Goal: Communication & Community: Answer question/provide support

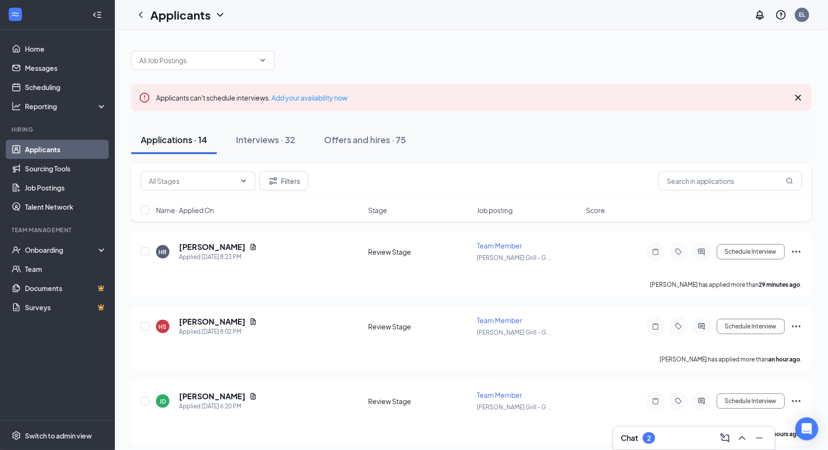
click at [684, 432] on div "Chat 2" at bounding box center [694, 437] width 146 height 15
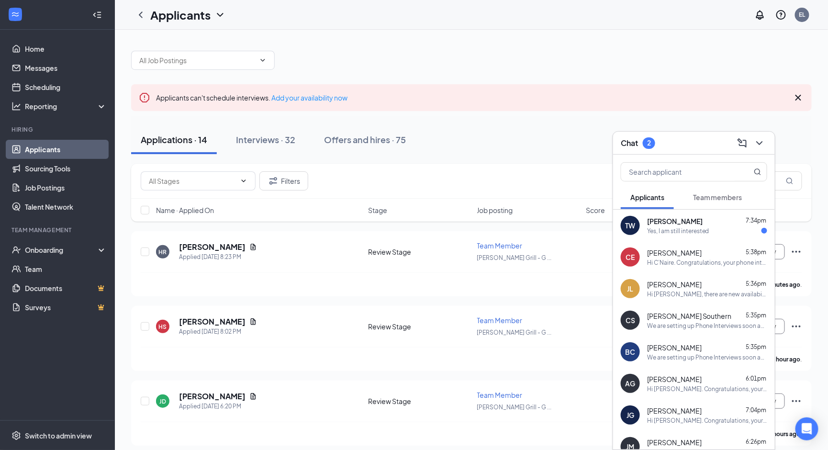
click at [681, 230] on div "Yes, I am still interested" at bounding box center [678, 231] width 62 height 8
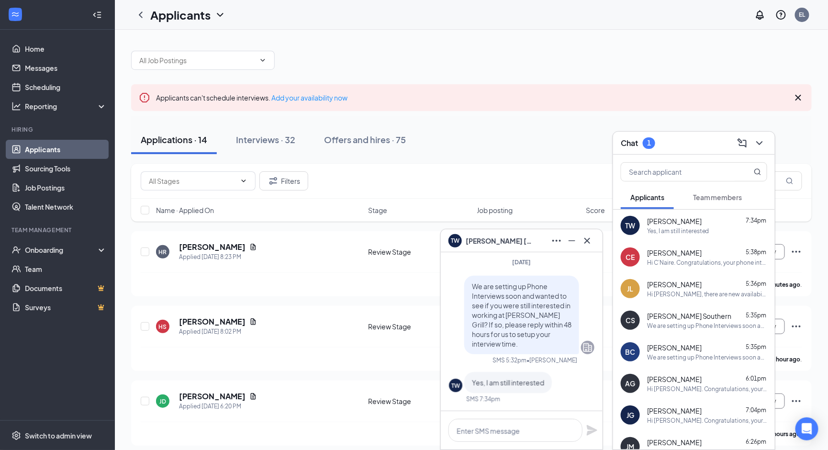
click at [595, 243] on div "TW Tom Watkins" at bounding box center [522, 240] width 162 height 23
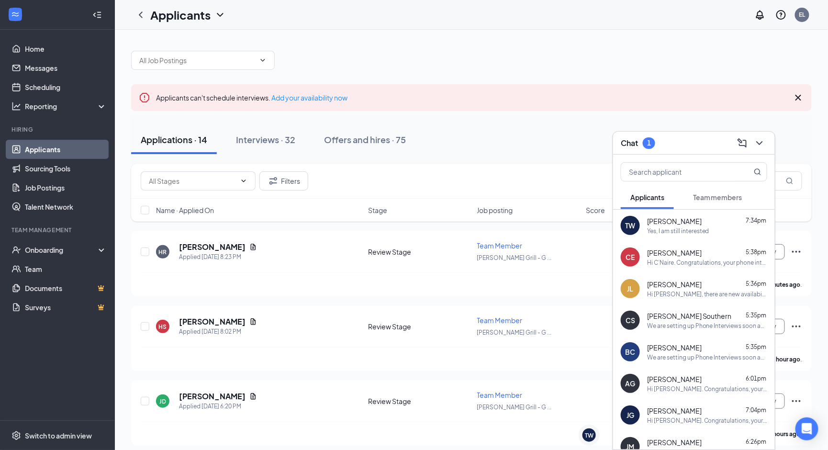
click at [753, 152] on div "Chat 1" at bounding box center [694, 143] width 162 height 23
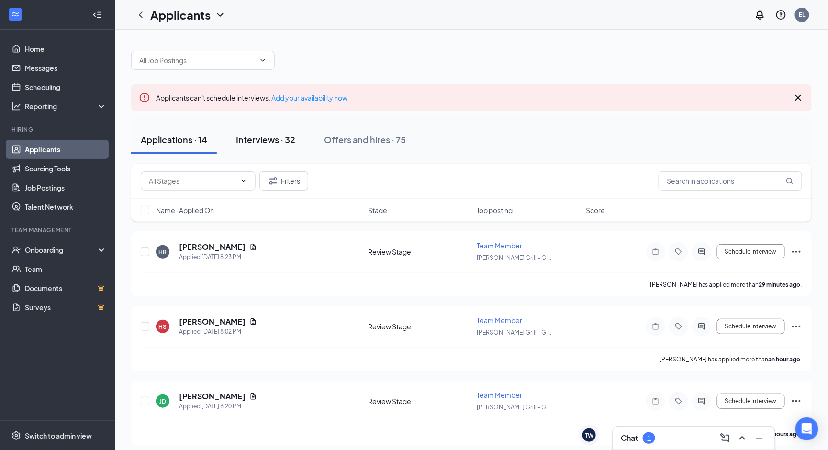
click at [273, 147] on button "Interviews · 32" at bounding box center [265, 139] width 78 height 29
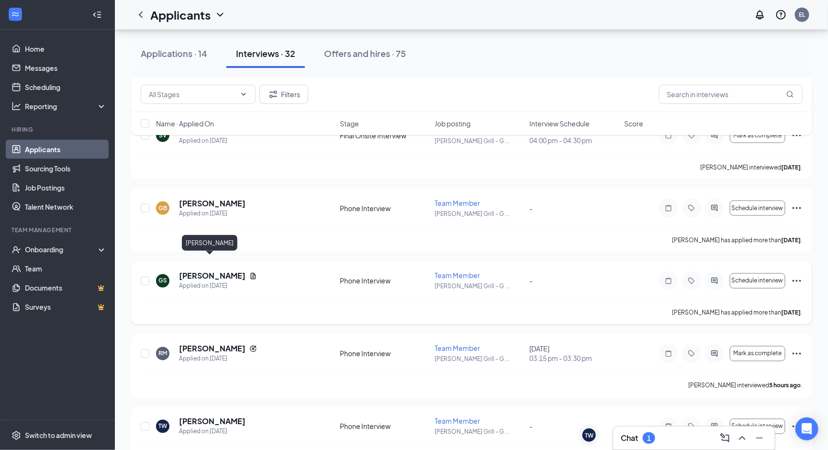
scroll to position [1989, 0]
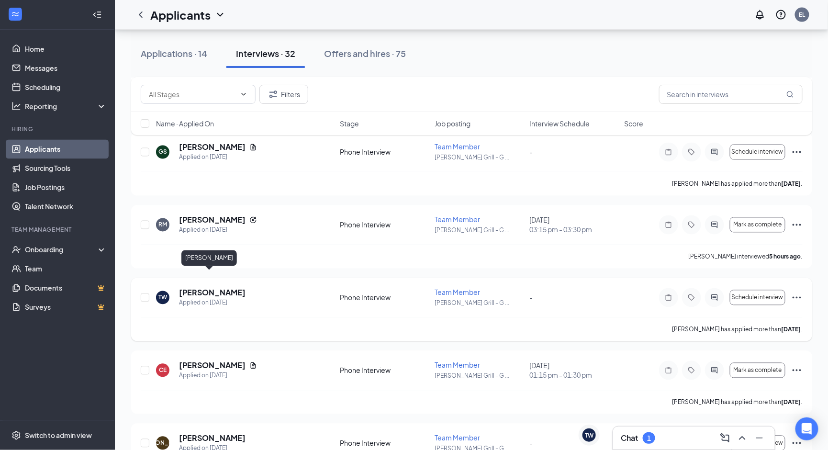
click at [215, 288] on h5 "[PERSON_NAME]" at bounding box center [212, 293] width 67 height 11
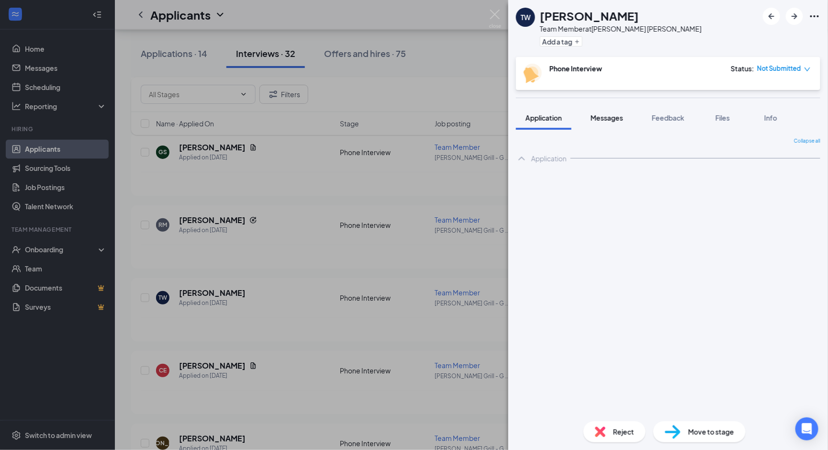
click at [604, 117] on span "Messages" at bounding box center [606, 117] width 33 height 9
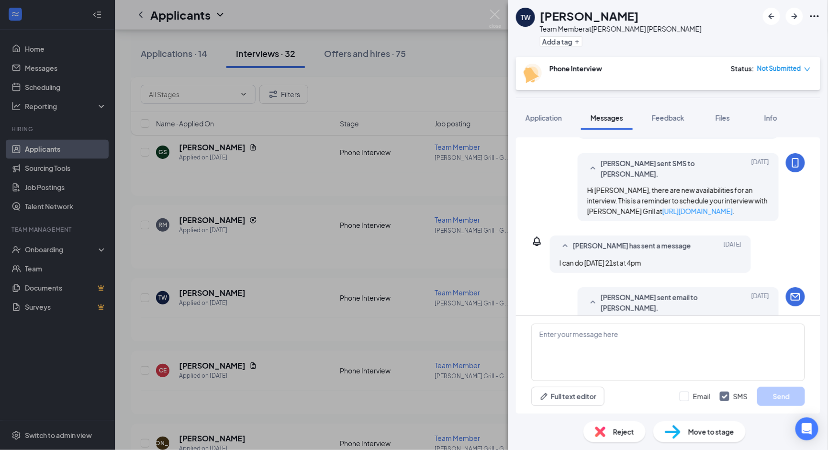
scroll to position [142, 0]
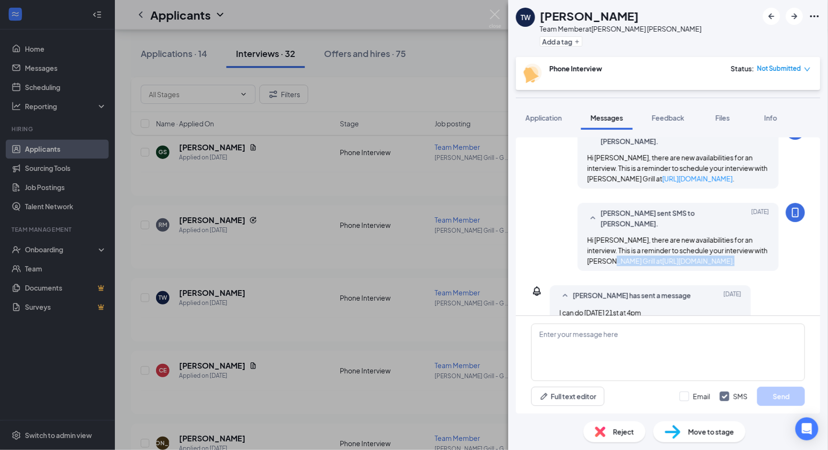
drag, startPoint x: 702, startPoint y: 253, endPoint x: 582, endPoint y: 254, distance: 120.6
click at [582, 254] on div "Emma Lindley sent SMS to Tom Watkins. Aug 18 Hi Tom, there are new availabiliti…" at bounding box center [677, 237] width 201 height 68
copy span "https://l.wrkstrm.us/KKC-2T6rM ."
click at [601, 353] on textarea at bounding box center [668, 351] width 274 height 57
paste textarea "https://l.wrkstrm.us/KKC-2T6rM."
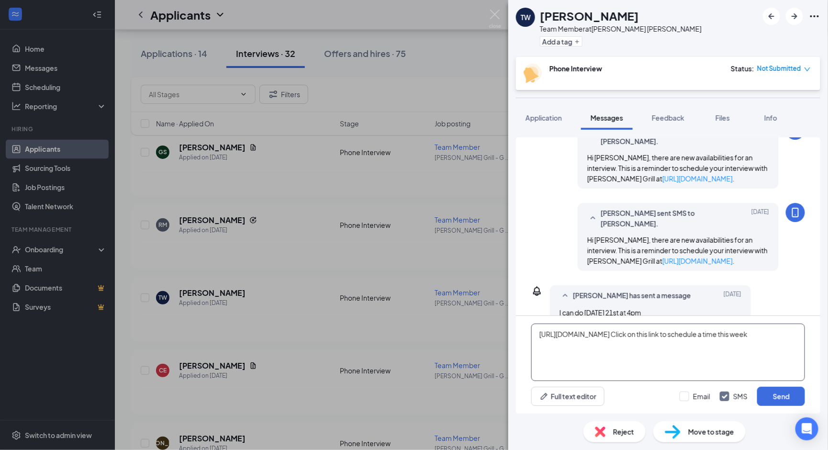
type textarea "[URL][DOMAIN_NAME] Click on this link to schedule a time this week"
click at [704, 402] on div "Email SMS Send" at bounding box center [741, 396] width 125 height 19
click at [704, 394] on div "Email" at bounding box center [701, 396] width 17 height 10
click at [704, 394] on input "Email" at bounding box center [694, 396] width 31 height 10
checkbox input "true"
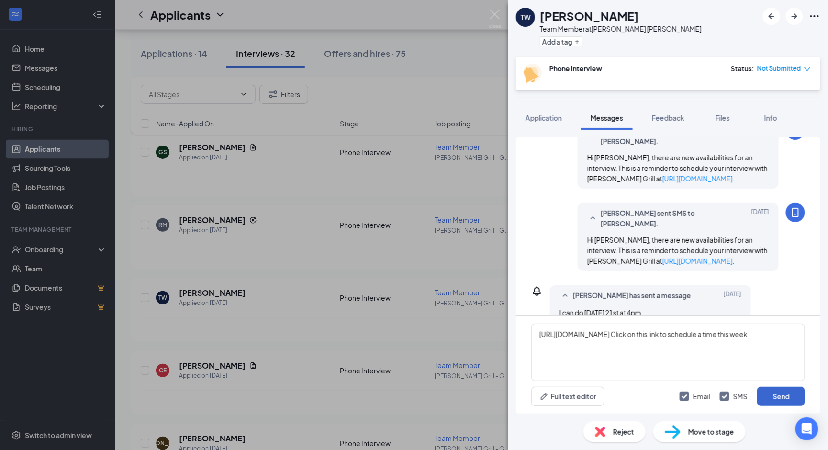
click at [784, 393] on button "Send" at bounding box center [781, 396] width 48 height 19
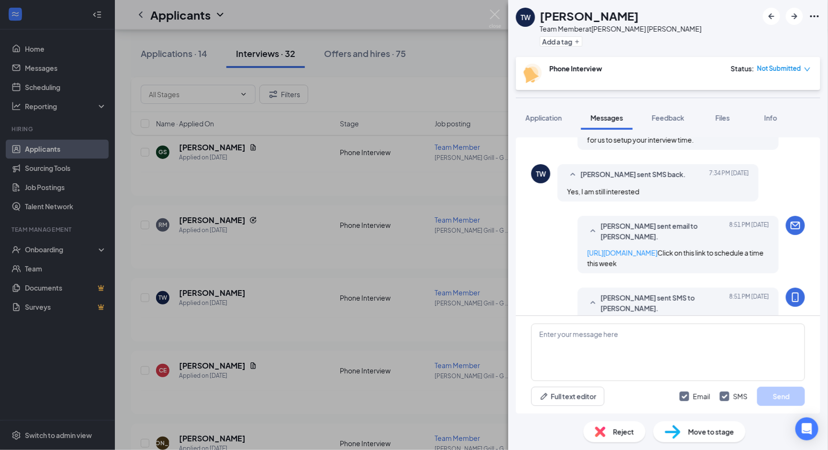
scroll to position [668, 0]
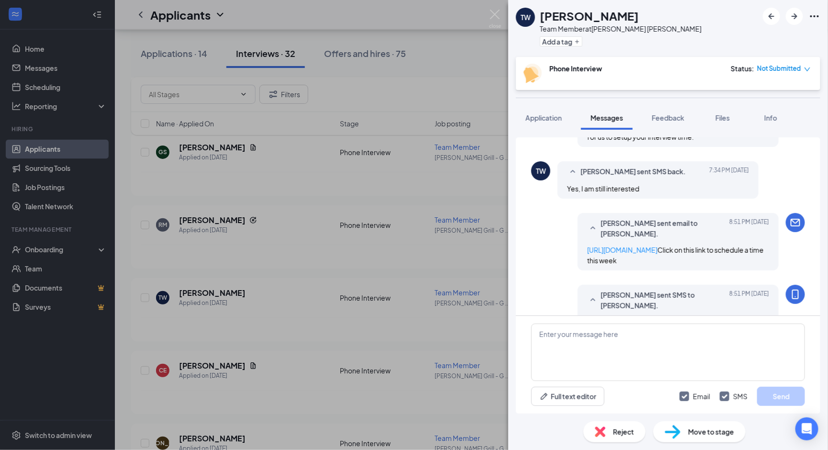
click at [652, 317] on link "https://l.wrkstrm.us/KKC-2T6rM" at bounding box center [622, 321] width 70 height 9
click at [86, 56] on div "TW Tom Watkins Team Member at Truett's Grill - Griffin Add a tag Phone Intervie…" at bounding box center [414, 225] width 828 height 450
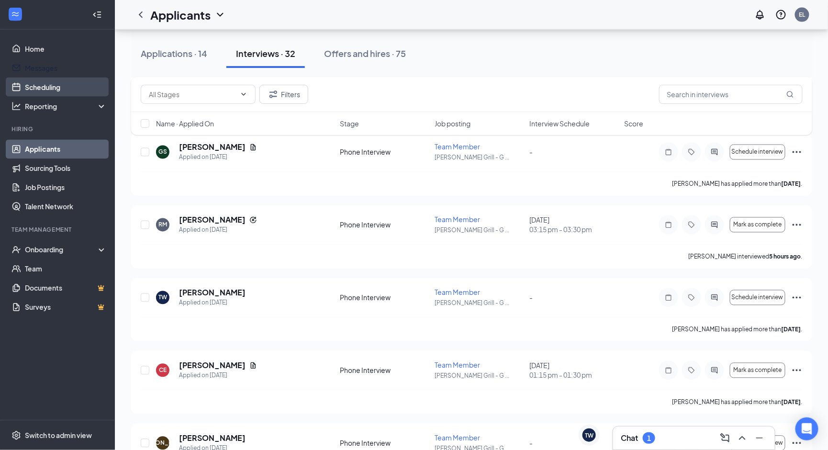
click at [69, 78] on link "Scheduling" at bounding box center [66, 87] width 82 height 19
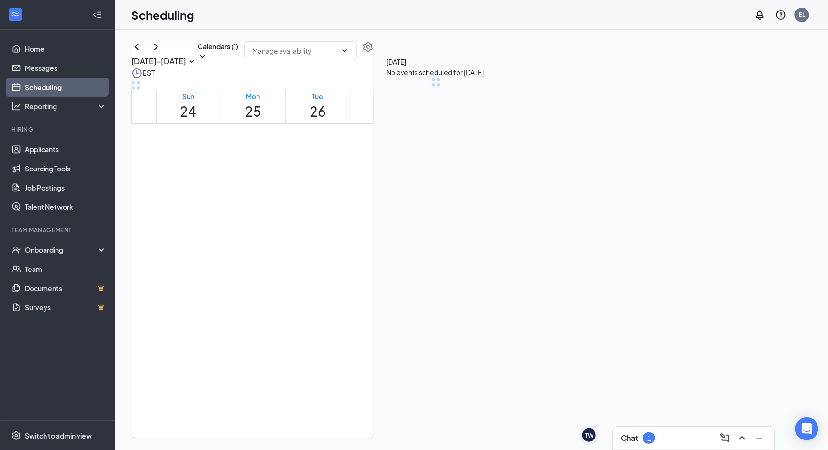
scroll to position [469, 0]
click at [69, 53] on link "Home" at bounding box center [66, 48] width 82 height 19
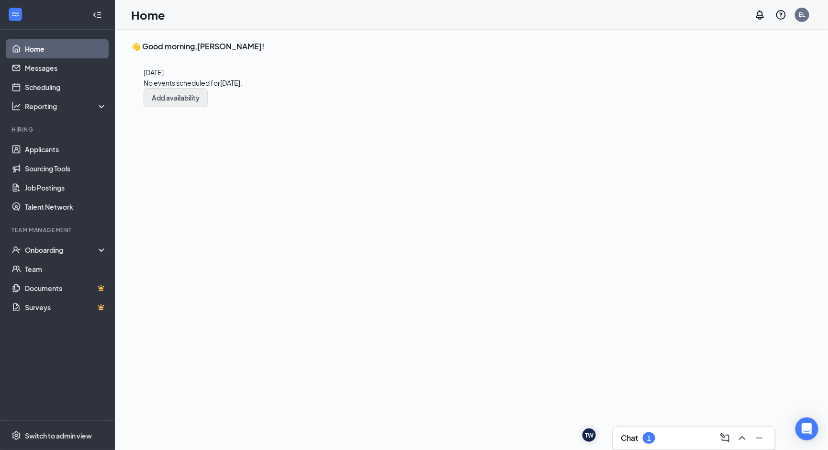
click at [208, 107] on button "Add availability" at bounding box center [176, 97] width 64 height 19
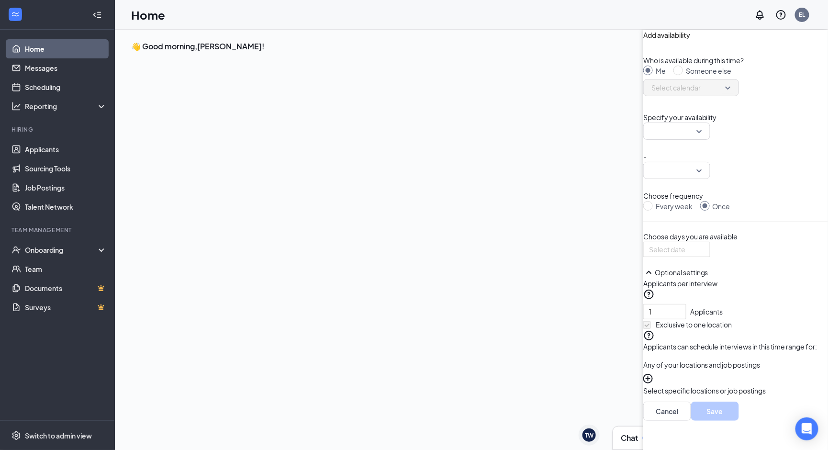
scroll to position [3, 0]
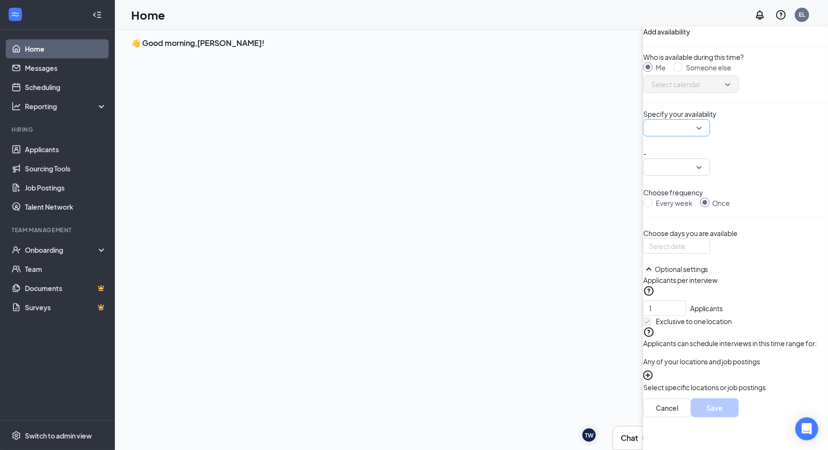
click at [649, 136] on input "search" at bounding box center [673, 128] width 49 height 16
click at [649, 175] on input "search" at bounding box center [673, 167] width 49 height 16
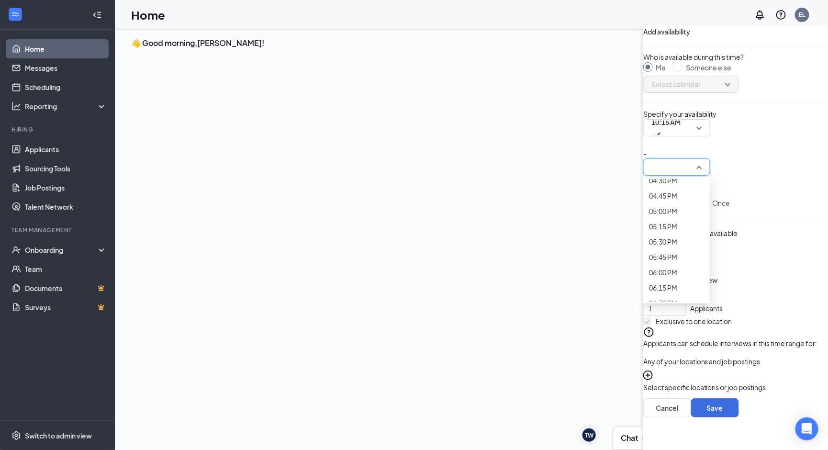
scroll to position [1014, 0]
click at [649, 251] on input at bounding box center [676, 246] width 54 height 11
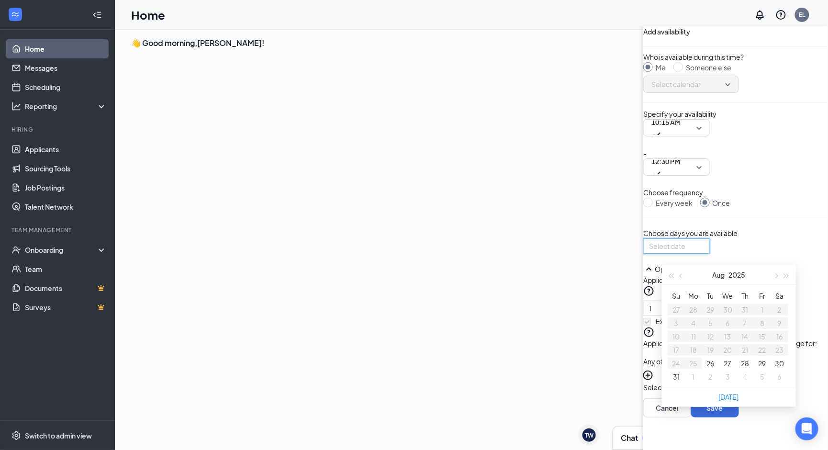
type input "2025-08-29"
click at [758, 368] on button "29" at bounding box center [762, 363] width 8 height 11
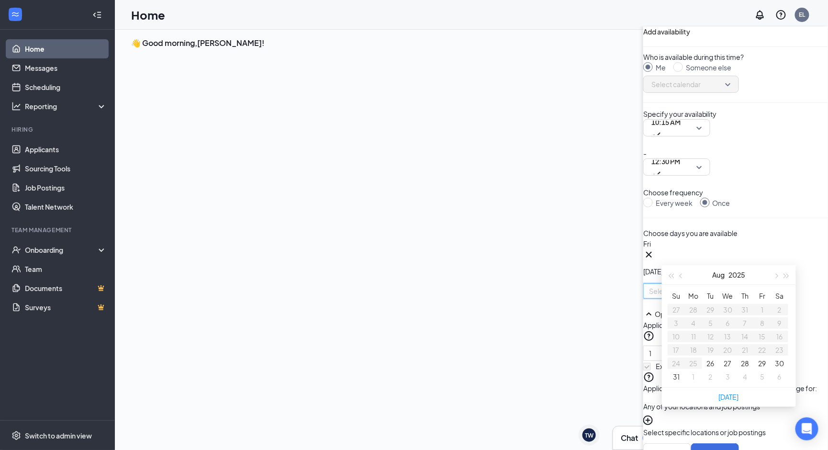
click at [264, 119] on div "Today No events scheduled for today . Add availability Add availability Who is …" at bounding box center [197, 83] width 133 height 71
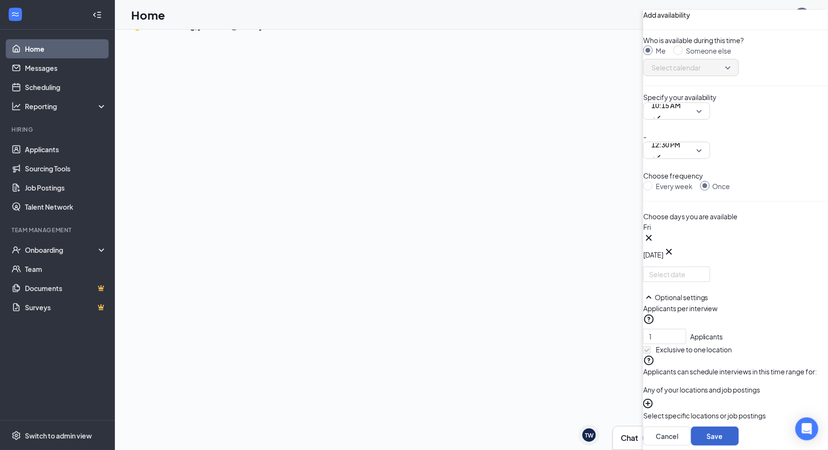
scroll to position [20, 0]
click at [691, 426] on button "Save" at bounding box center [715, 435] width 48 height 19
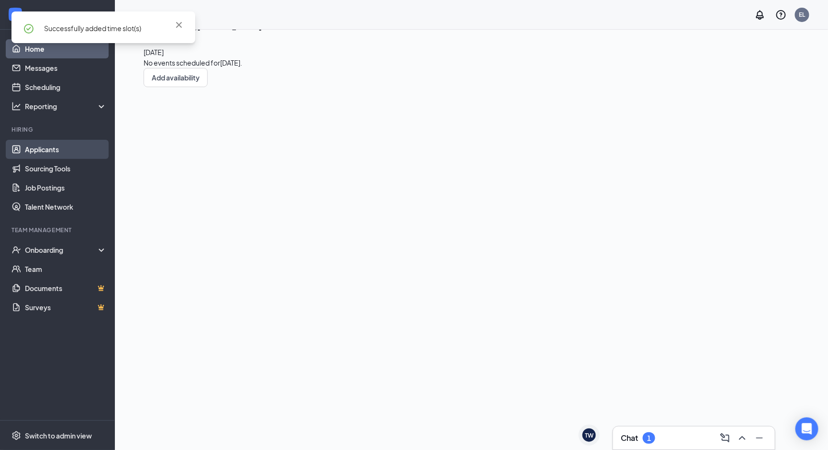
click at [86, 141] on link "Applicants" at bounding box center [66, 149] width 82 height 19
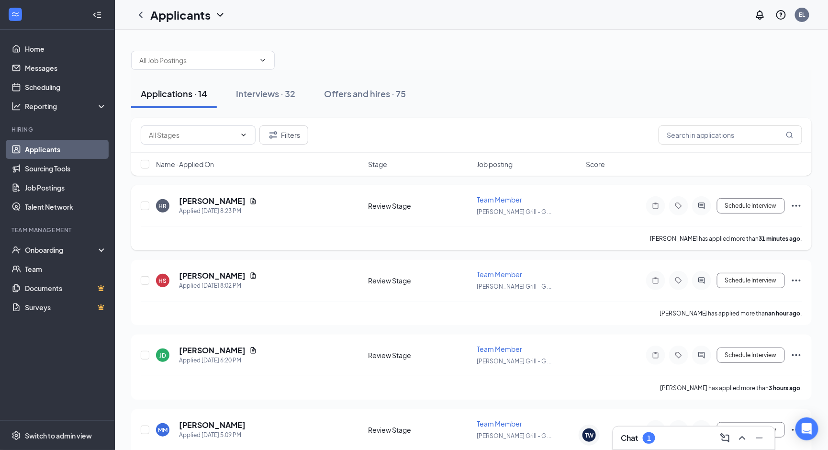
click at [222, 202] on h5 "[PERSON_NAME]" at bounding box center [212, 201] width 67 height 11
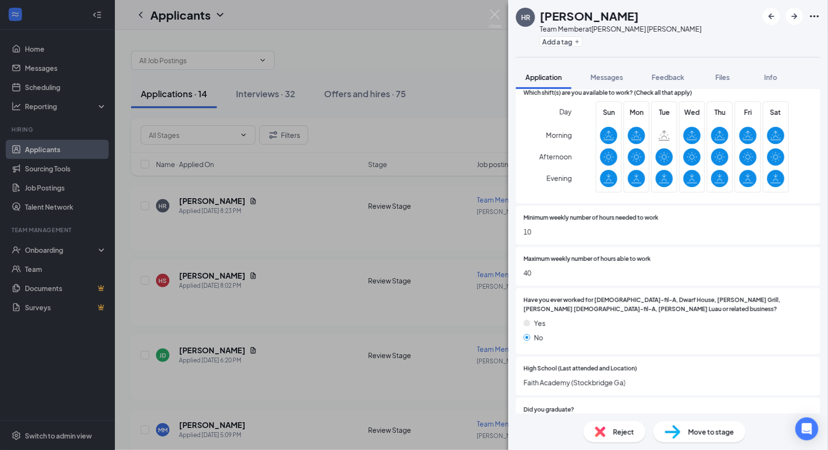
scroll to position [344, 0]
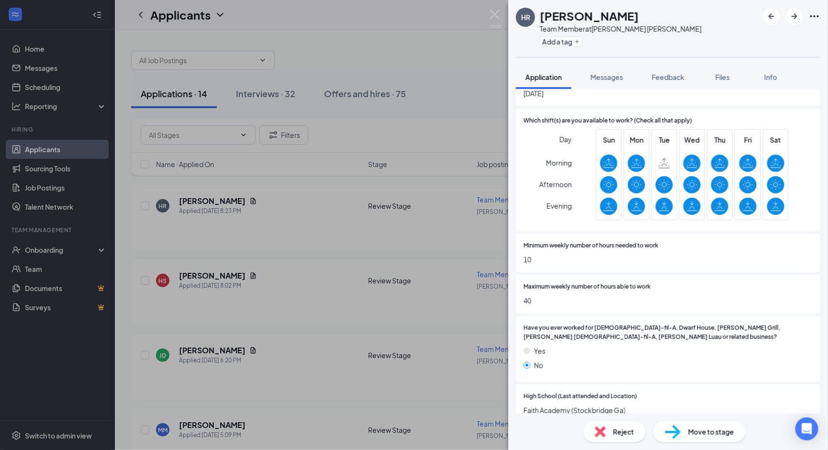
click at [625, 289] on div "Maximum weekly number of hours able to work 40" at bounding box center [667, 293] width 289 height 23
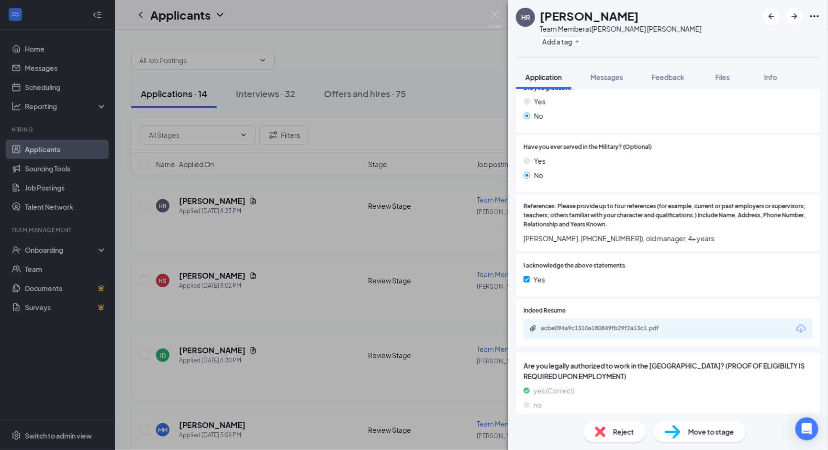
scroll to position [693, 0]
click at [619, 325] on div "acbe094a9c1310a180849fb29f2a13c1.pdf" at bounding box center [608, 329] width 134 height 8
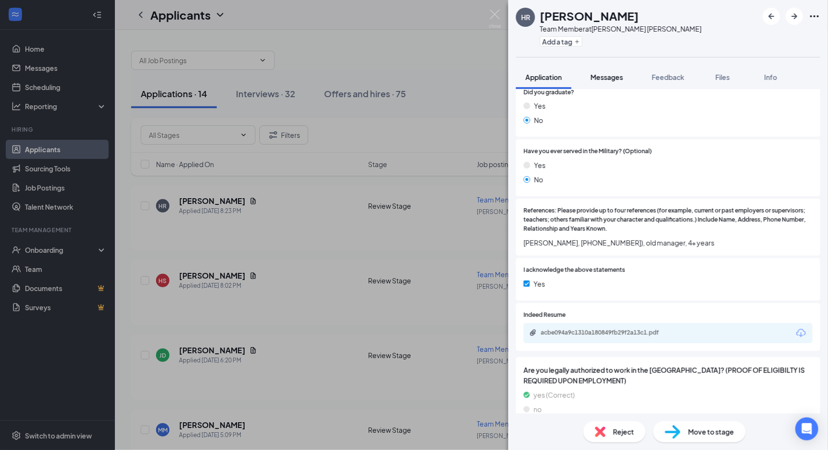
click at [601, 75] on span "Messages" at bounding box center [606, 77] width 33 height 9
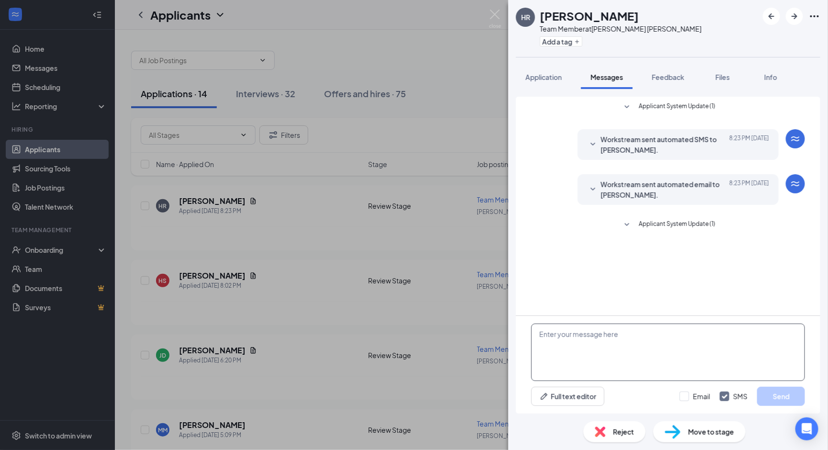
click at [589, 345] on textarea at bounding box center [668, 351] width 274 height 57
paste textarea "Thank you for your interest in working at [PERSON_NAME] Grill – [PERSON_NAME]. …"
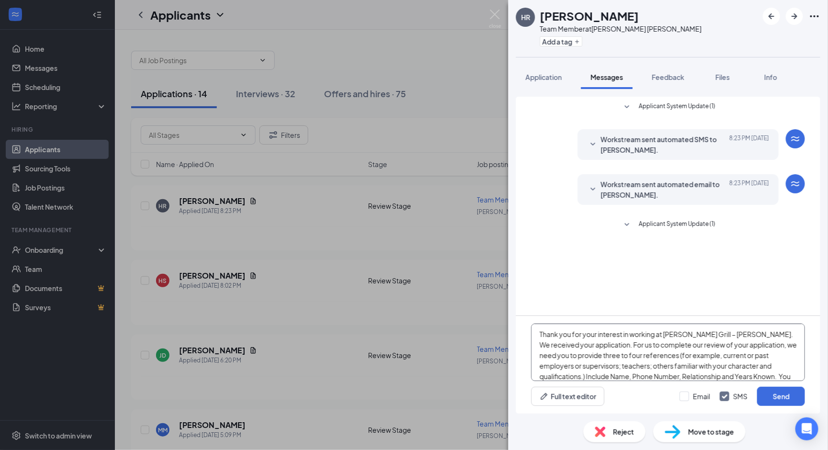
scroll to position [8, 0]
drag, startPoint x: 566, startPoint y: 345, endPoint x: 605, endPoint y: 346, distance: 39.3
click at [605, 346] on textarea "Thank you for your interest in working at [PERSON_NAME] Grill – [PERSON_NAME]. …" at bounding box center [668, 351] width 274 height 57
type textarea "Thank you for your interest in working at [PERSON_NAME] Grill – [PERSON_NAME]. …"
click at [681, 398] on div at bounding box center [684, 396] width 10 height 10
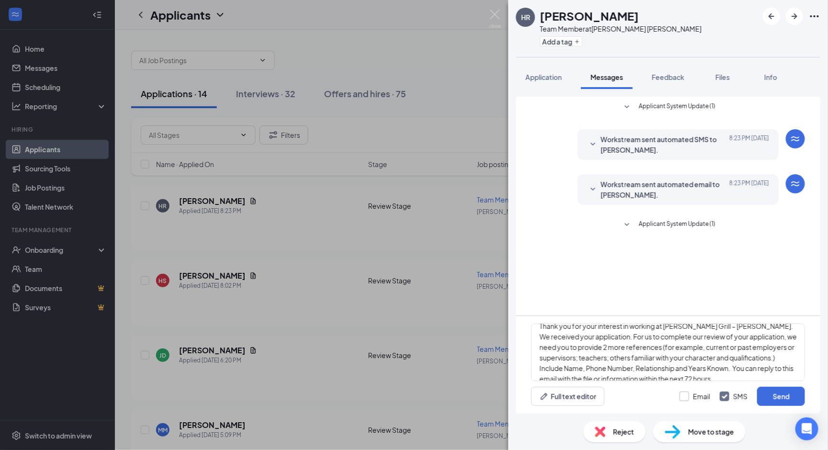
click at [681, 398] on input "Email" at bounding box center [694, 396] width 31 height 10
checkbox input "true"
click at [777, 398] on button "Send" at bounding box center [781, 396] width 48 height 19
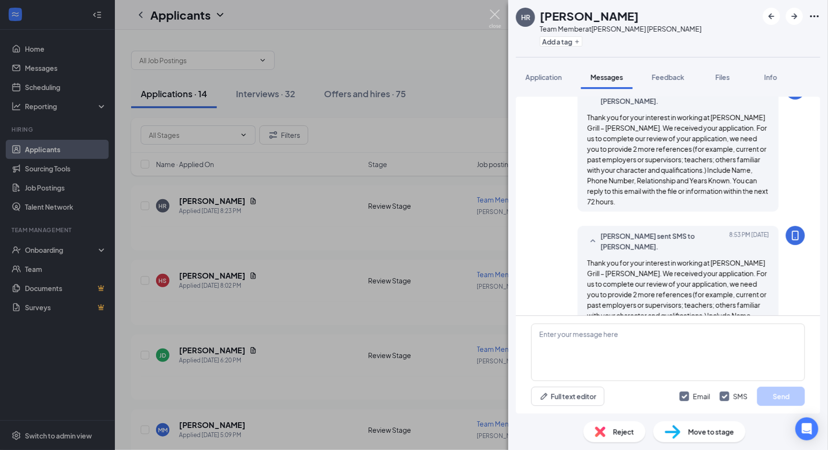
scroll to position [198, 0]
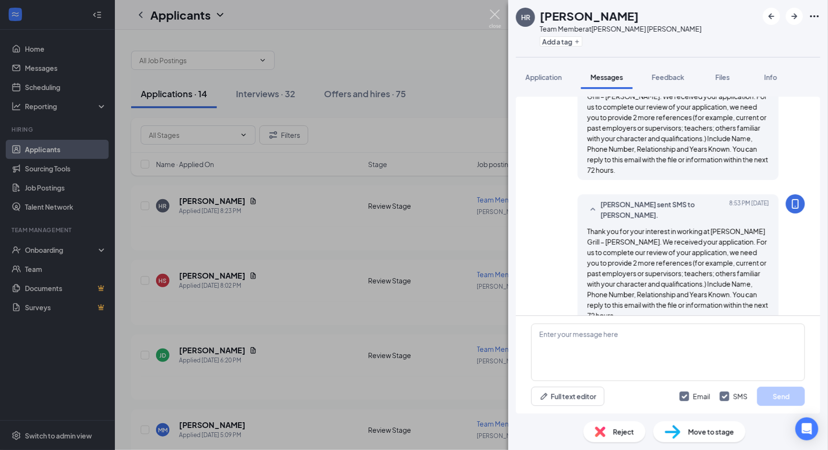
click at [496, 13] on img at bounding box center [495, 19] width 12 height 19
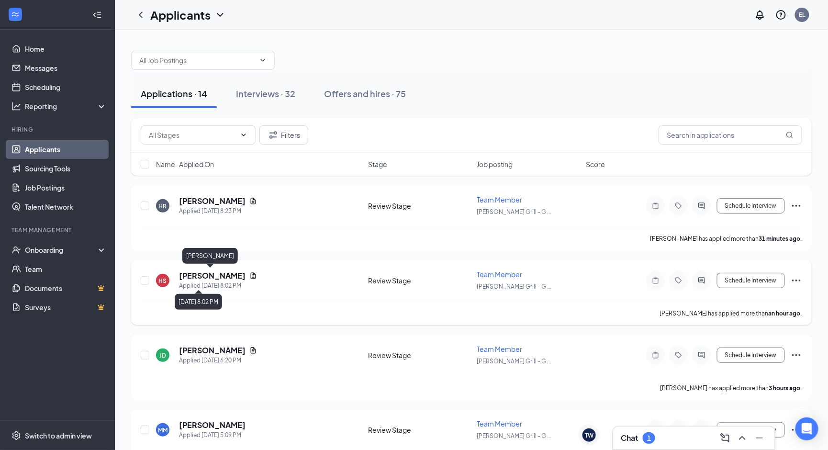
click at [208, 273] on h5 "[PERSON_NAME]" at bounding box center [212, 275] width 67 height 11
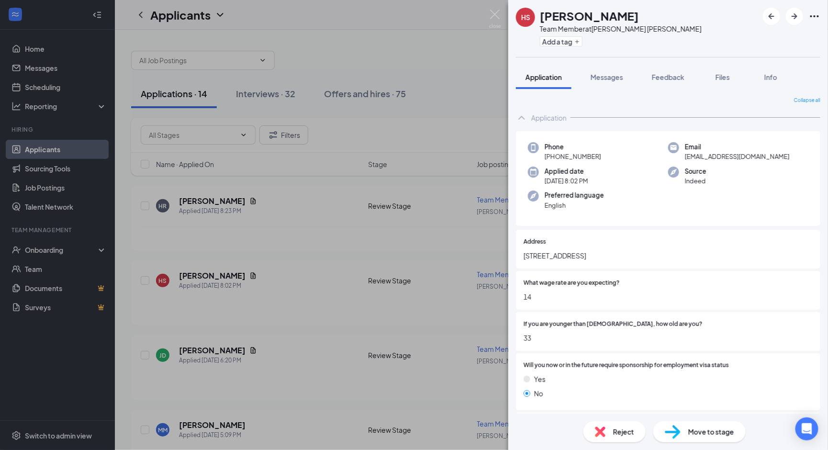
click at [570, 374] on div "Yes" at bounding box center [667, 379] width 289 height 11
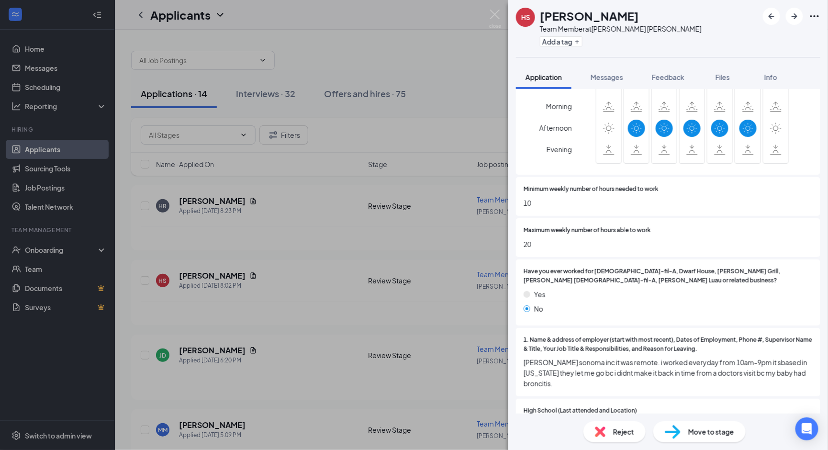
scroll to position [471, 0]
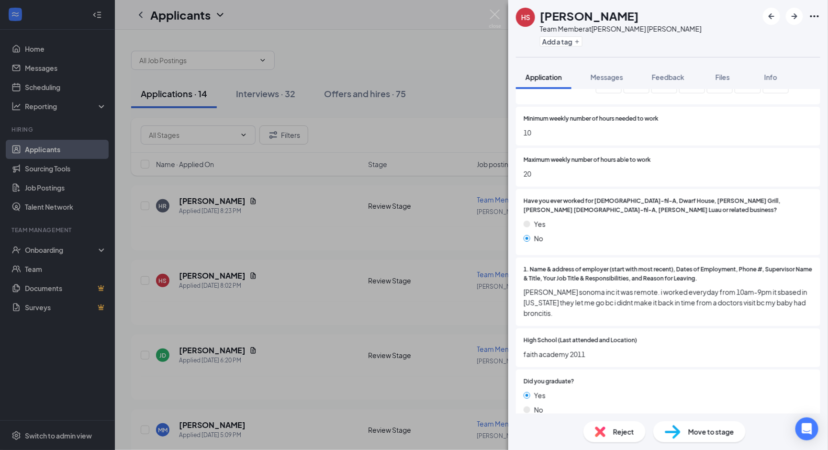
click at [596, 294] on span "[PERSON_NAME] sonoma inc it was remote. i worked everyday from 10am-9pm it sbas…" at bounding box center [667, 303] width 289 height 32
click at [593, 305] on div "1. Name & address of employer (start with most recent), Dates of Employment, Ph…" at bounding box center [668, 291] width 304 height 69
click at [592, 377] on div "Did you graduate? Yes No" at bounding box center [667, 398] width 289 height 42
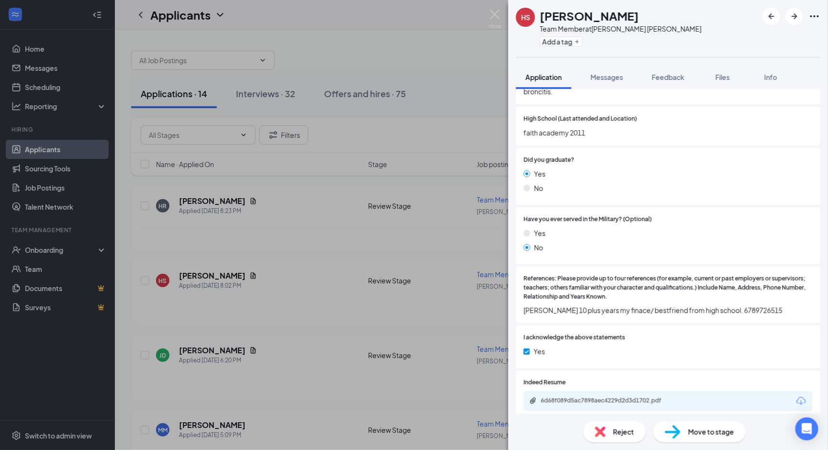
scroll to position [694, 0]
click at [588, 396] on div "6d68f089d5ac7898aec4229d2d3d1702.pdf" at bounding box center [608, 400] width 134 height 8
click at [607, 76] on span "Messages" at bounding box center [606, 77] width 33 height 9
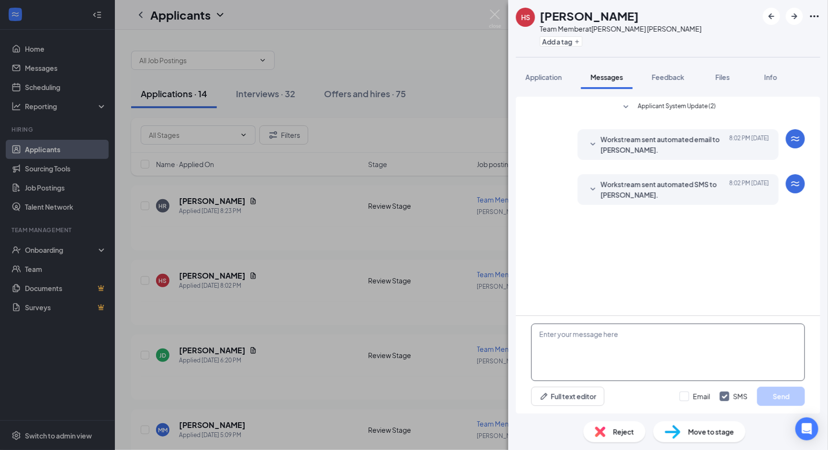
click at [584, 344] on textarea at bounding box center [668, 351] width 274 height 57
paste textarea "Thank you for your interest in working at [PERSON_NAME] Grill – [PERSON_NAME]. …"
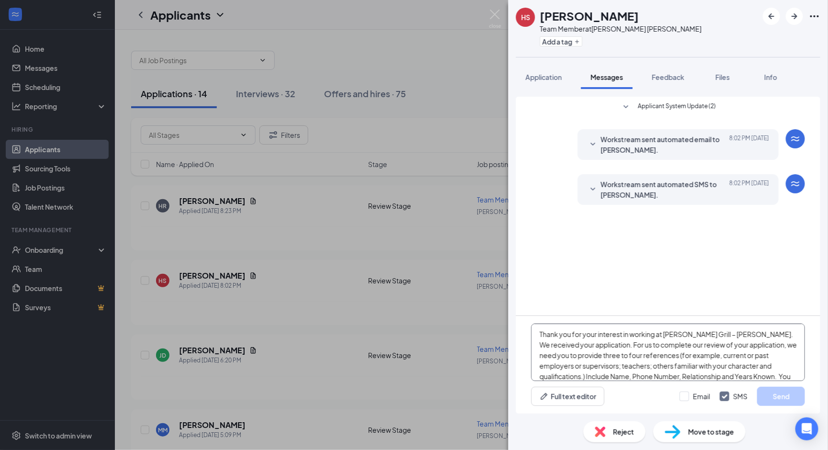
scroll to position [8, 0]
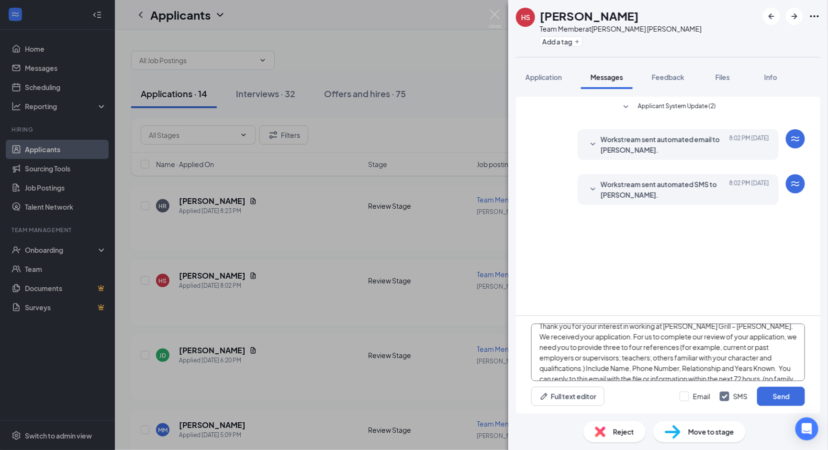
type textarea "Thank you for your interest in working at [PERSON_NAME] Grill – [PERSON_NAME]. …"
click at [681, 402] on div "Email SMS Send" at bounding box center [741, 396] width 125 height 19
click at [701, 400] on div "Email" at bounding box center [701, 396] width 17 height 10
click at [701, 400] on input "Email" at bounding box center [694, 396] width 31 height 10
checkbox input "true"
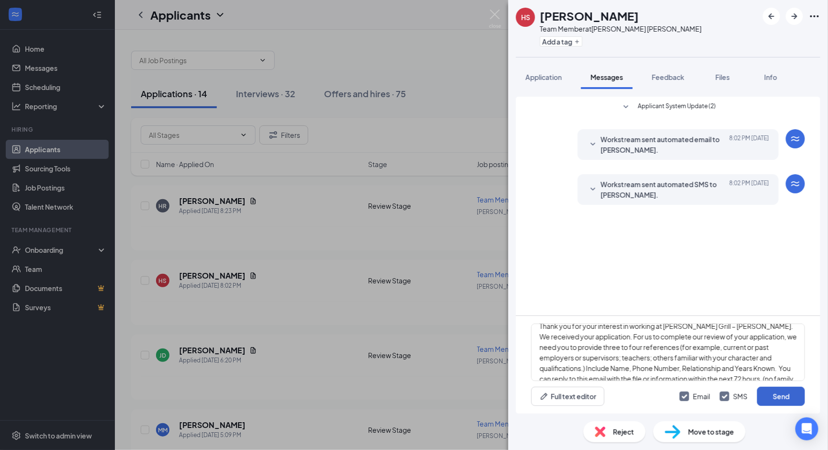
click at [790, 397] on button "Send" at bounding box center [781, 396] width 48 height 19
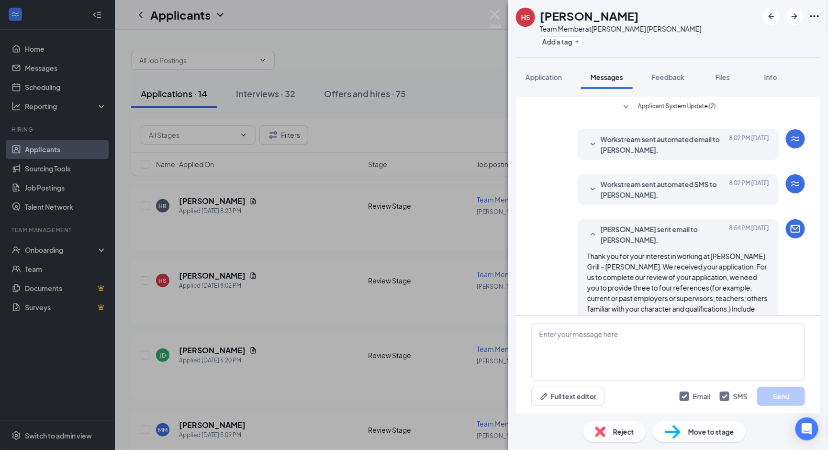
scroll to position [179, 0]
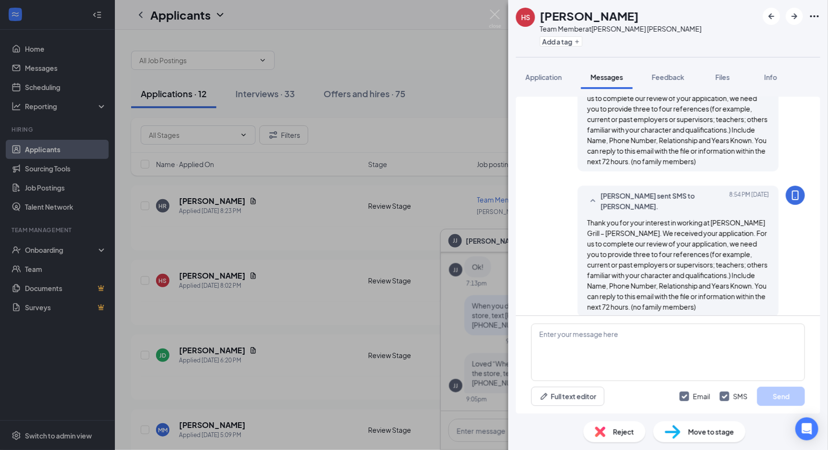
click at [498, 19] on img at bounding box center [495, 19] width 12 height 19
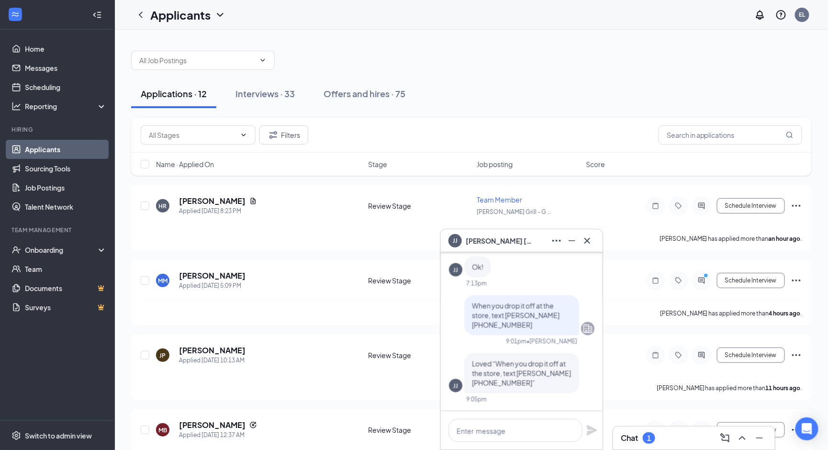
click at [589, 246] on icon "Cross" at bounding box center [586, 240] width 11 height 11
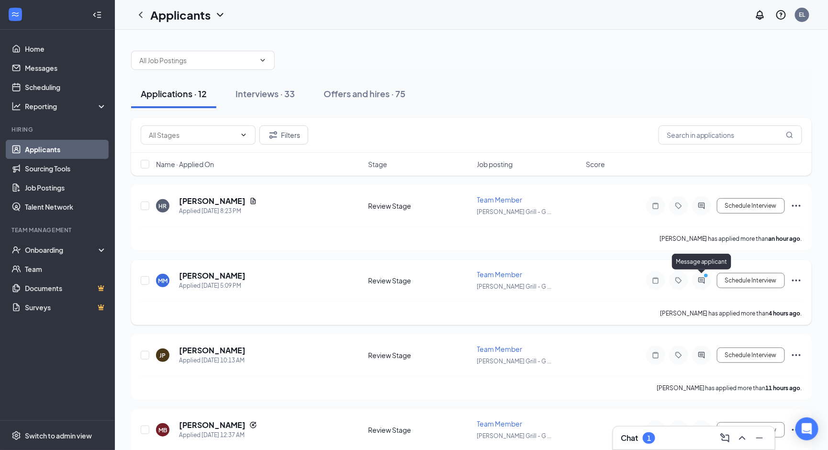
click at [702, 279] on icon "ActiveChat" at bounding box center [701, 281] width 11 height 8
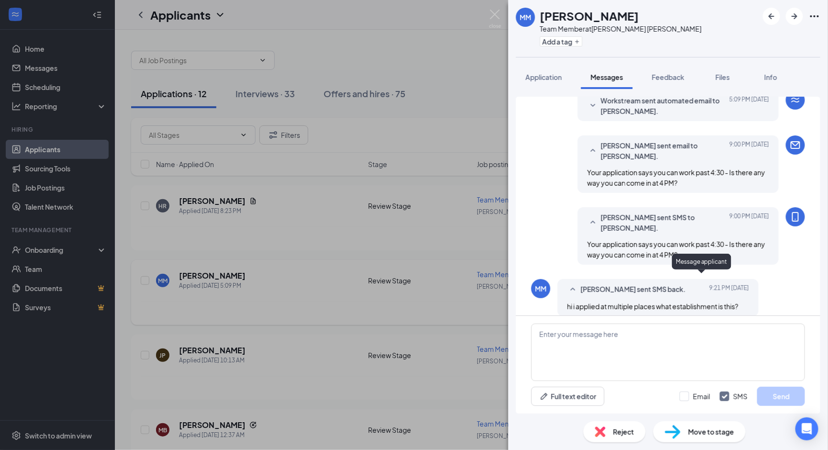
scroll to position [88, 0]
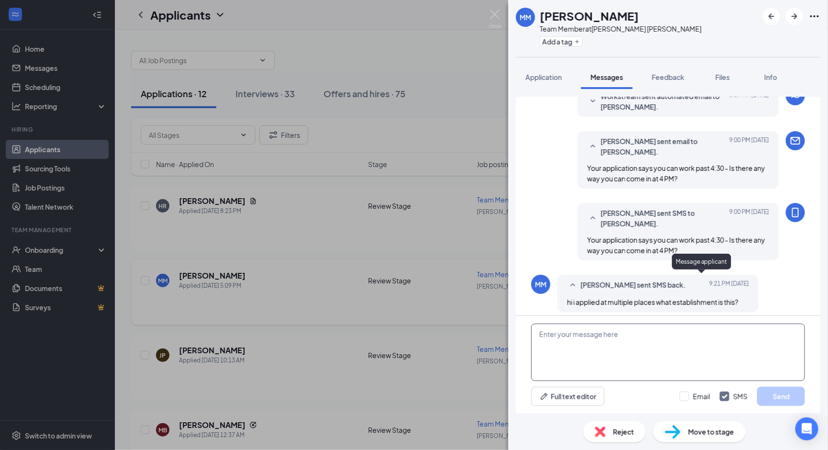
click at [656, 334] on textarea at bounding box center [668, 351] width 274 height 57
type textarea "[PERSON_NAME] [PERSON_NAME]"
click at [693, 393] on div "Email" at bounding box center [701, 396] width 17 height 10
click at [693, 393] on input "Email" at bounding box center [694, 396] width 31 height 10
checkbox input "true"
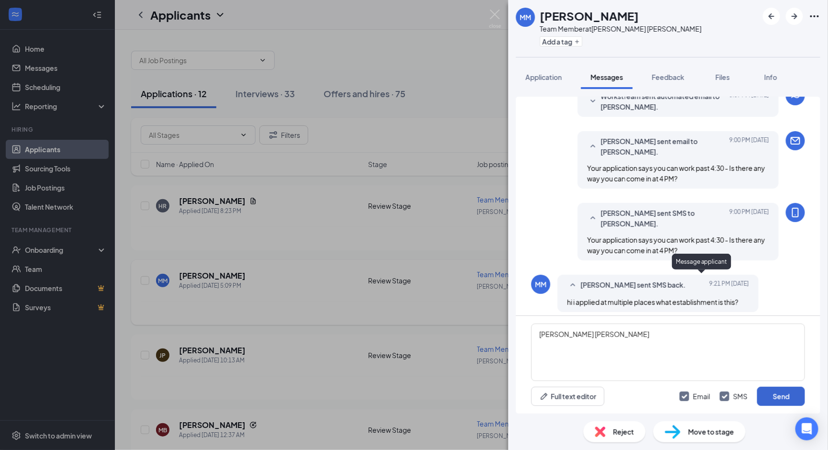
click at [761, 389] on button "Send" at bounding box center [781, 396] width 48 height 19
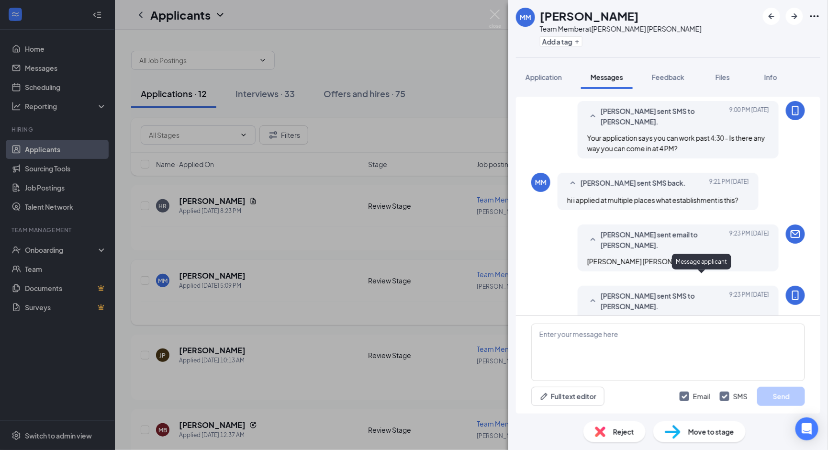
scroll to position [208, 0]
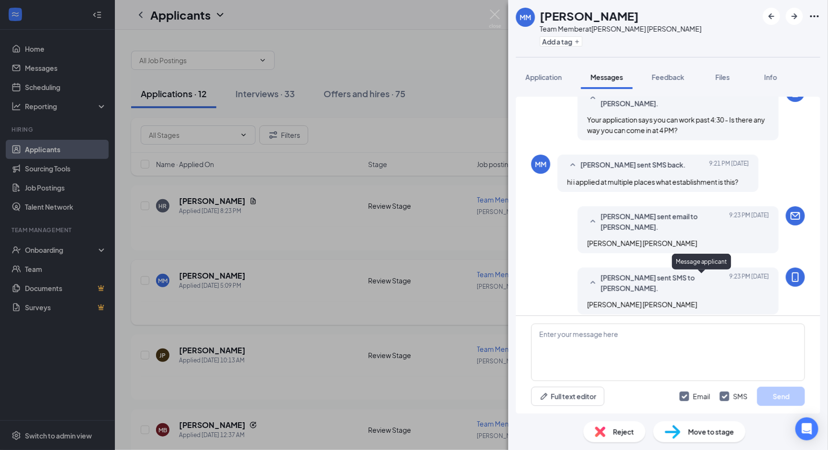
click at [502, 18] on div "MM Morgan morris Team Member at Truett's Grill - Griffin Add a tag Application …" at bounding box center [414, 225] width 828 height 450
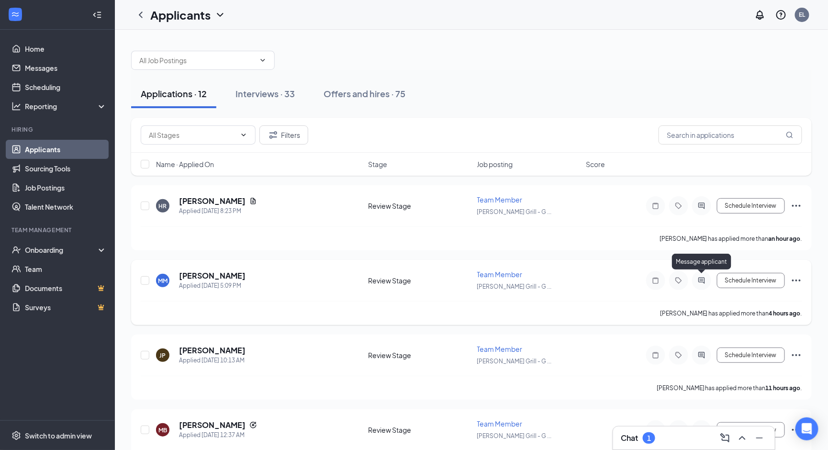
click at [523, 68] on div at bounding box center [471, 55] width 680 height 29
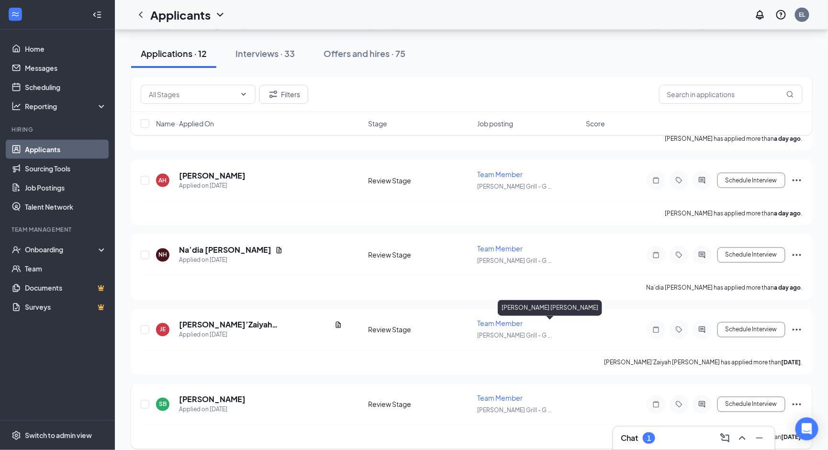
scroll to position [472, 0]
click at [626, 445] on div "Chat 1" at bounding box center [694, 437] width 146 height 15
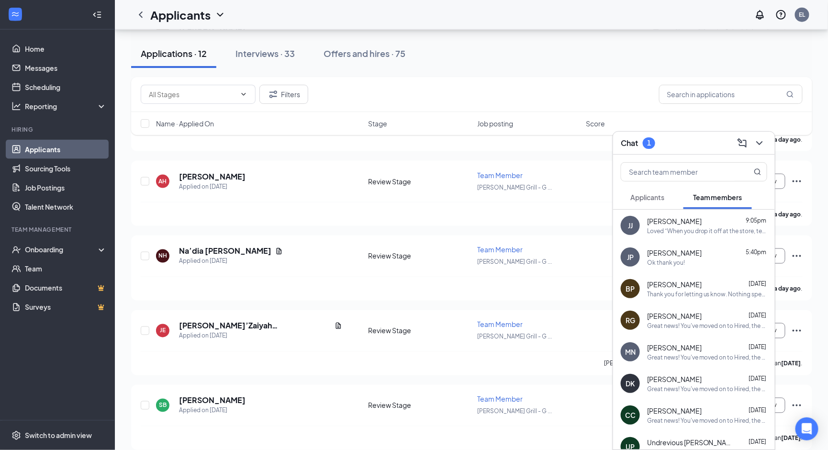
click at [652, 188] on button "Applicants" at bounding box center [647, 197] width 53 height 24
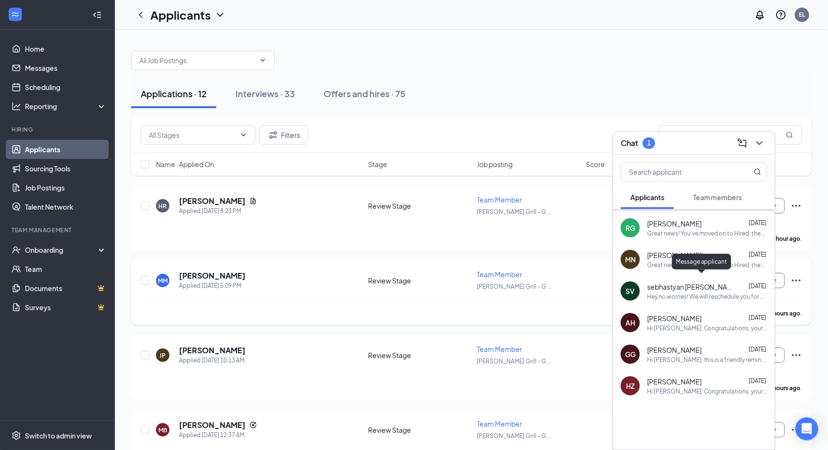
scroll to position [1071, 0]
click at [760, 145] on icon "ChevronDown" at bounding box center [759, 142] width 11 height 11
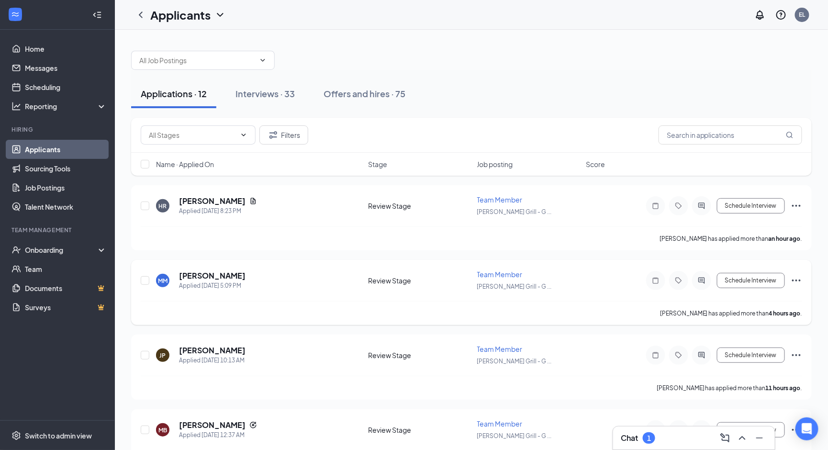
click at [636, 438] on h3 "Chat" at bounding box center [629, 438] width 17 height 11
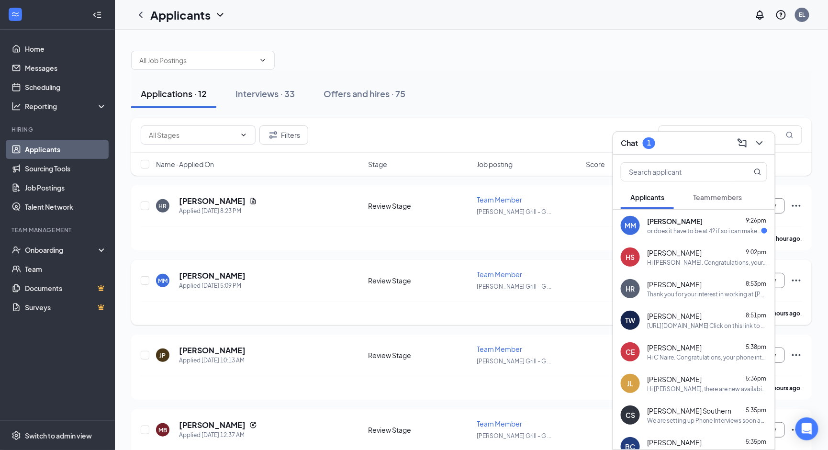
click at [680, 225] on div "Morgan morris 9:26pm or does it have to be at 4? if so i can make that work" at bounding box center [707, 225] width 120 height 19
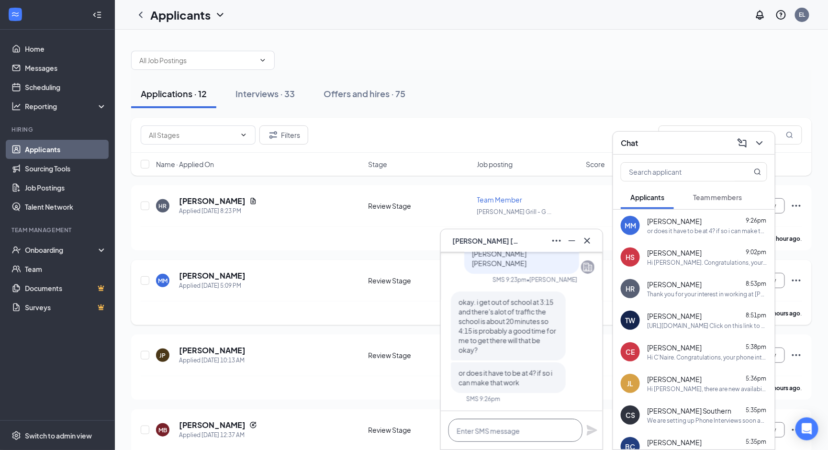
click at [515, 420] on textarea at bounding box center [515, 430] width 134 height 23
click at [584, 239] on icon "Cross" at bounding box center [586, 240] width 11 height 11
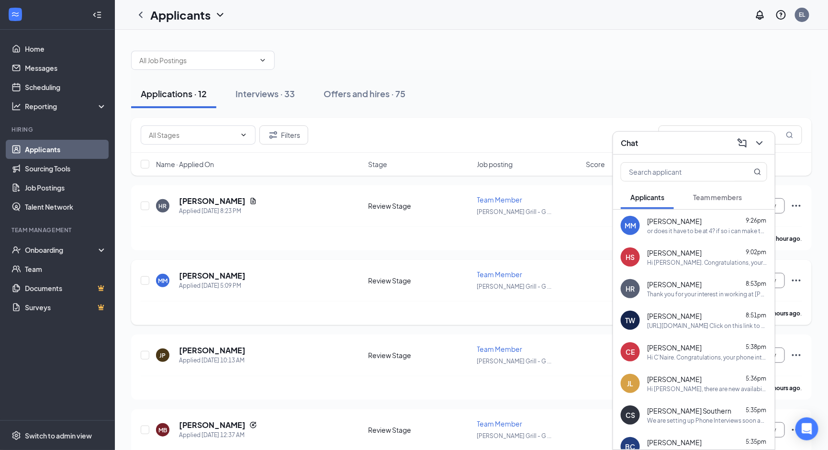
click at [210, 278] on h5 "[PERSON_NAME]" at bounding box center [212, 275] width 67 height 11
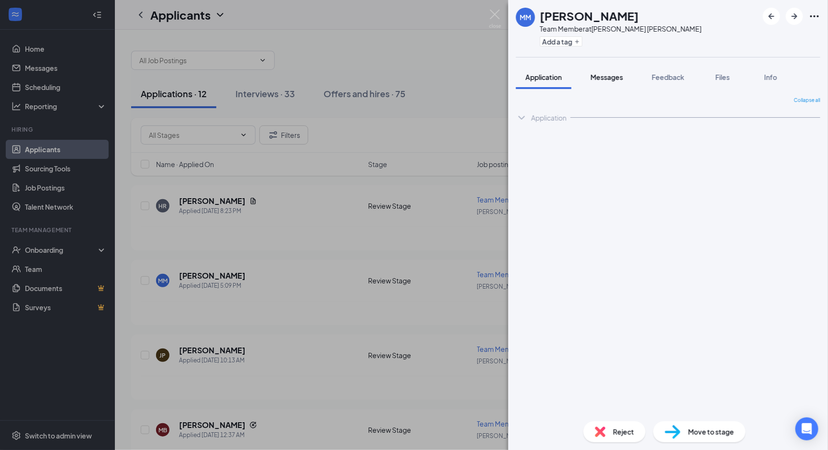
click at [591, 81] on button "Messages" at bounding box center [607, 77] width 52 height 24
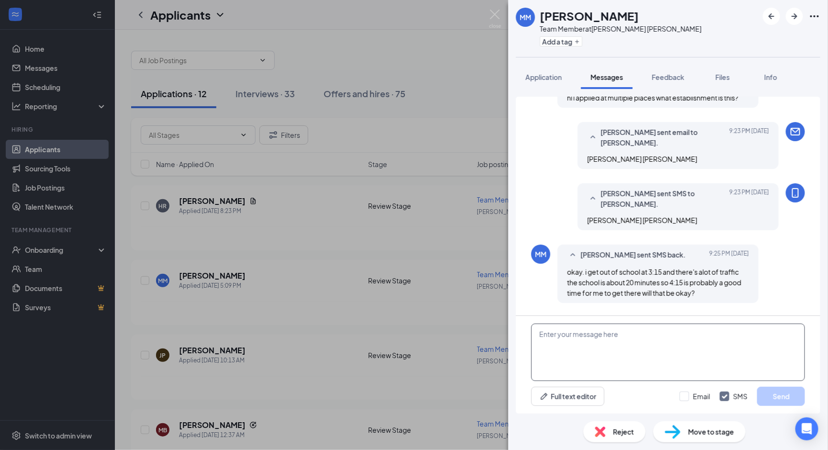
scroll to position [362, 0]
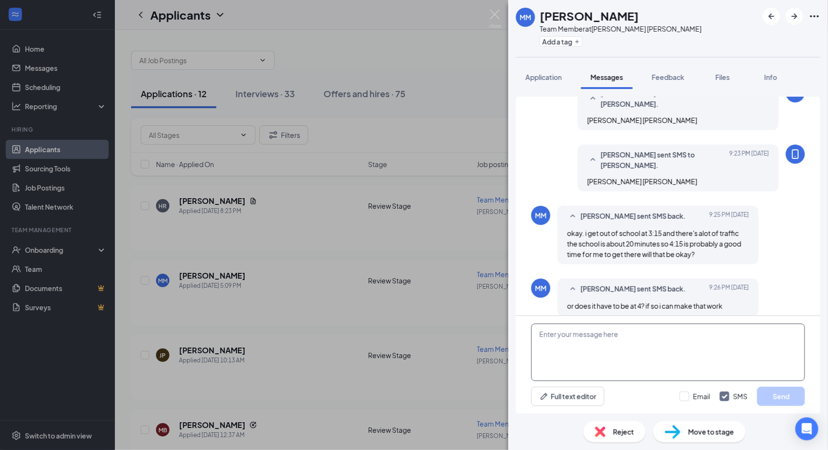
click at [586, 362] on textarea at bounding box center [668, 351] width 274 height 57
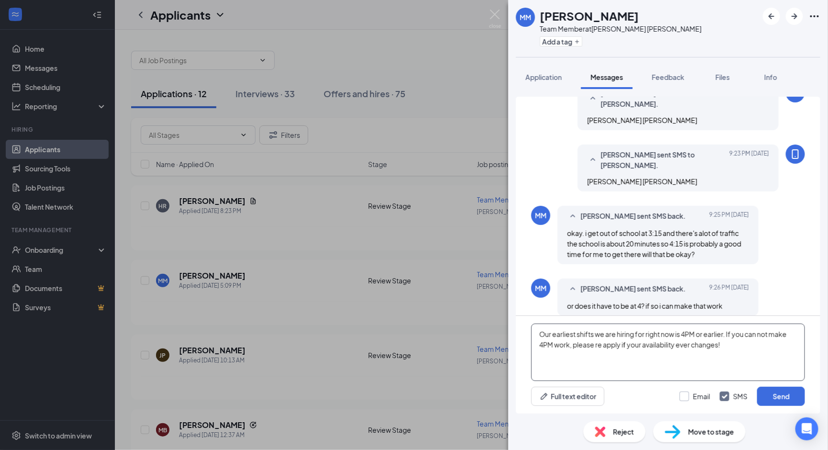
type textarea "Our earliest shifts we are hiring for right now is 4PM or earlier. If you can n…"
click at [698, 396] on div "Email" at bounding box center [701, 396] width 17 height 10
click at [698, 396] on input "Email" at bounding box center [694, 396] width 31 height 10
checkbox input "true"
click at [767, 397] on button "Send" at bounding box center [781, 396] width 48 height 19
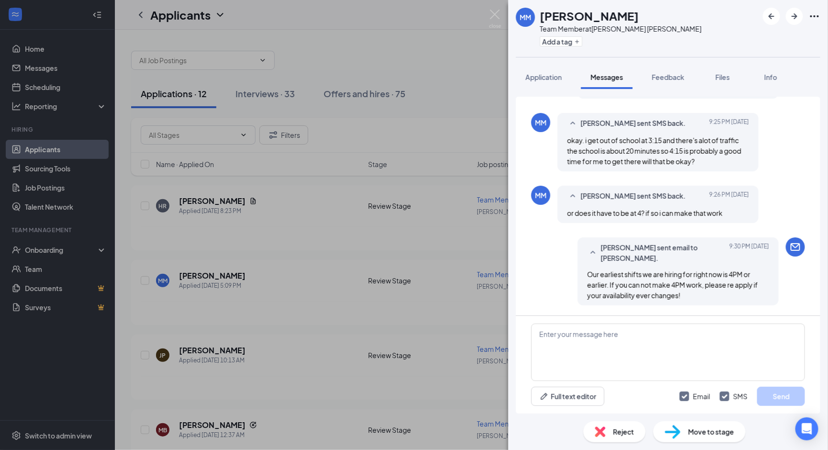
scroll to position [522, 0]
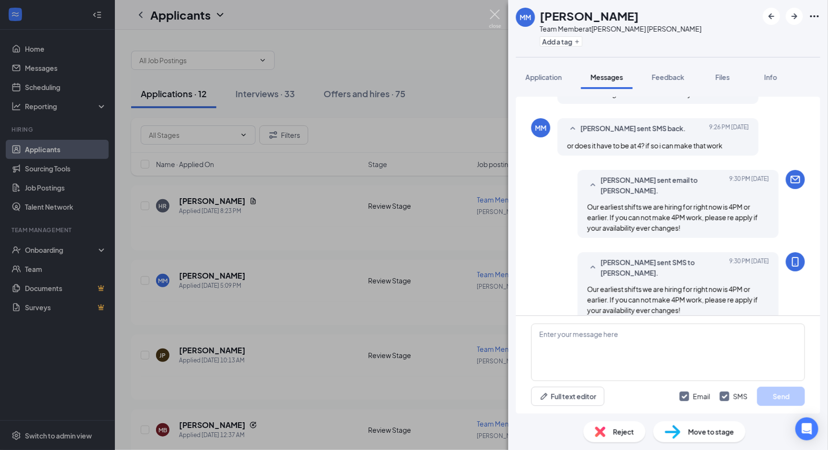
click at [495, 13] on img at bounding box center [495, 19] width 12 height 19
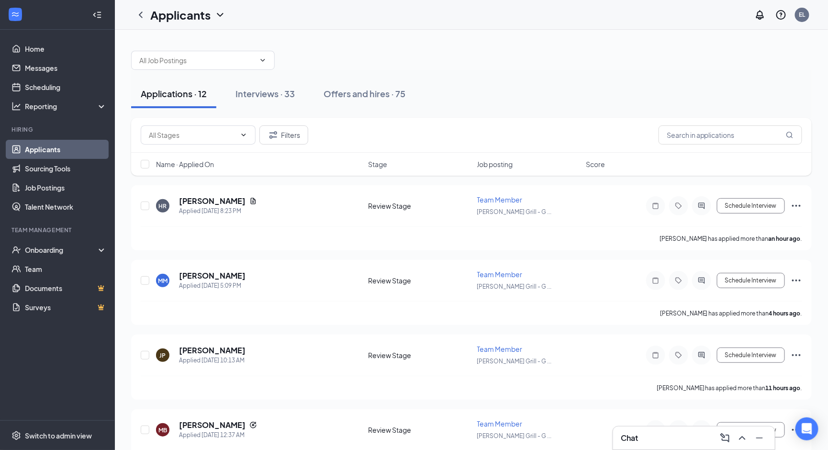
click at [477, 70] on div "Applications · 12 Interviews · 33 Offers and hires · 75" at bounding box center [471, 94] width 680 height 48
click at [294, 100] on button "Interviews · 33" at bounding box center [265, 93] width 78 height 29
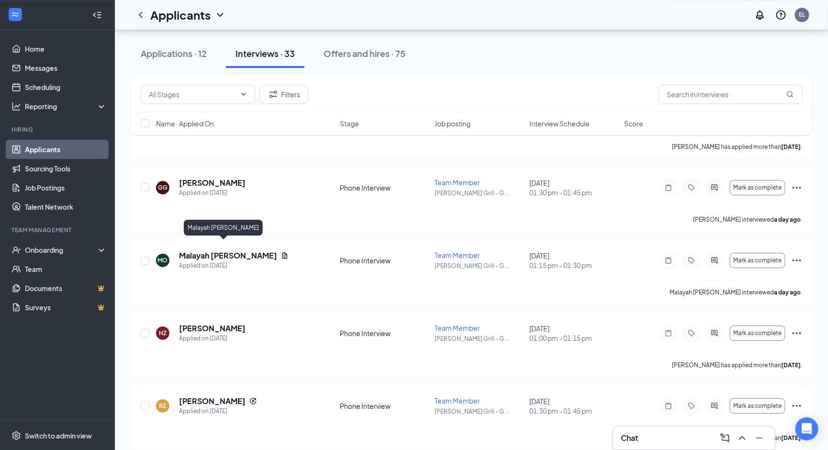
scroll to position [1180, 0]
click at [72, 82] on link "Scheduling" at bounding box center [66, 87] width 82 height 19
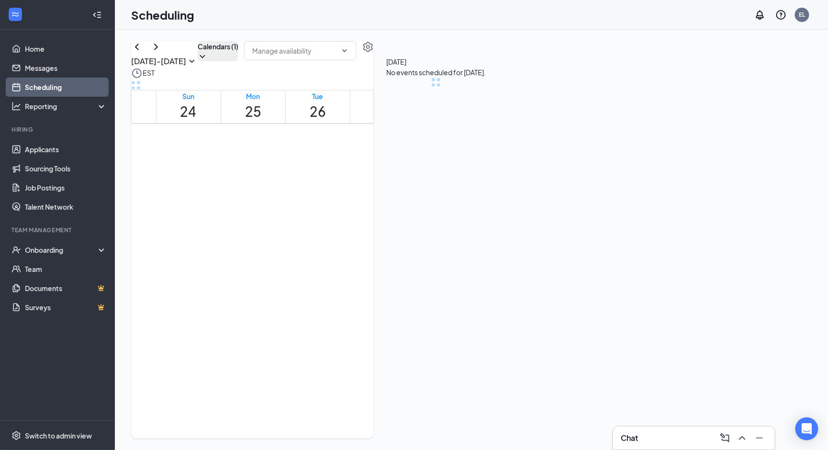
scroll to position [469, 0]
click at [238, 61] on button "Calendars (1)" at bounding box center [218, 51] width 41 height 20
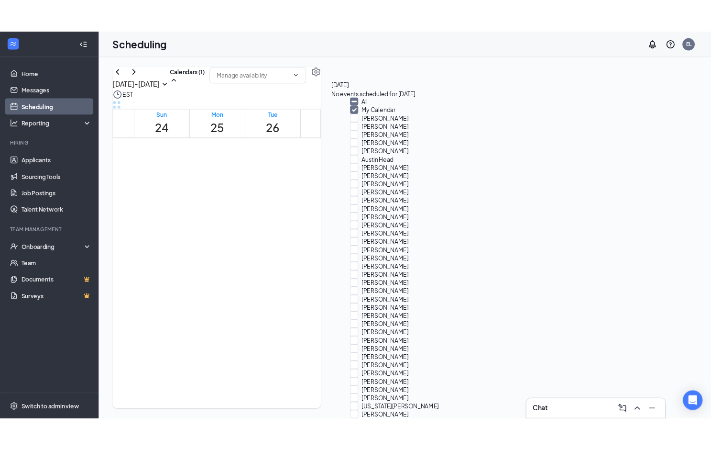
scroll to position [435, 0]
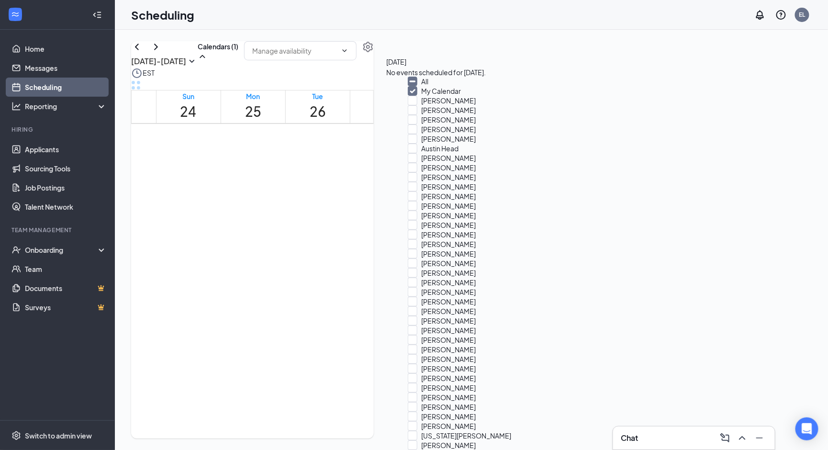
click at [333, 50] on div "Aug 24 - Aug 30 Calendars (1) EST Sun 24 Mon 25 Tue 26 Wed 27 Thu 28 Fri 29 Sat…" at bounding box center [252, 239] width 243 height 397
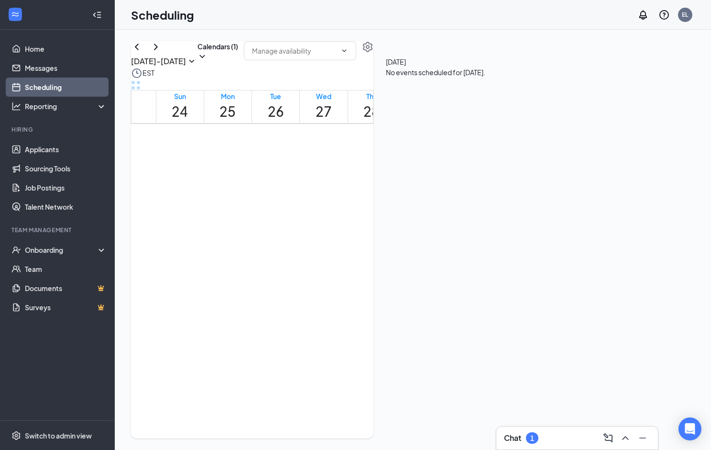
click at [547, 439] on div "Chat 1" at bounding box center [577, 437] width 146 height 15
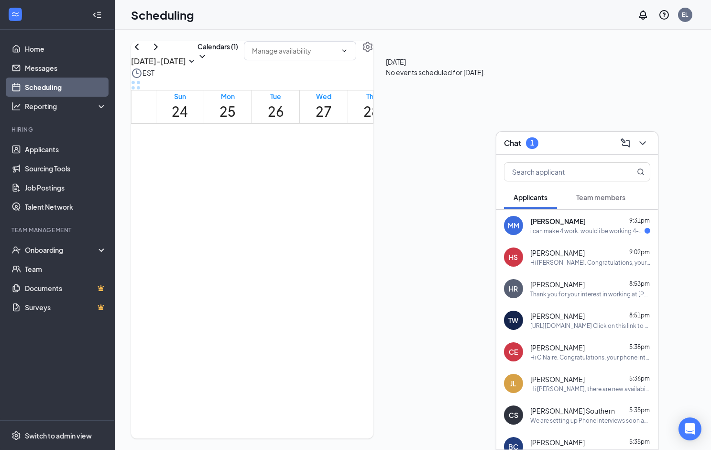
click at [557, 228] on div "i can make 4 work. would i be working 4-close?" at bounding box center [588, 231] width 114 height 8
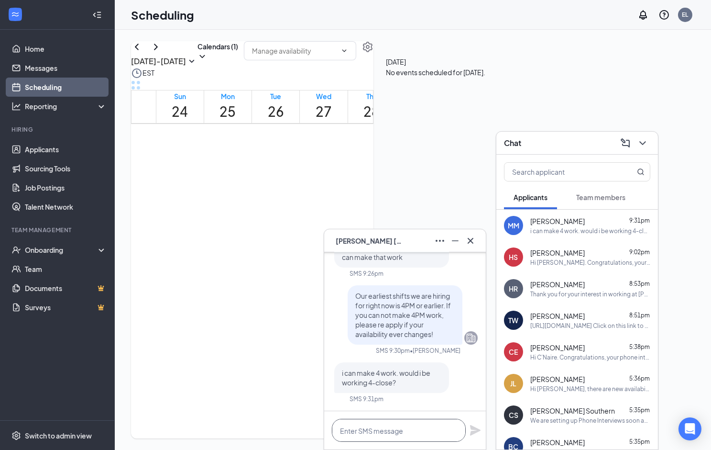
click at [394, 434] on textarea at bounding box center [399, 430] width 134 height 23
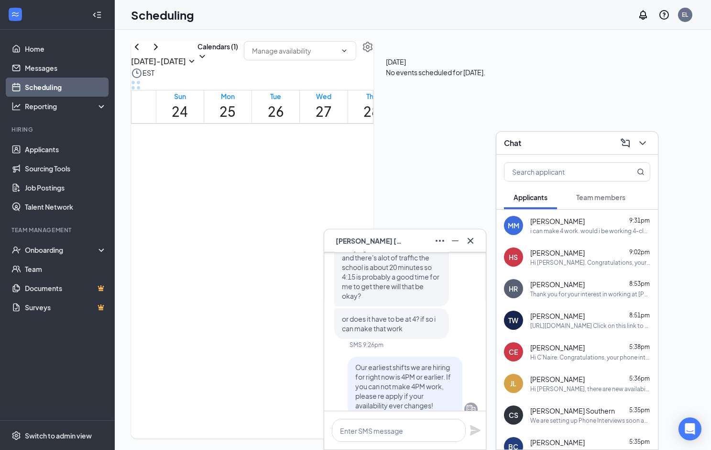
click at [407, 353] on div "Thank you for completing your application for the Team Member position. We will…" at bounding box center [405, 216] width 145 height 532
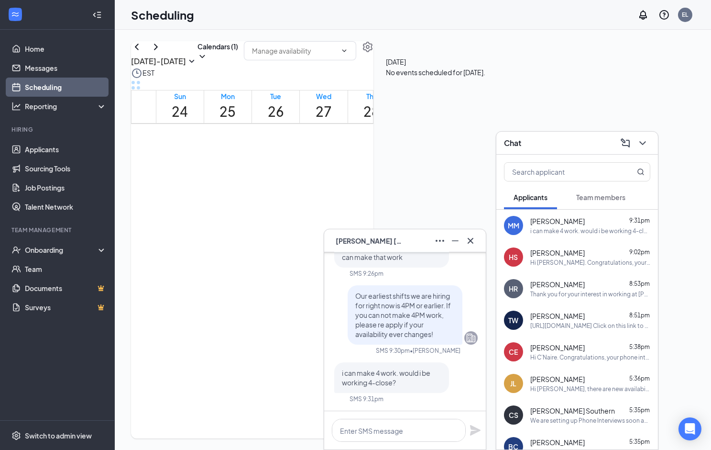
scroll to position [0, 0]
click at [412, 428] on textarea at bounding box center [399, 430] width 134 height 23
type textarea "Y"
type textarea "W"
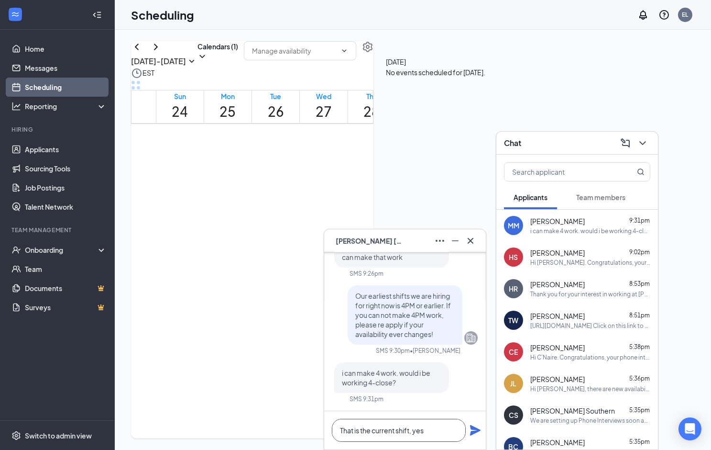
type textarea "That is the current shift, yes"
click at [478, 433] on icon "Plane" at bounding box center [475, 429] width 11 height 11
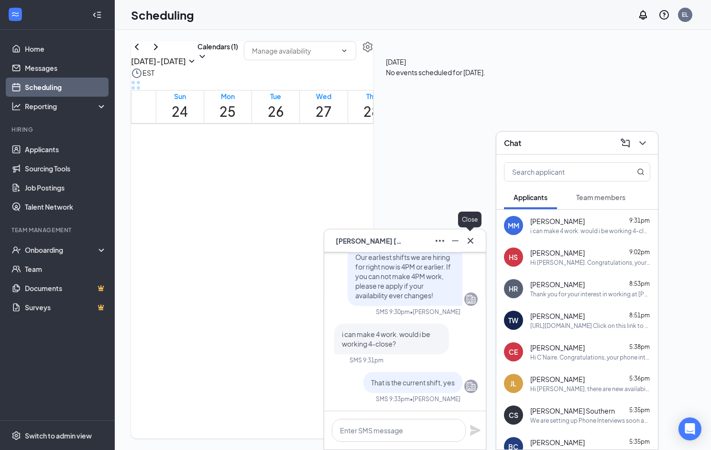
click at [477, 238] on button at bounding box center [470, 240] width 15 height 15
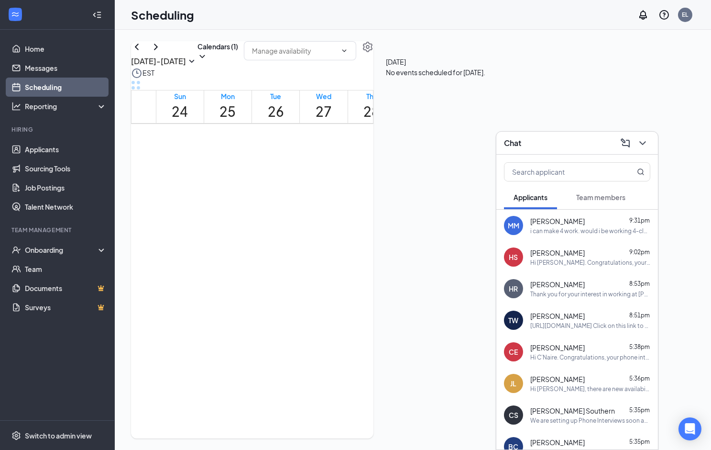
click at [642, 143] on icon "ChevronDown" at bounding box center [643, 143] width 6 height 4
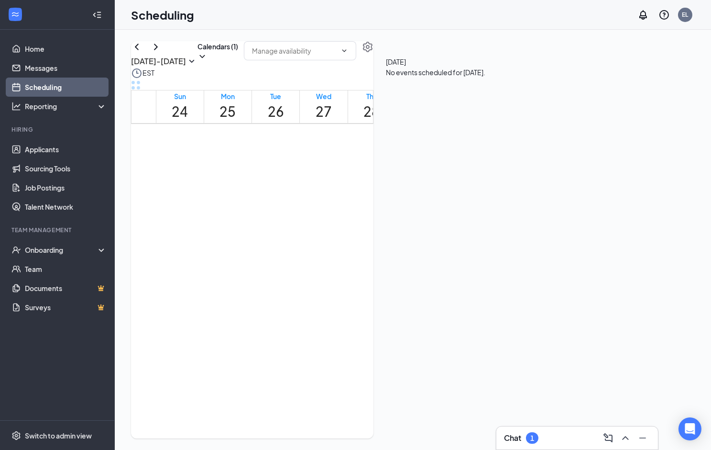
click at [534, 434] on div "1" at bounding box center [533, 438] width 4 height 8
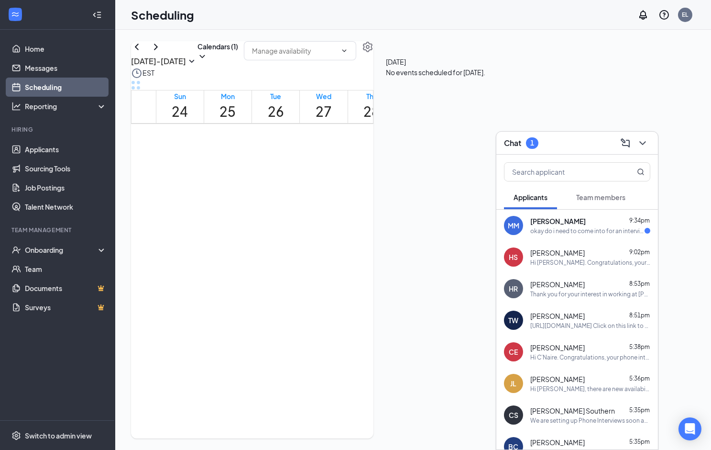
click at [605, 219] on div "Morgan morris 9:34pm" at bounding box center [591, 221] width 120 height 10
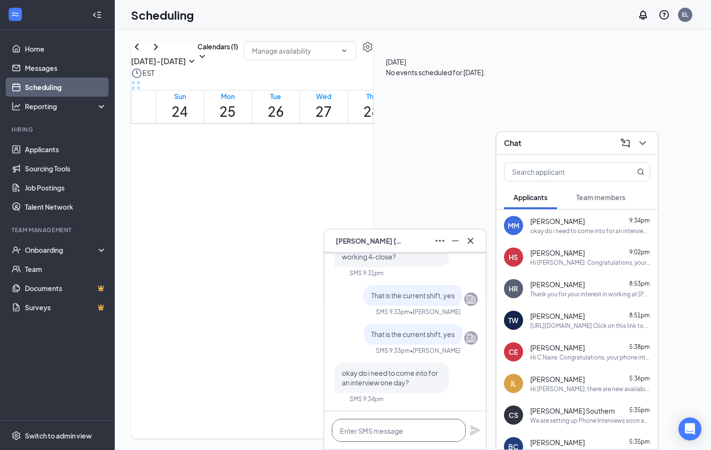
click at [427, 429] on textarea at bounding box center [399, 430] width 134 height 23
click at [645, 133] on div "Chat" at bounding box center [578, 143] width 162 height 23
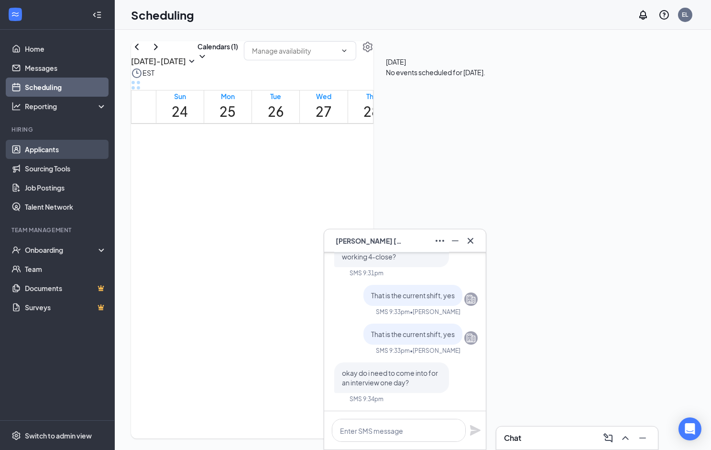
click at [59, 144] on link "Applicants" at bounding box center [66, 149] width 82 height 19
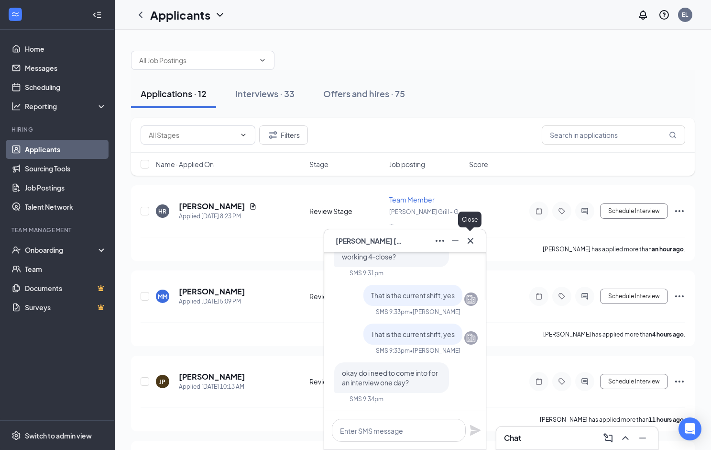
click at [474, 241] on icon "Cross" at bounding box center [470, 240] width 11 height 11
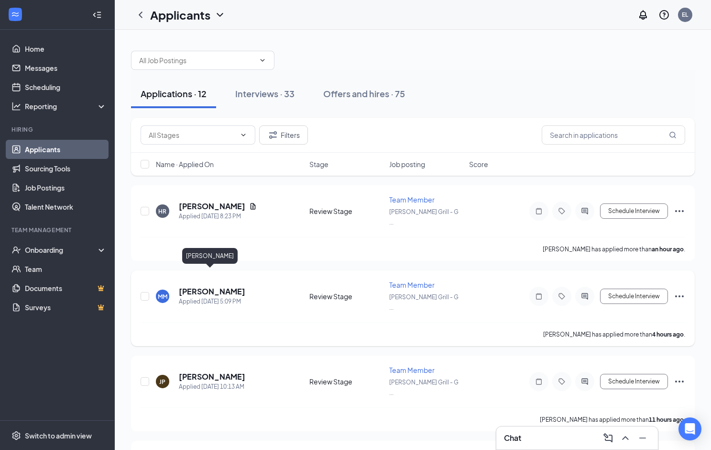
click at [218, 286] on h5 "[PERSON_NAME]" at bounding box center [212, 291] width 67 height 11
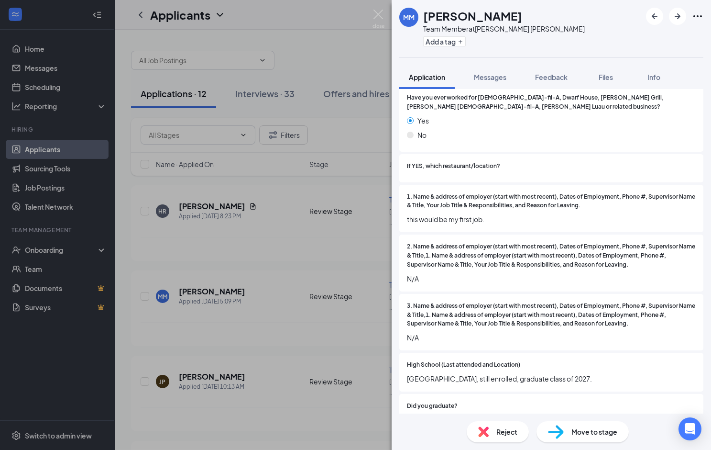
scroll to position [585, 0]
click at [493, 72] on div "Messages" at bounding box center [490, 77] width 33 height 10
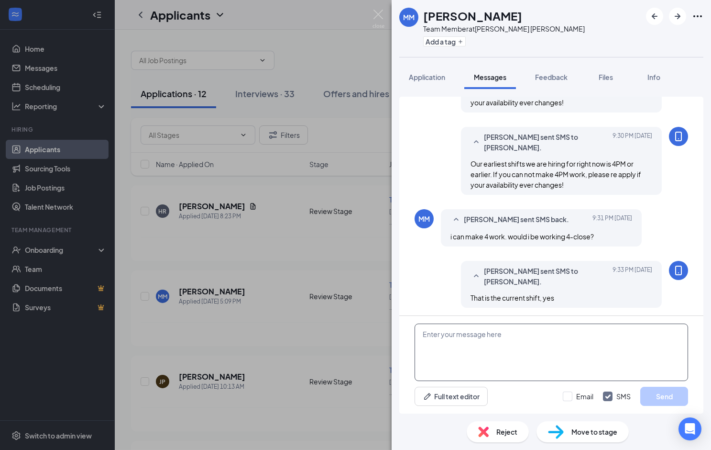
click at [447, 359] on textarea at bounding box center [552, 351] width 274 height 57
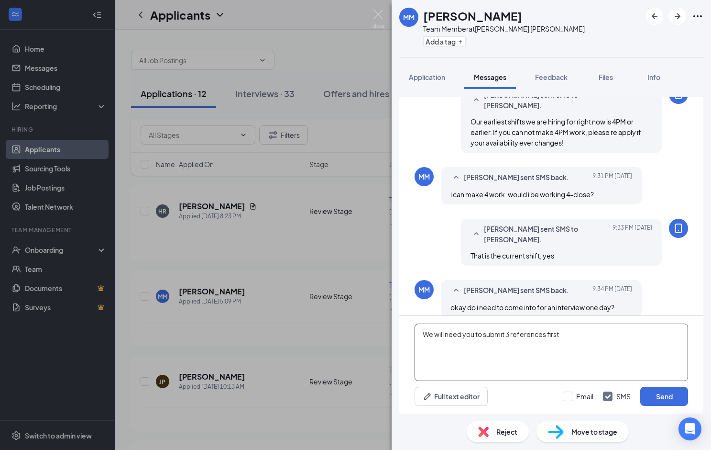
click at [536, 349] on textarea "We will need you to submit 3 references first" at bounding box center [552, 351] width 274 height 57
paste textarea "Thank you for your interest in working at [PERSON_NAME] Grill – [PERSON_NAME]. …"
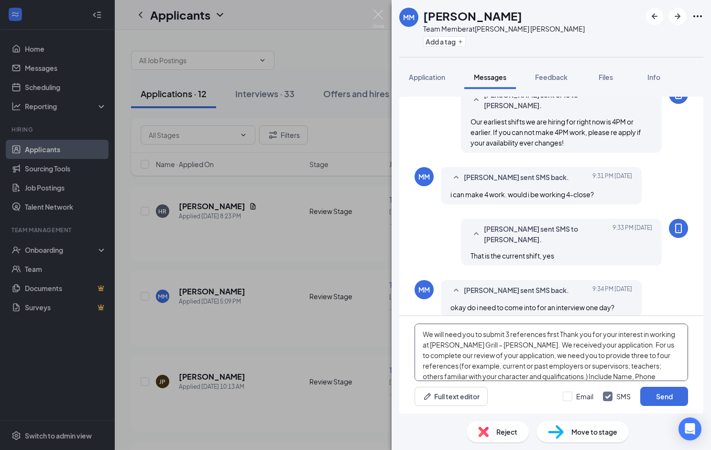
scroll to position [0, 0]
drag, startPoint x: 583, startPoint y: 361, endPoint x: 455, endPoint y: 358, distance: 128.7
click at [455, 358] on textarea "We will need you to submit 3 references first Thank you for your interest in wo…" at bounding box center [552, 351] width 274 height 57
drag, startPoint x: 592, startPoint y: 344, endPoint x: 407, endPoint y: 334, distance: 185.4
click at [408, 334] on div "We will need you to submit 3 references first Thank you for your interest in wo…" at bounding box center [552, 365] width 304 height 98
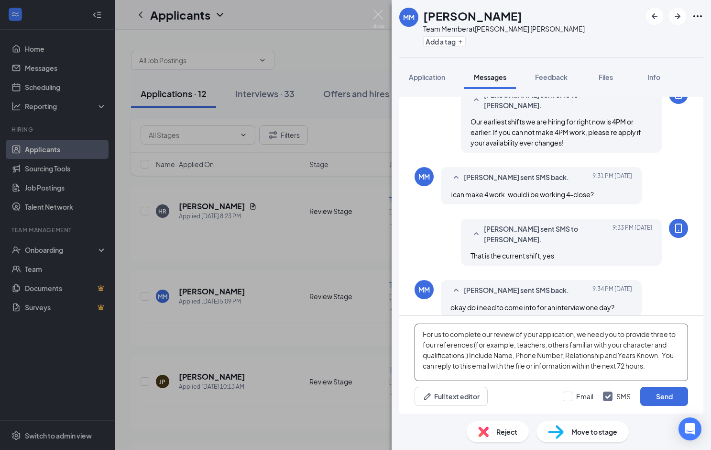
click at [664, 361] on textarea "For us to complete our review of your application, we need you to provide three…" at bounding box center [552, 351] width 274 height 57
type textarea "For us to complete our review of your application, we need you to provide three…"
click at [589, 398] on div "Email" at bounding box center [585, 396] width 17 height 10
click at [589, 398] on input "Email" at bounding box center [578, 396] width 31 height 10
checkbox input "true"
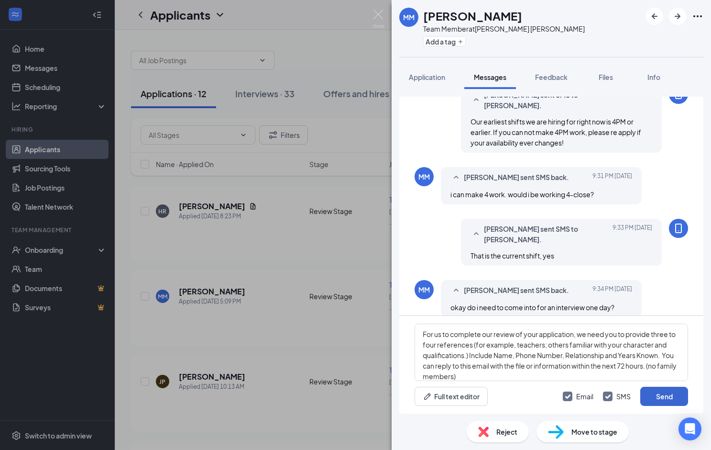
click at [662, 398] on button "Send" at bounding box center [665, 396] width 48 height 19
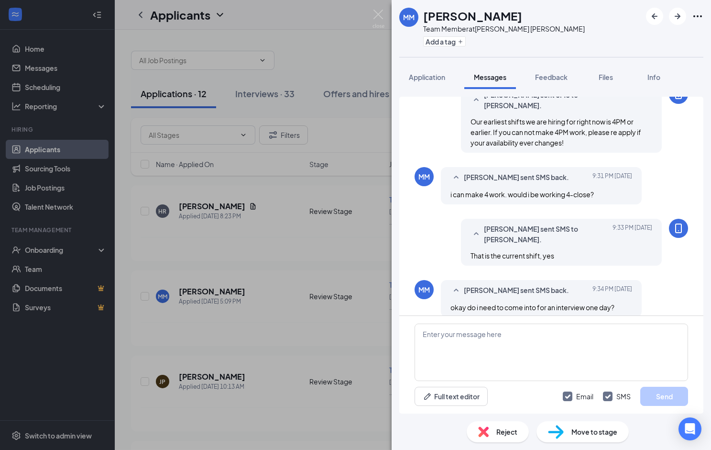
scroll to position [670, 0]
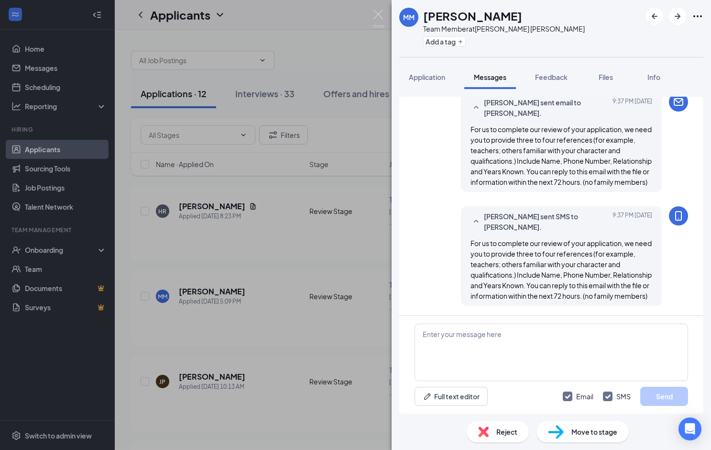
click at [387, 13] on div "MM Morgan morris Team Member at Truett's Grill - Griffin Add a tag Application …" at bounding box center [355, 225] width 711 height 450
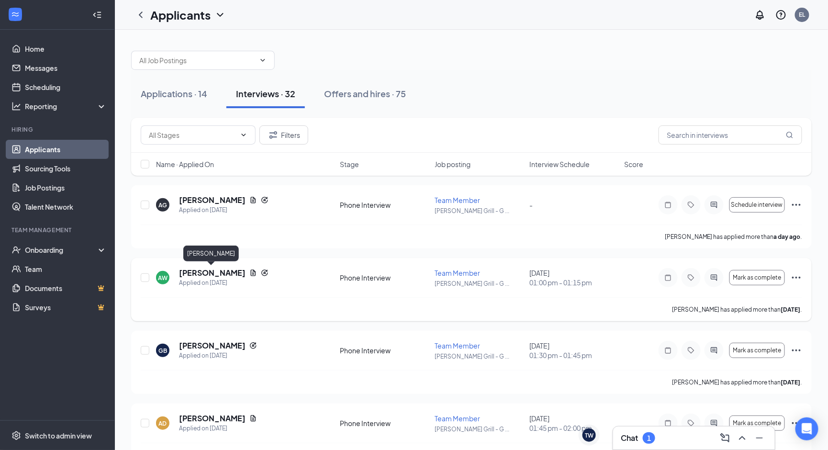
click at [194, 270] on h5 "[PERSON_NAME]" at bounding box center [212, 272] width 67 height 11
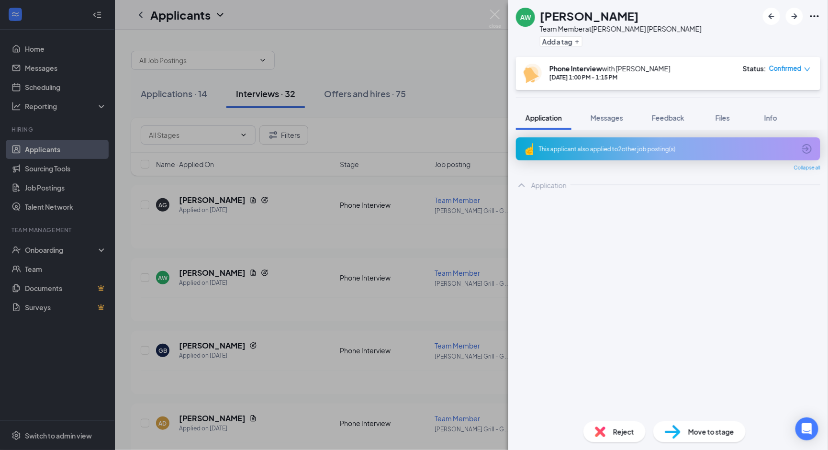
click at [595, 138] on div "This applicant also applied to 2 other job posting(s)" at bounding box center [668, 148] width 304 height 23
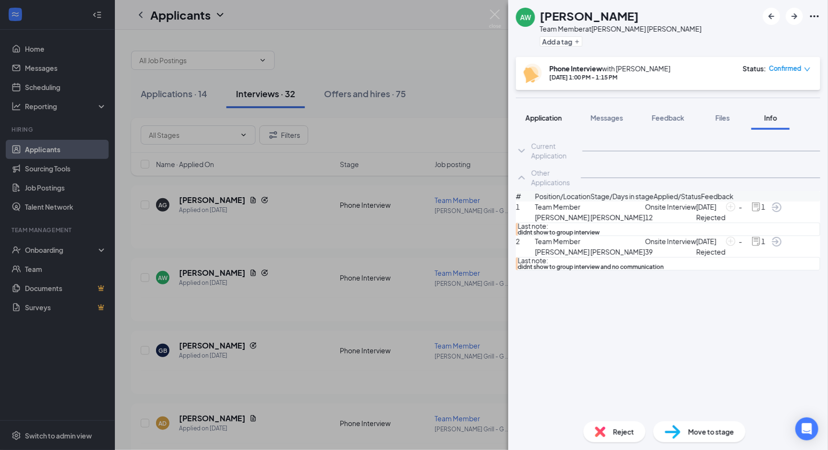
click at [553, 122] on button "Application" at bounding box center [543, 118] width 55 height 24
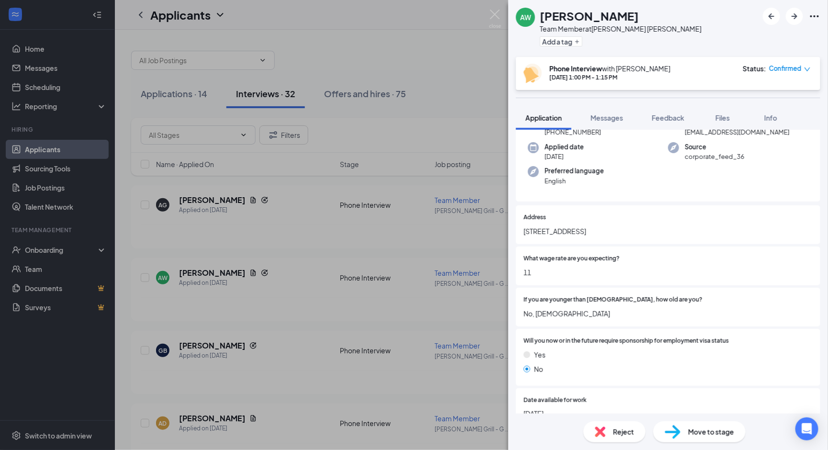
scroll to position [84, 0]
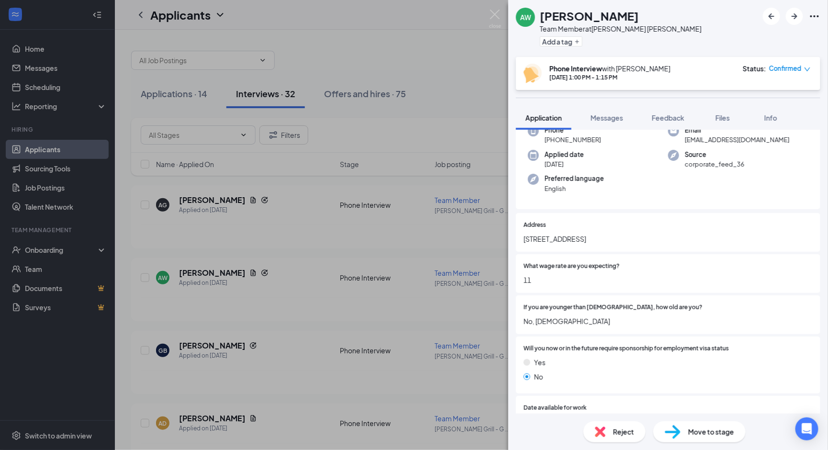
click at [620, 433] on span "Reject" at bounding box center [623, 431] width 21 height 11
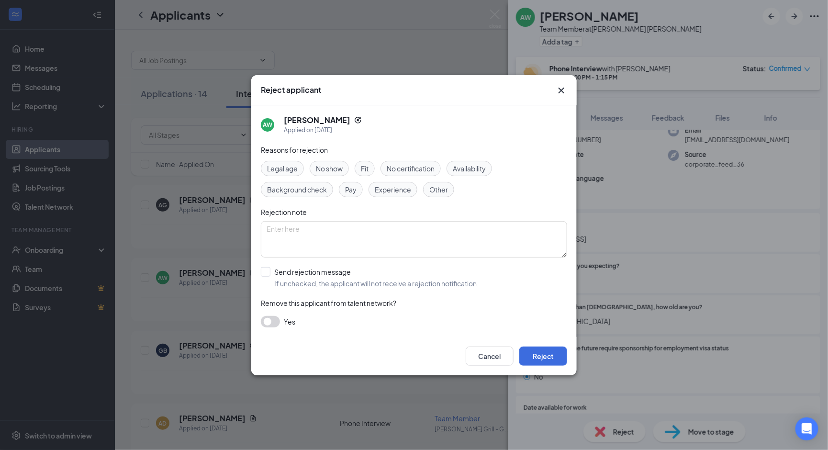
click at [564, 91] on icon "Cross" at bounding box center [560, 90] width 11 height 11
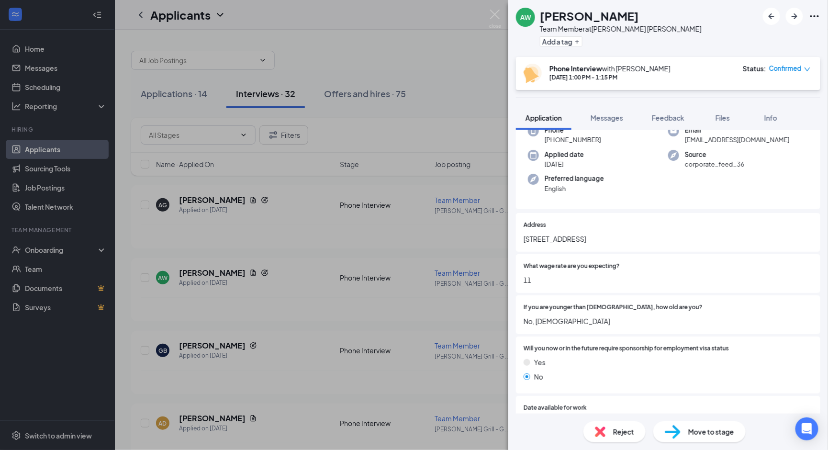
click at [627, 100] on div "AW [PERSON_NAME] Team Member at [PERSON_NAME] [PERSON_NAME] Add a tag Phone Int…" at bounding box center [668, 225] width 320 height 450
click at [624, 113] on button "Messages" at bounding box center [607, 118] width 52 height 24
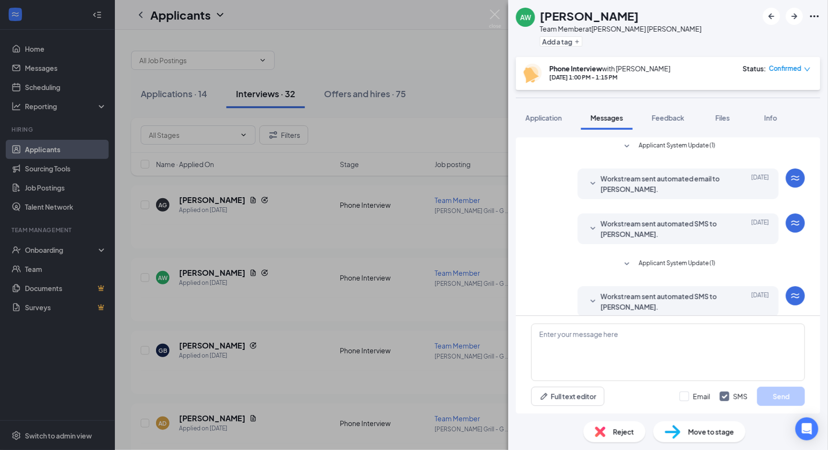
scroll to position [170, 0]
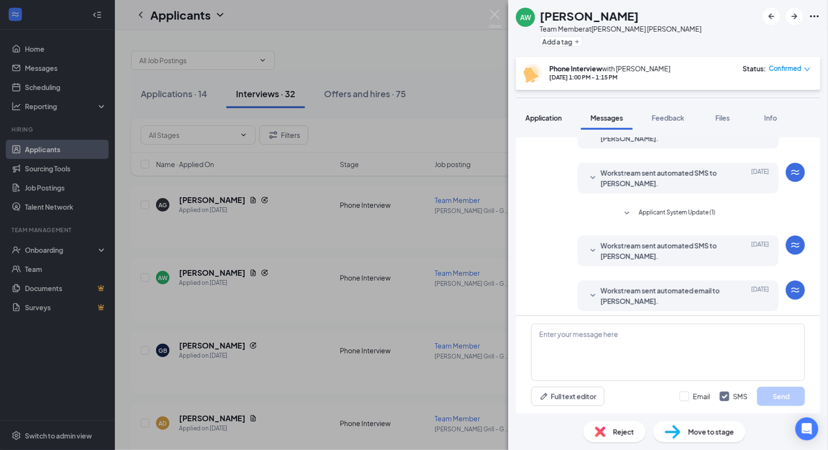
click at [559, 121] on span "Application" at bounding box center [543, 117] width 36 height 9
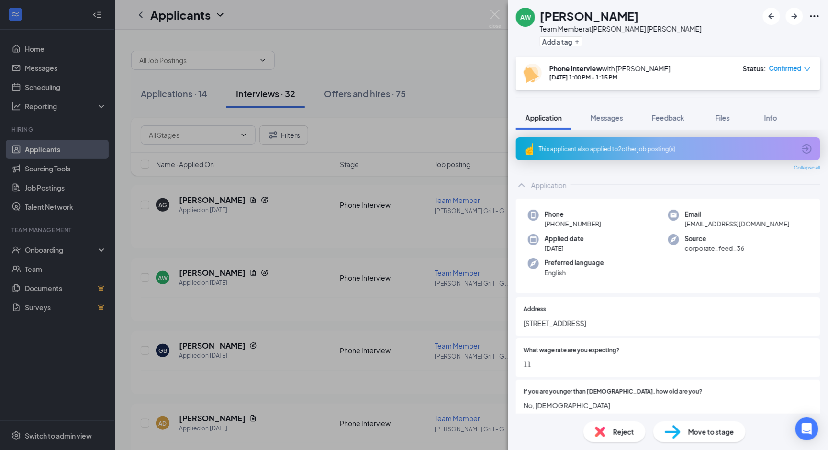
click at [595, 145] on div "This applicant also applied to 2 other job posting(s)" at bounding box center [667, 149] width 256 height 8
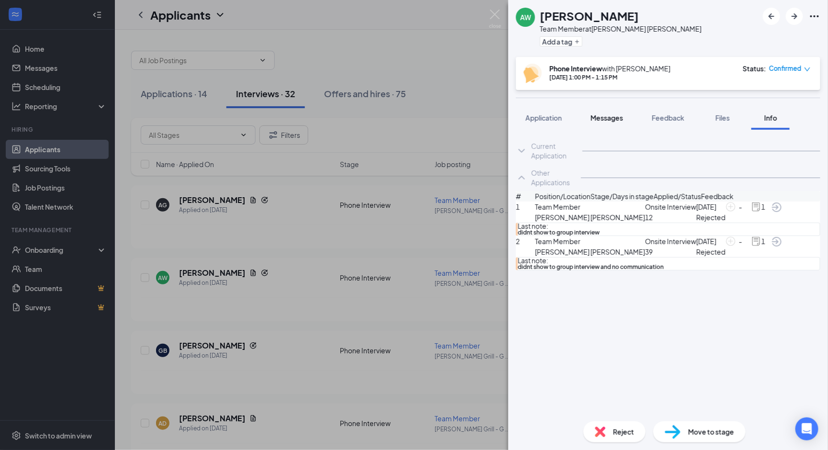
click at [604, 111] on button "Messages" at bounding box center [607, 118] width 52 height 24
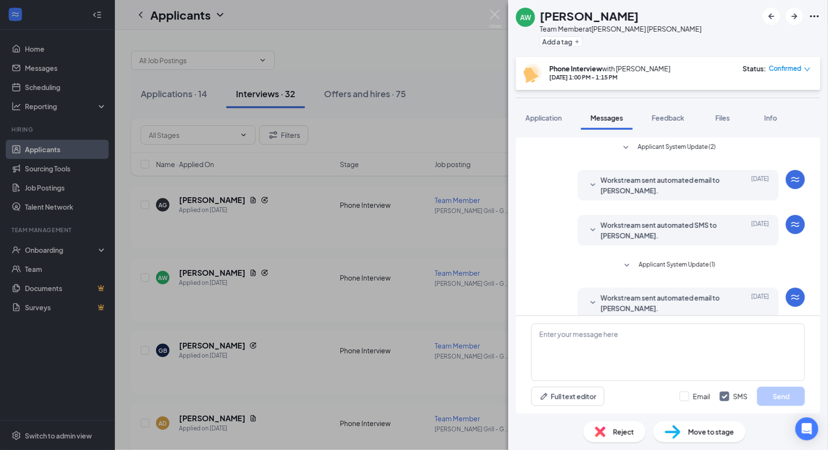
click at [663, 152] on button "Applicant System Update (2)" at bounding box center [668, 147] width 96 height 11
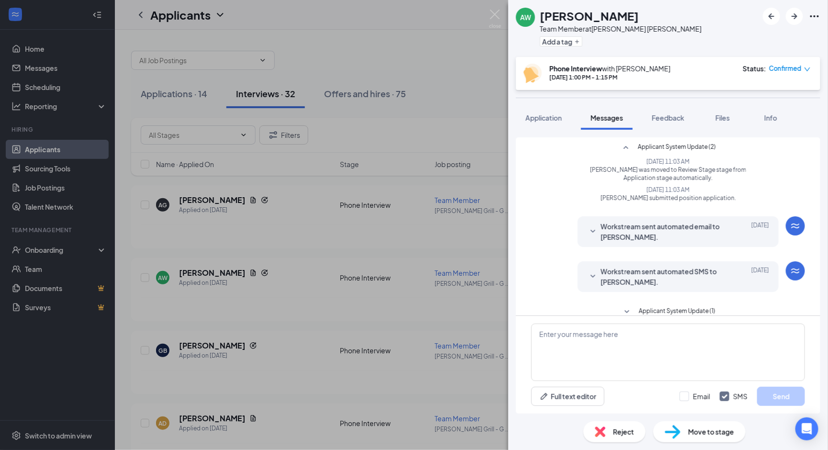
click at [588, 232] on icon "SmallChevronDown" at bounding box center [592, 231] width 11 height 11
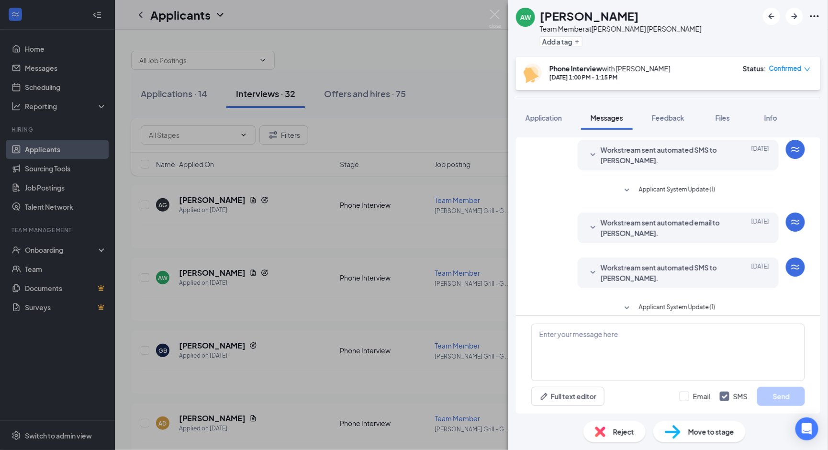
scroll to position [233, 0]
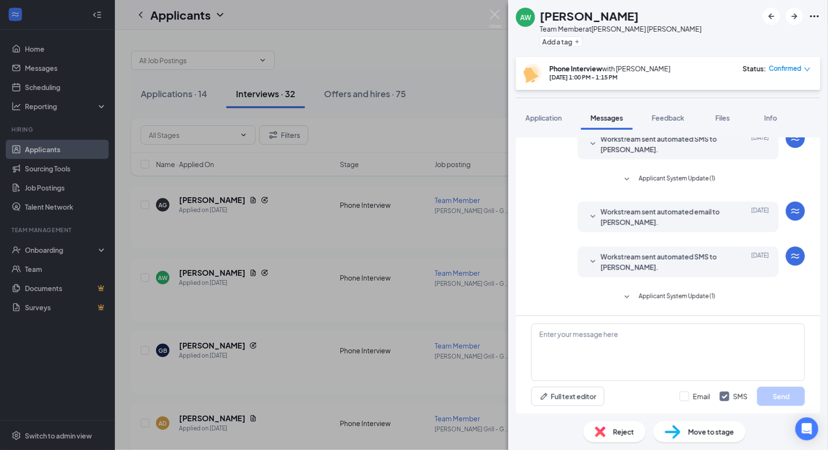
click at [589, 211] on icon "SmallChevronDown" at bounding box center [592, 216] width 11 height 11
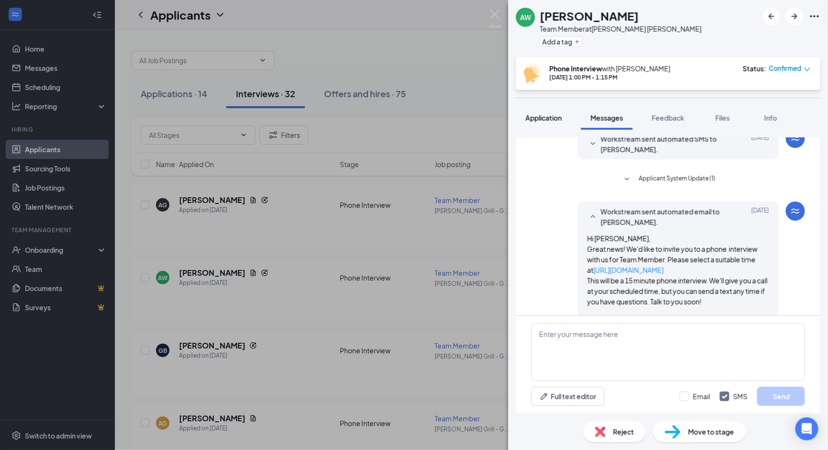
click at [549, 109] on button "Application" at bounding box center [543, 118] width 55 height 24
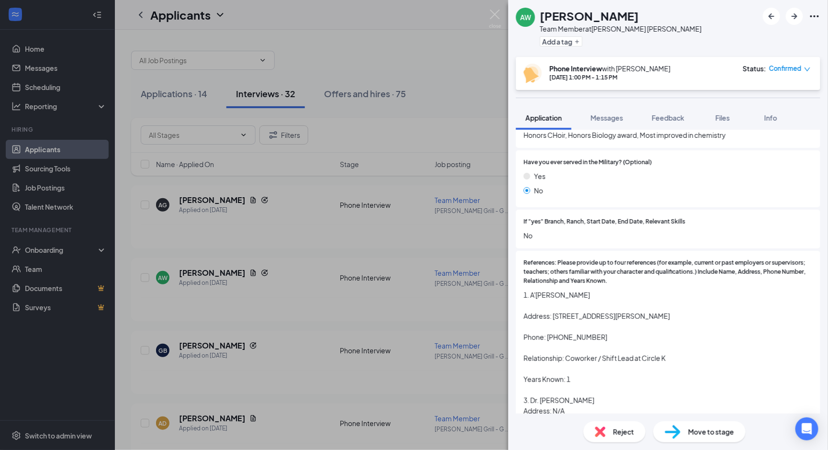
scroll to position [1494, 0]
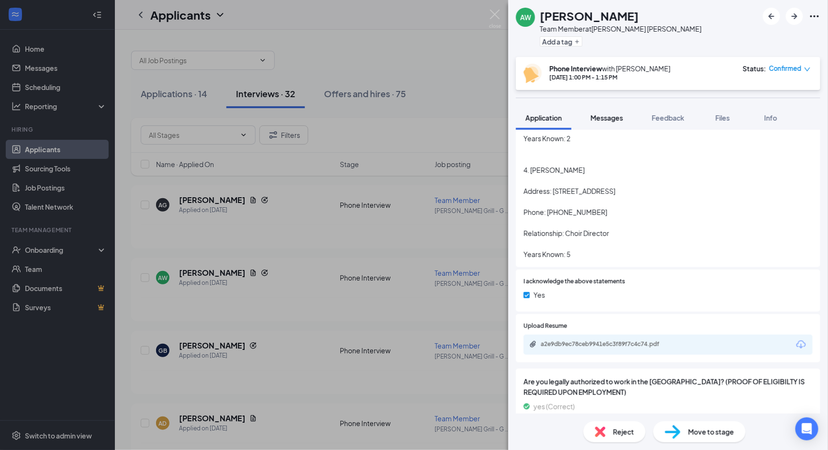
click at [616, 124] on button "Messages" at bounding box center [607, 118] width 52 height 24
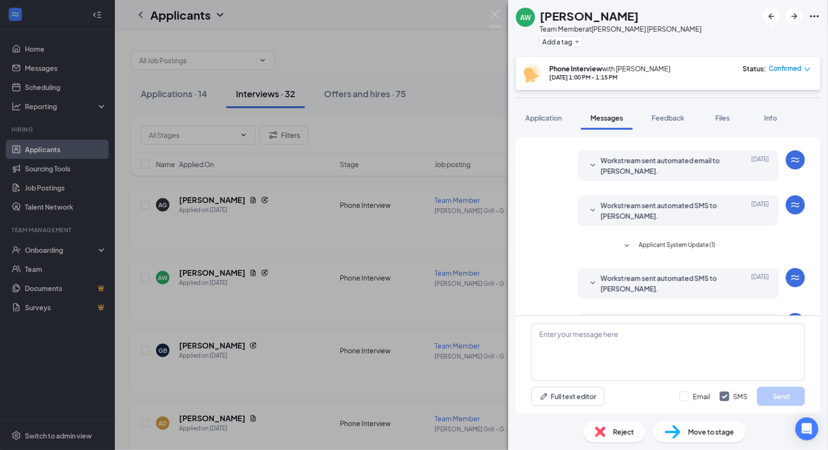
scroll to position [170, 0]
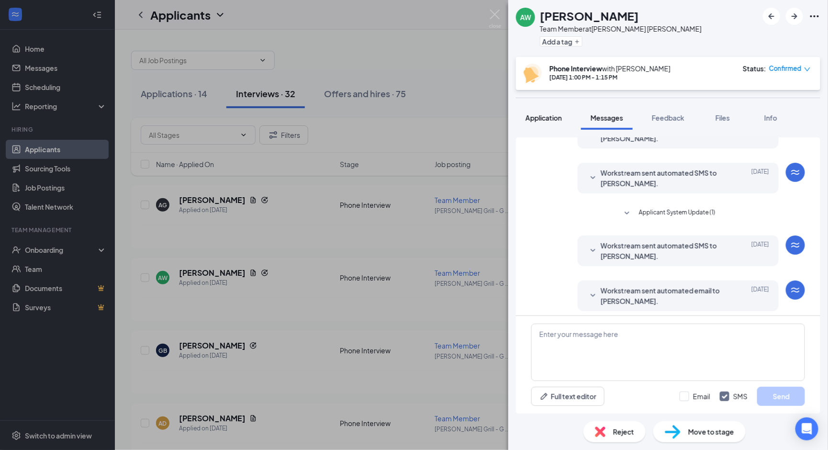
click at [566, 117] on button "Application" at bounding box center [543, 118] width 55 height 24
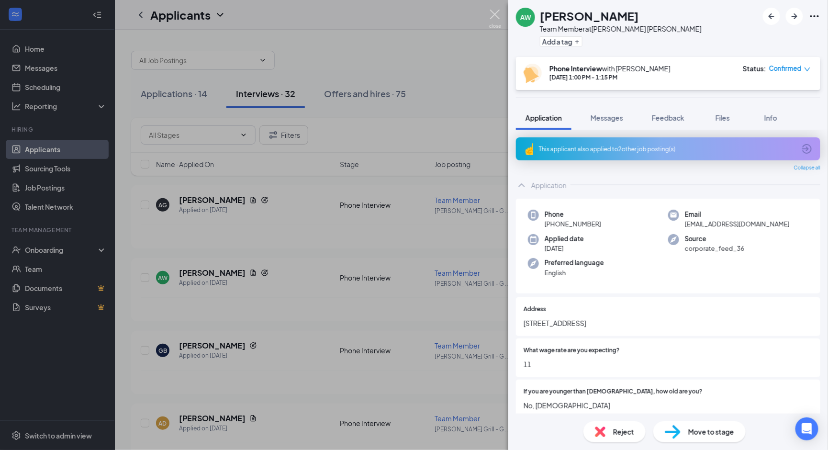
click at [501, 11] on img at bounding box center [495, 19] width 12 height 19
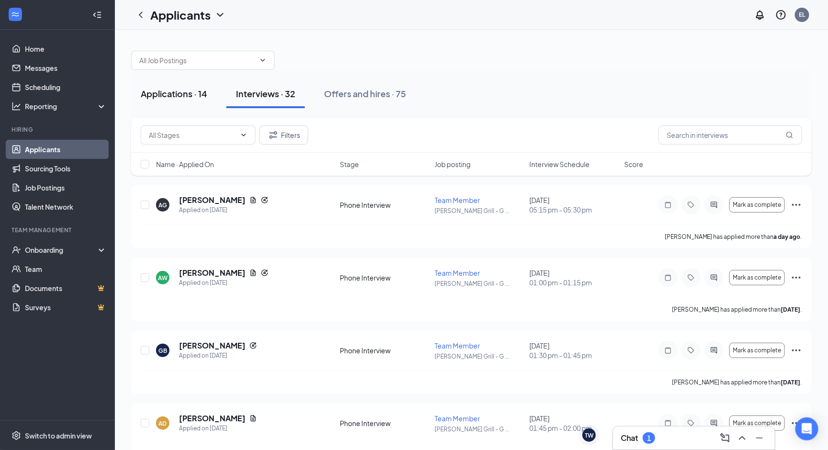
click at [166, 98] on div "Applications · 14" at bounding box center [174, 94] width 67 height 12
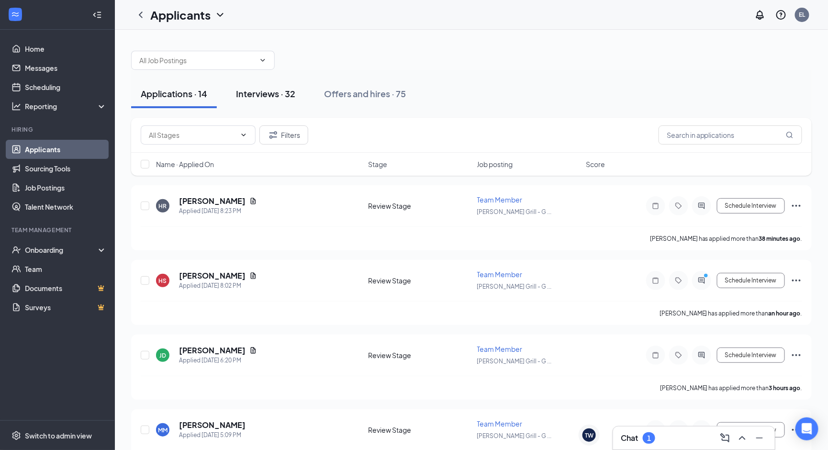
click at [273, 104] on button "Interviews · 32" at bounding box center [265, 93] width 78 height 29
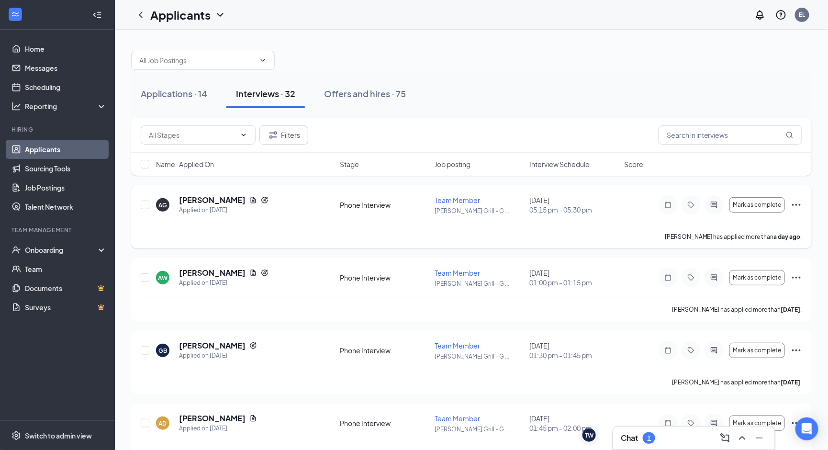
click at [197, 199] on h5 "[PERSON_NAME]" at bounding box center [212, 200] width 67 height 11
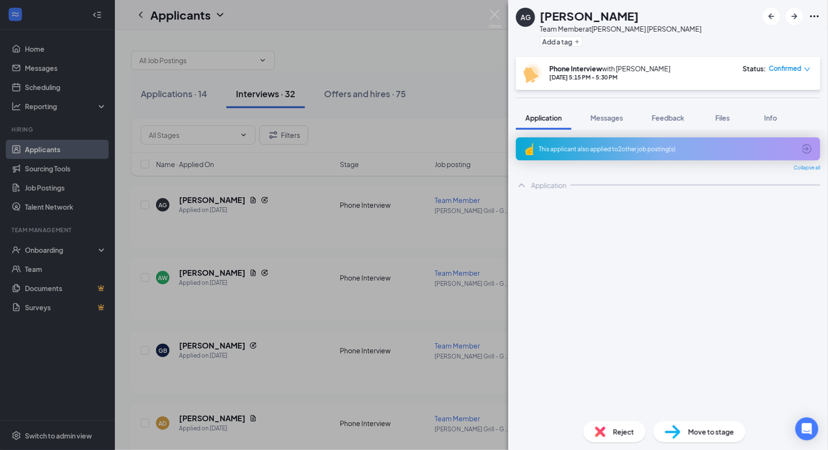
click at [649, 146] on div "This applicant also applied to 2 other job posting(s)" at bounding box center [667, 149] width 256 height 8
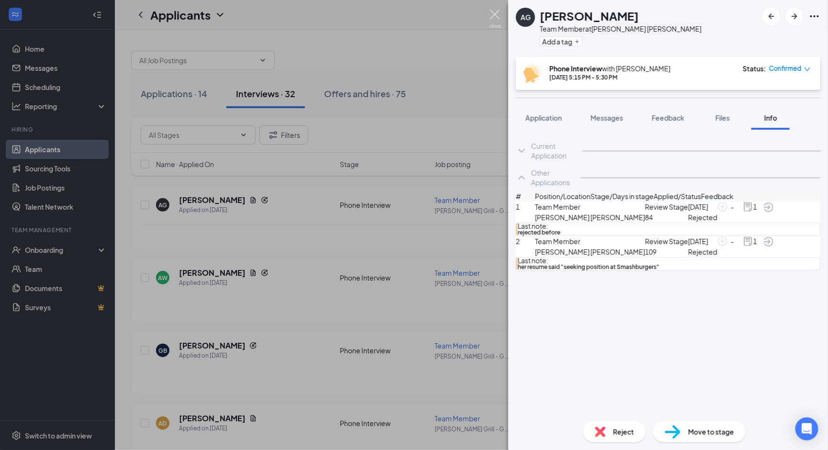
click at [492, 15] on img at bounding box center [495, 19] width 12 height 19
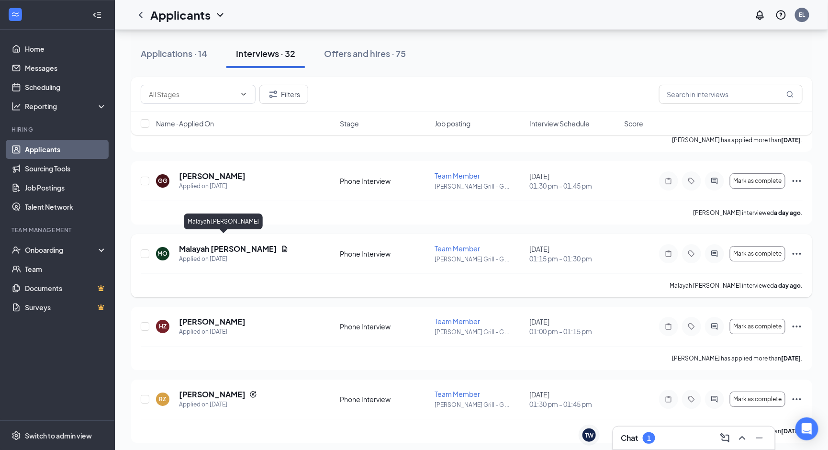
scroll to position [1160, 0]
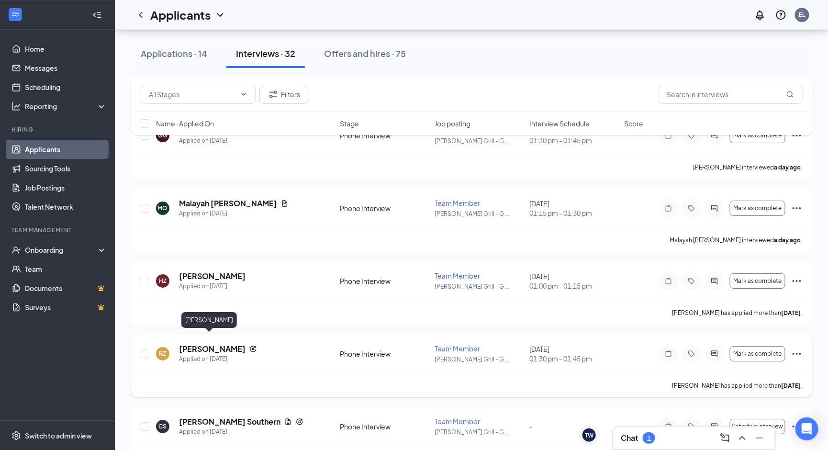
click at [219, 344] on h5 "[PERSON_NAME]" at bounding box center [212, 349] width 67 height 11
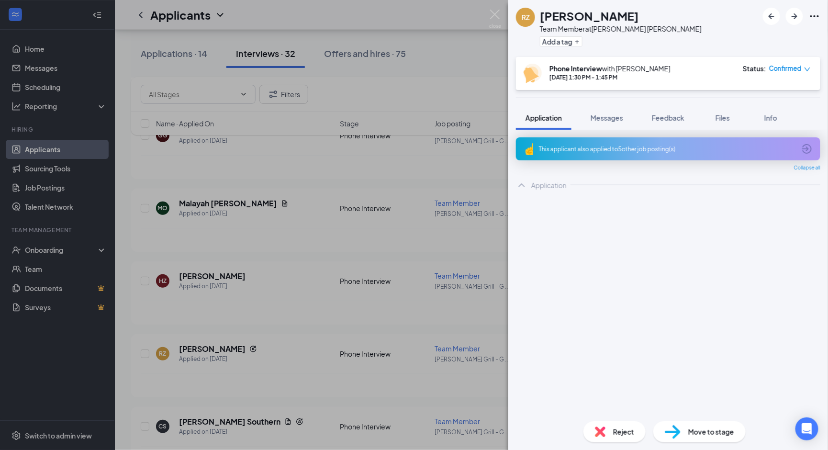
click at [560, 151] on div "This applicant also applied to 5 other job posting(s)" at bounding box center [667, 149] width 256 height 8
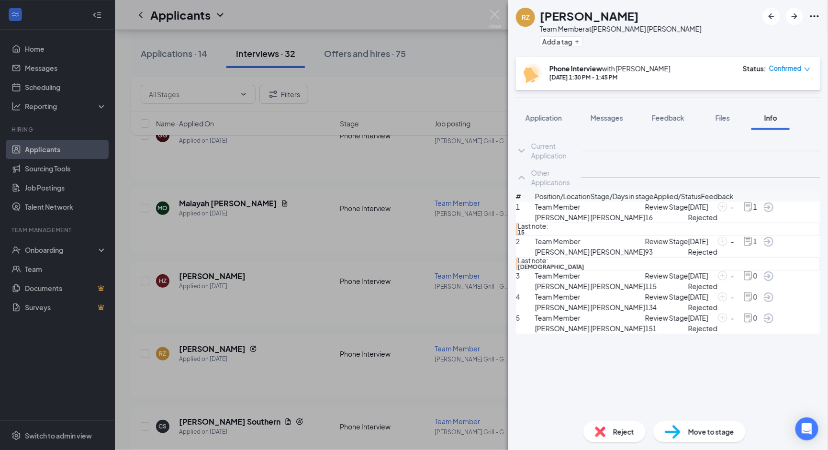
click at [541, 103] on div "RZ [PERSON_NAME] Team Member at [PERSON_NAME] [PERSON_NAME] Add a tag Phone Int…" at bounding box center [668, 225] width 320 height 450
click at [499, 14] on img at bounding box center [495, 19] width 12 height 19
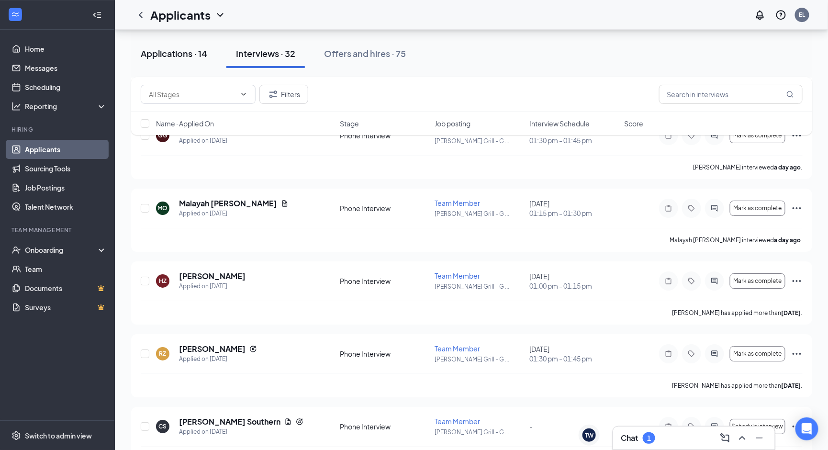
click at [166, 63] on button "Applications · 14" at bounding box center [174, 53] width 86 height 29
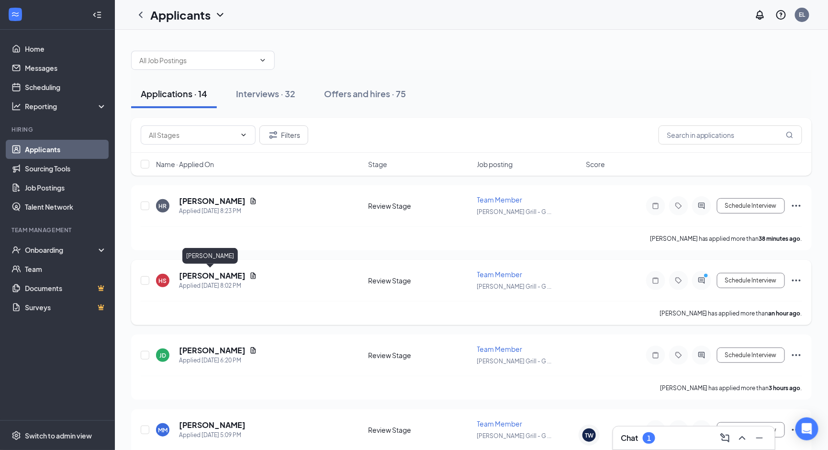
click at [217, 274] on h5 "[PERSON_NAME]" at bounding box center [212, 275] width 67 height 11
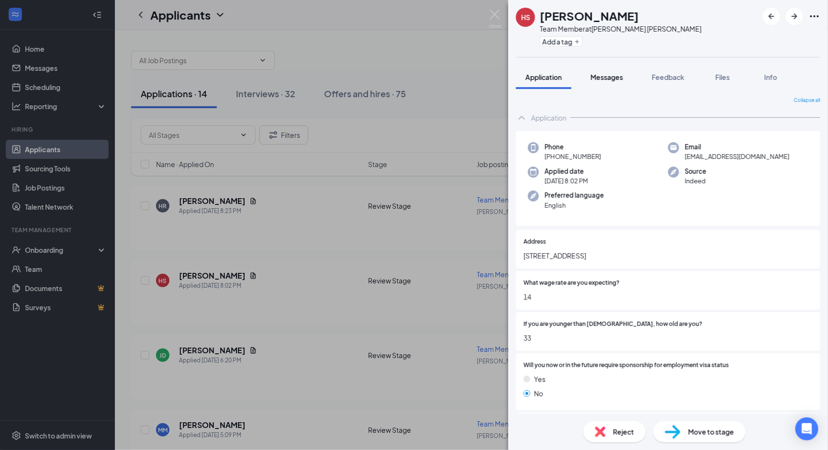
click at [609, 82] on button "Messages" at bounding box center [607, 77] width 52 height 24
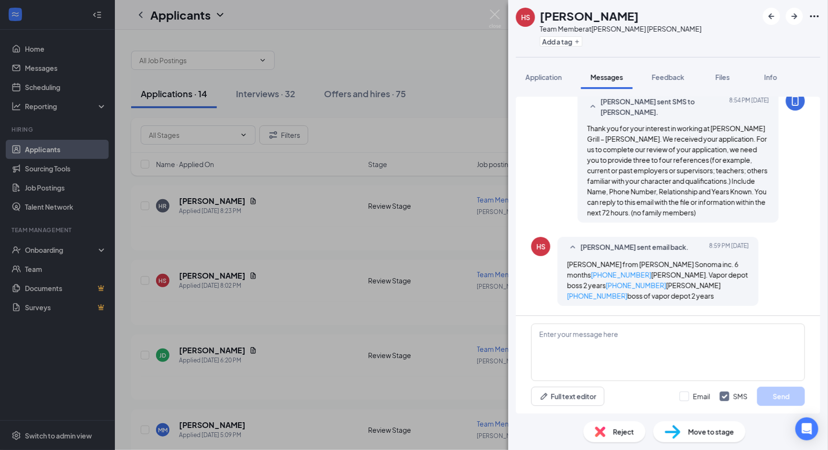
scroll to position [301, 0]
click at [697, 432] on span "Move to stage" at bounding box center [711, 431] width 46 height 11
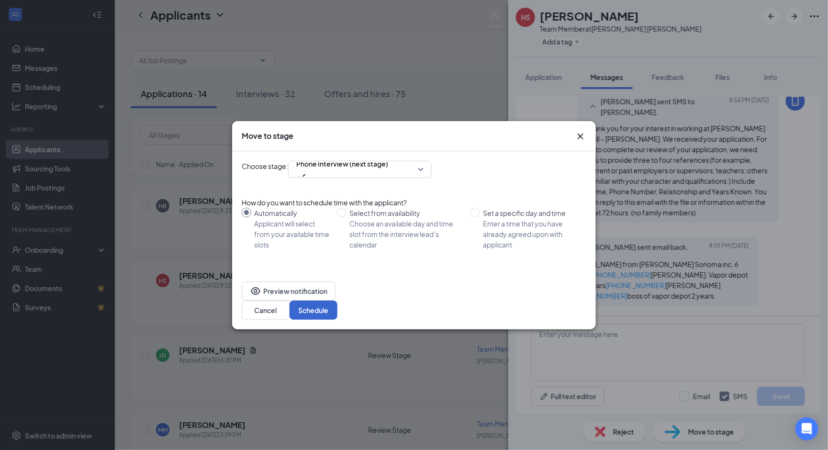
click at [337, 300] on button "Schedule" at bounding box center [313, 309] width 48 height 19
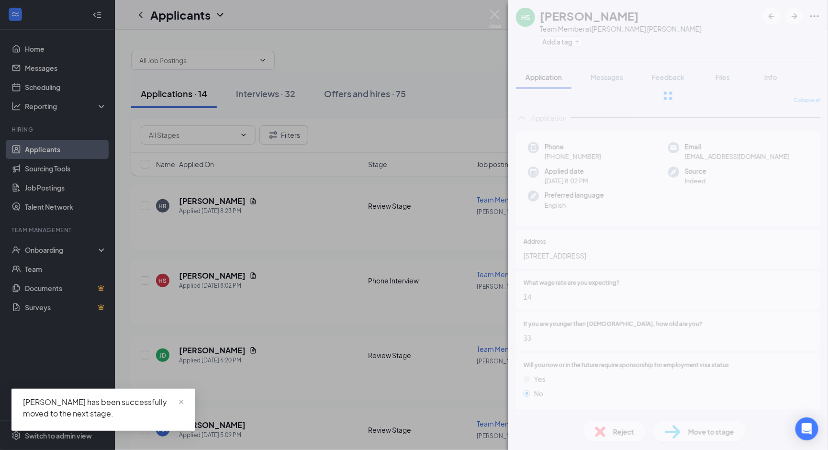
click at [495, 15] on img at bounding box center [495, 19] width 12 height 19
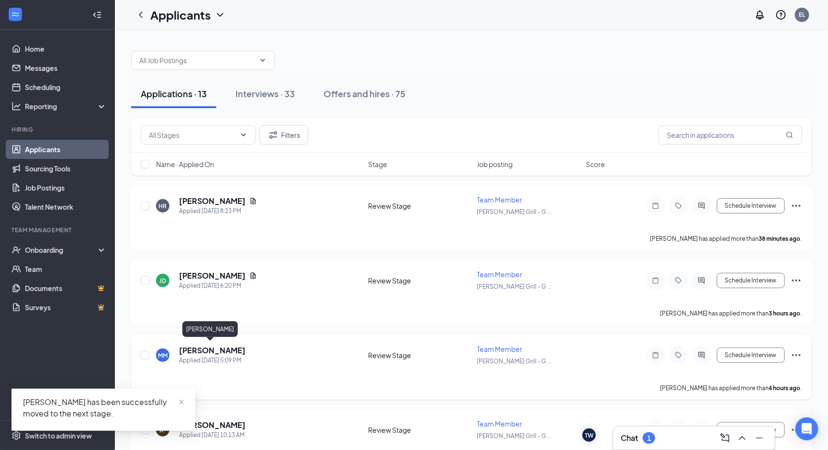
click at [227, 345] on h5 "[PERSON_NAME]" at bounding box center [212, 350] width 67 height 11
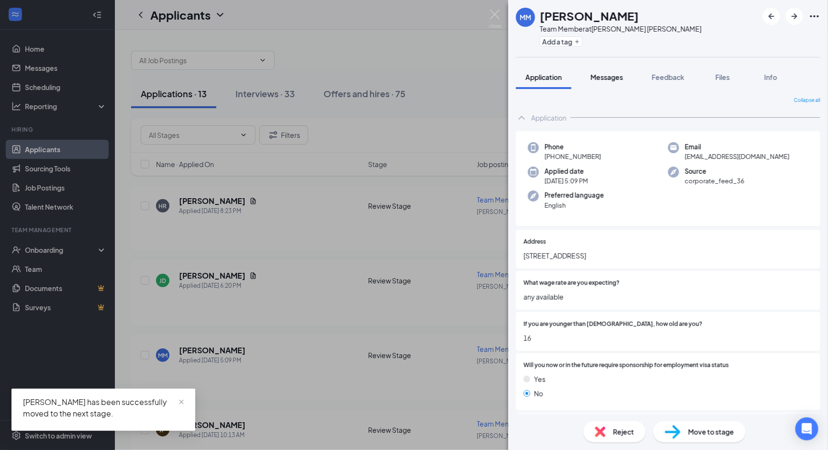
click at [617, 78] on span "Messages" at bounding box center [606, 77] width 33 height 9
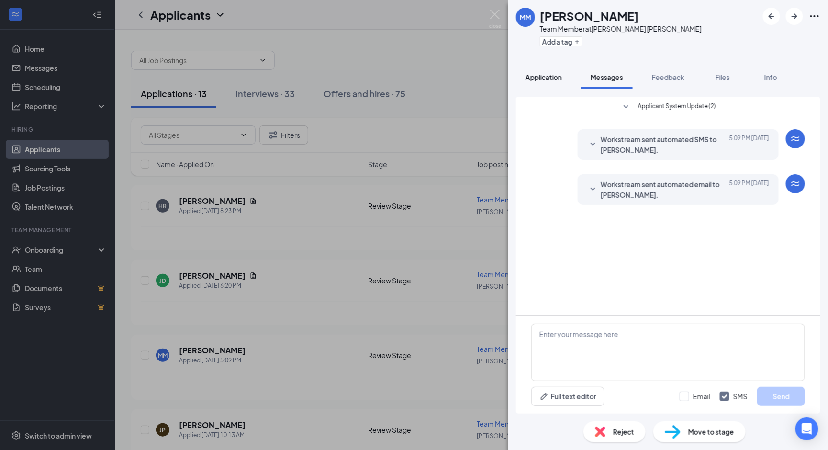
click at [554, 87] on button "Application" at bounding box center [543, 77] width 55 height 24
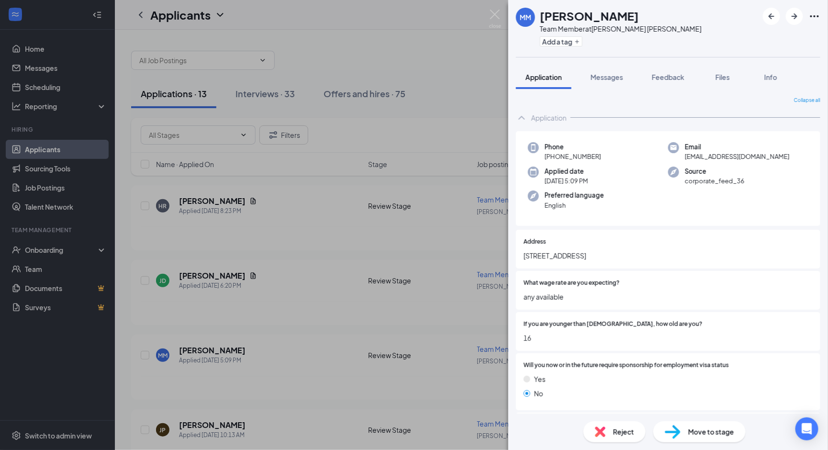
click at [594, 209] on div "Phone [PHONE_NUMBER] Email [EMAIL_ADDRESS][DOMAIN_NAME] Applied date [DATE] 5:0…" at bounding box center [668, 178] width 304 height 95
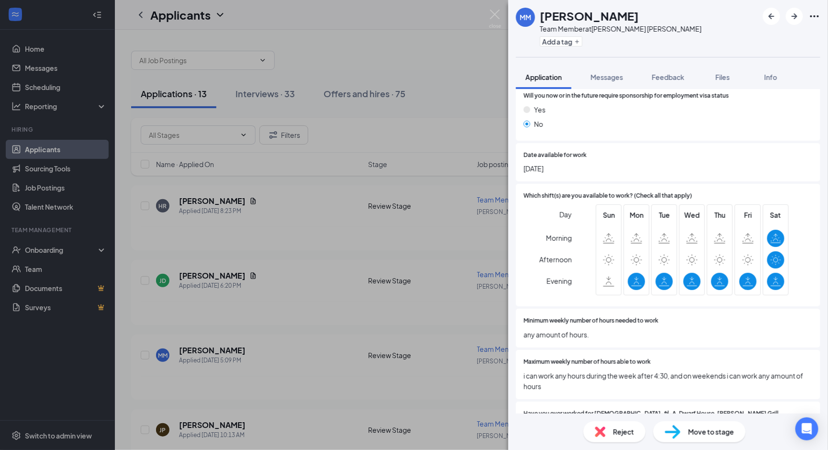
scroll to position [458, 0]
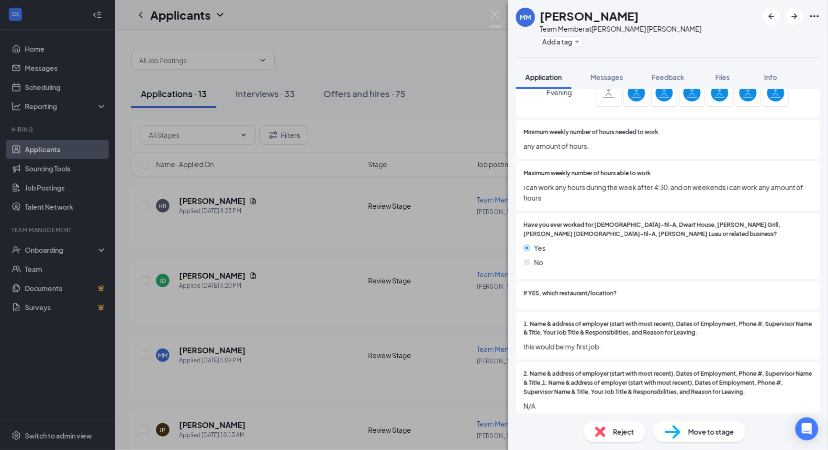
click at [592, 213] on div "Have you ever worked for [DEMOGRAPHIC_DATA]-fil-A, Dwarf House, [PERSON_NAME] G…" at bounding box center [668, 246] width 304 height 66
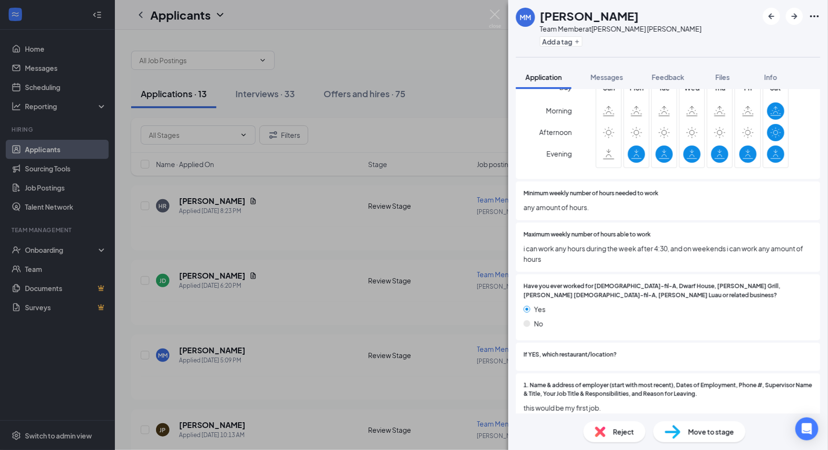
scroll to position [396, 0]
click at [610, 73] on span "Messages" at bounding box center [606, 77] width 33 height 9
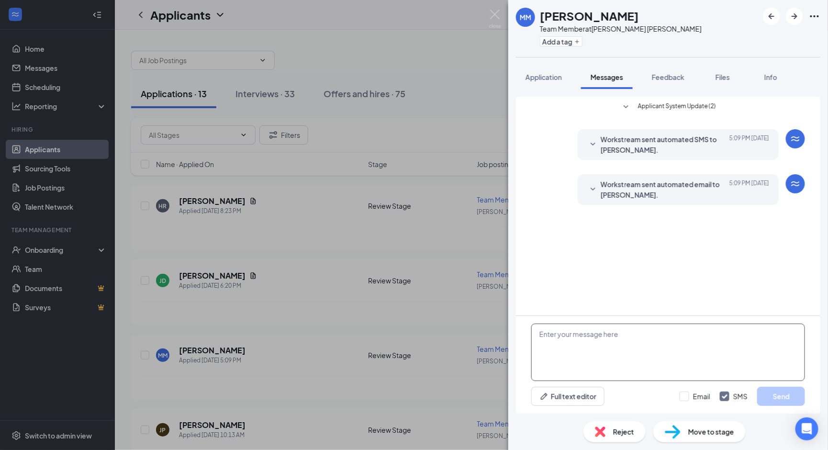
click at [568, 352] on textarea at bounding box center [668, 351] width 274 height 57
type textarea "Your application says you can work past 4:30 - Is there any way you can come in…"
click at [703, 398] on div "Email" at bounding box center [701, 396] width 17 height 10
click at [703, 398] on input "Email" at bounding box center [694, 396] width 31 height 10
checkbox input "true"
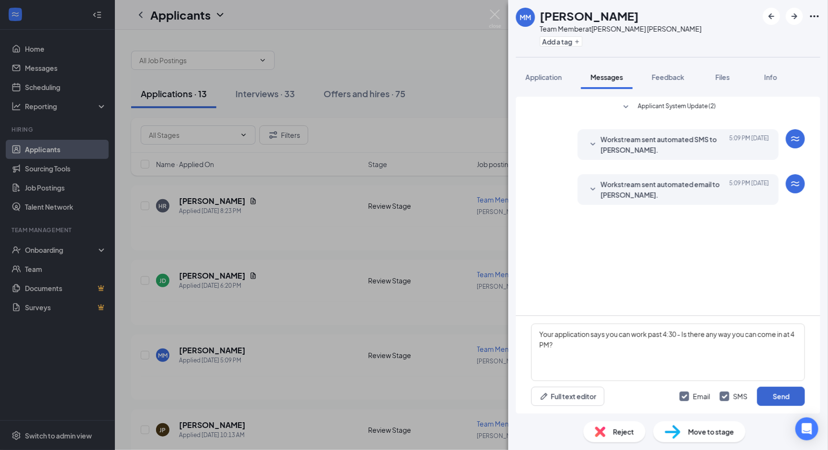
click at [770, 396] on button "Send" at bounding box center [781, 396] width 48 height 19
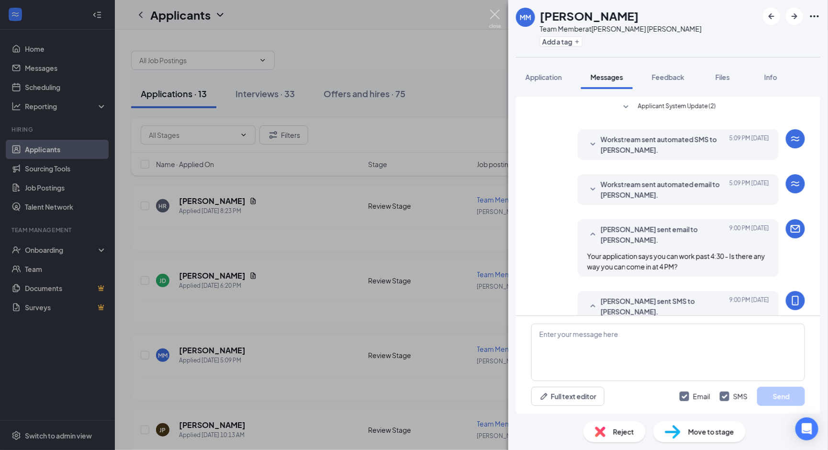
scroll to position [37, 0]
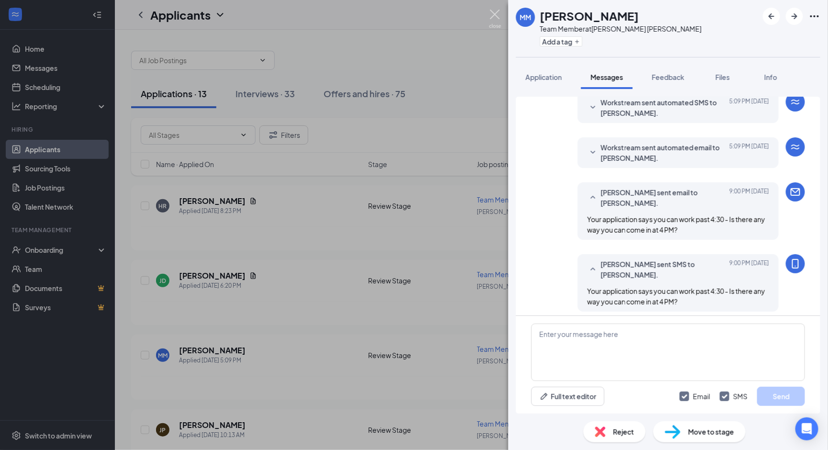
click at [495, 20] on img at bounding box center [495, 19] width 12 height 19
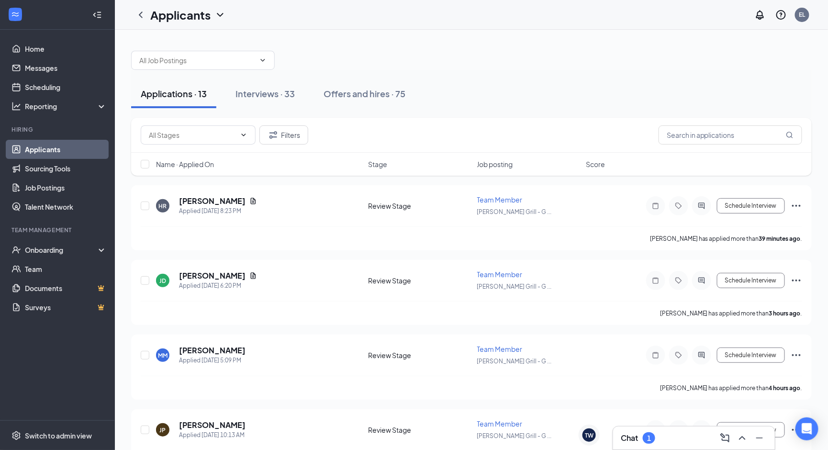
click at [631, 430] on div "Chat 1" at bounding box center [694, 437] width 146 height 15
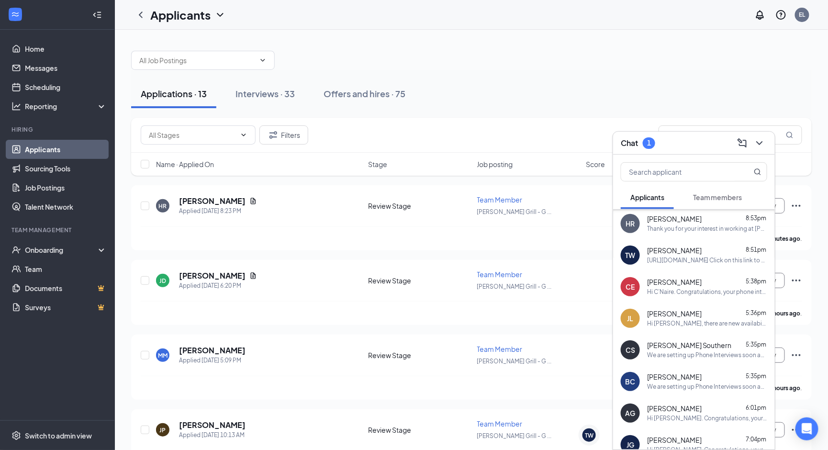
scroll to position [153, 0]
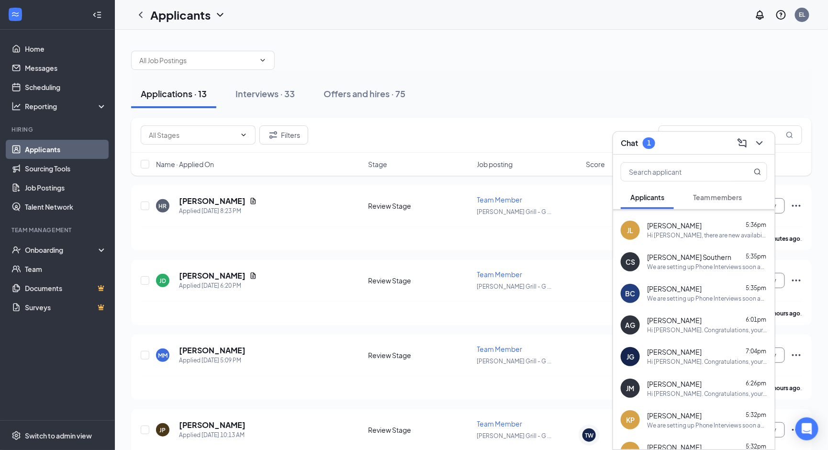
click at [698, 189] on button "Team members" at bounding box center [717, 197] width 68 height 24
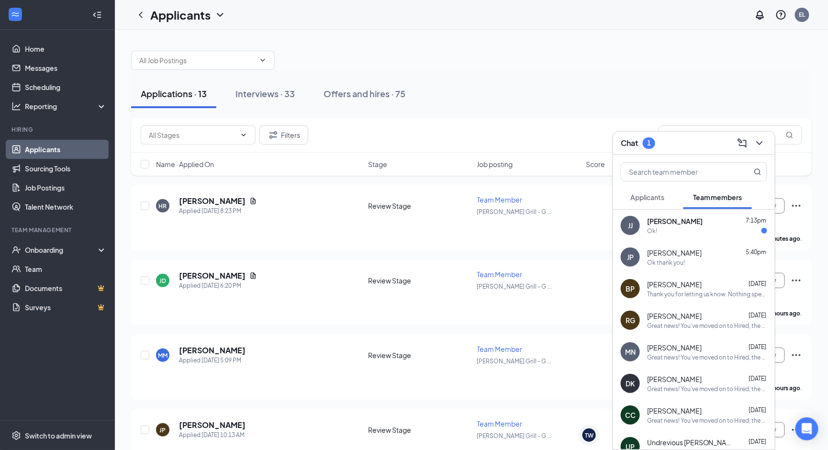
scroll to position [0, 0]
click at [688, 232] on div "Ok!" at bounding box center [707, 231] width 120 height 8
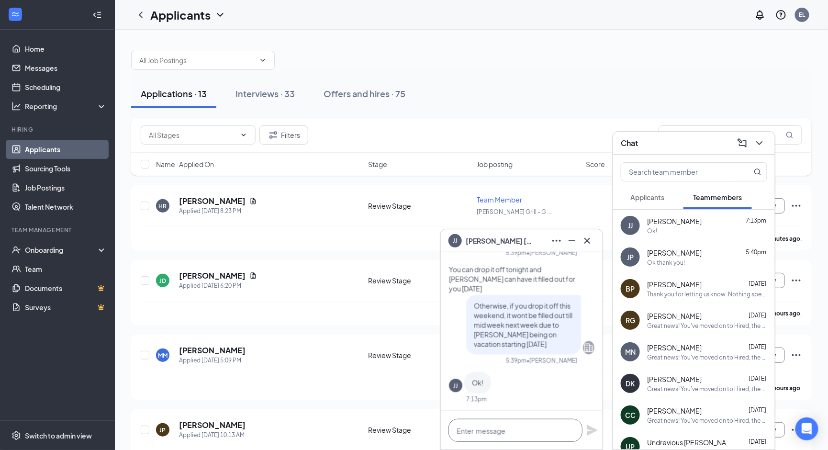
click at [522, 423] on textarea at bounding box center [515, 430] width 134 height 23
type textarea "I"
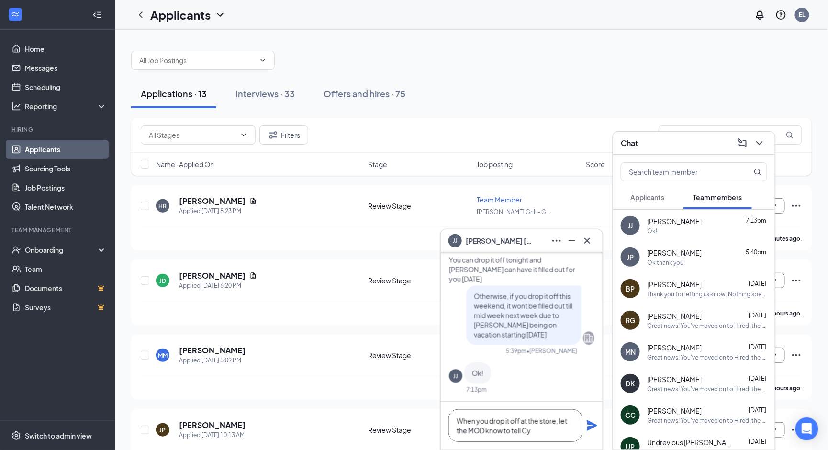
scroll to position [1, 0]
drag, startPoint x: 535, startPoint y: 430, endPoint x: 561, endPoint y: 422, distance: 26.6
click at [561, 422] on textarea "When you drop it off at the store, let the MOD know to tell Cy" at bounding box center [515, 425] width 134 height 33
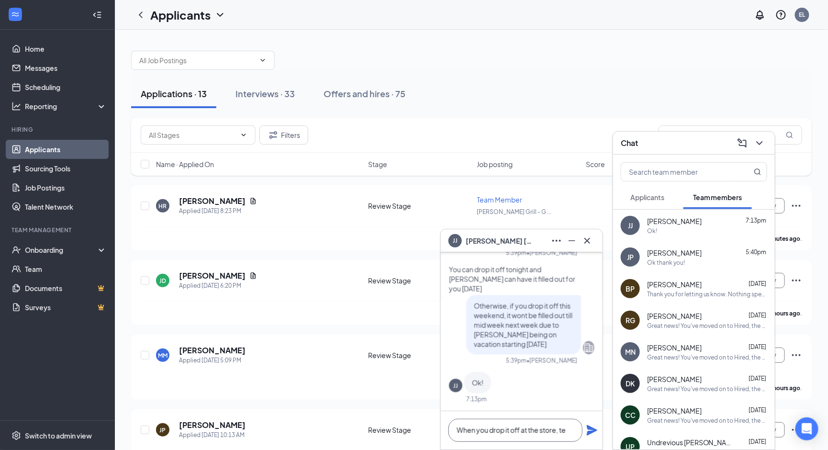
scroll to position [0, 0]
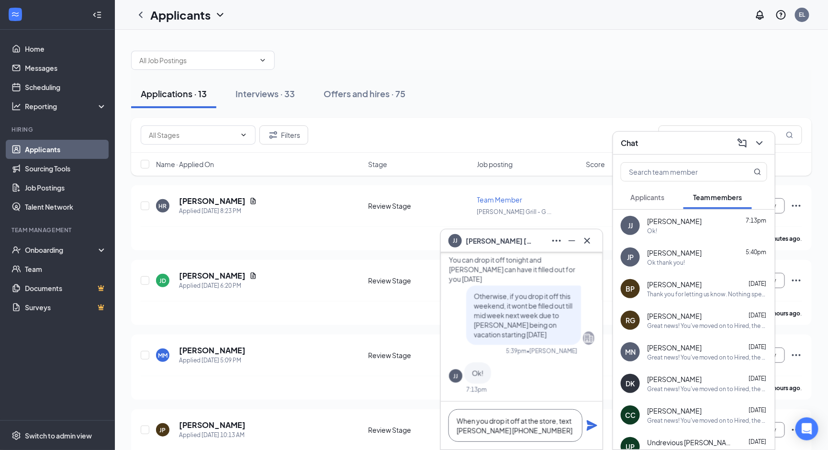
type textarea "When you drop it off at the store, text [PERSON_NAME] [PHONE_NUMBER]"
click at [588, 422] on icon "Plane" at bounding box center [592, 425] width 11 height 11
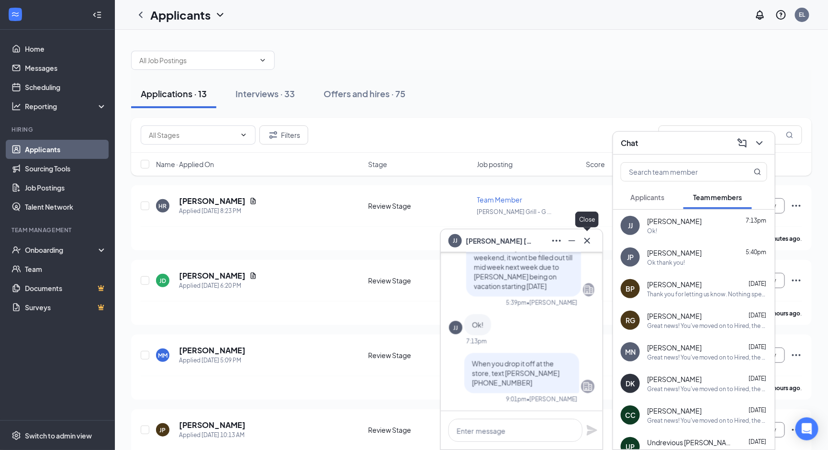
click at [594, 235] on button at bounding box center [586, 240] width 15 height 15
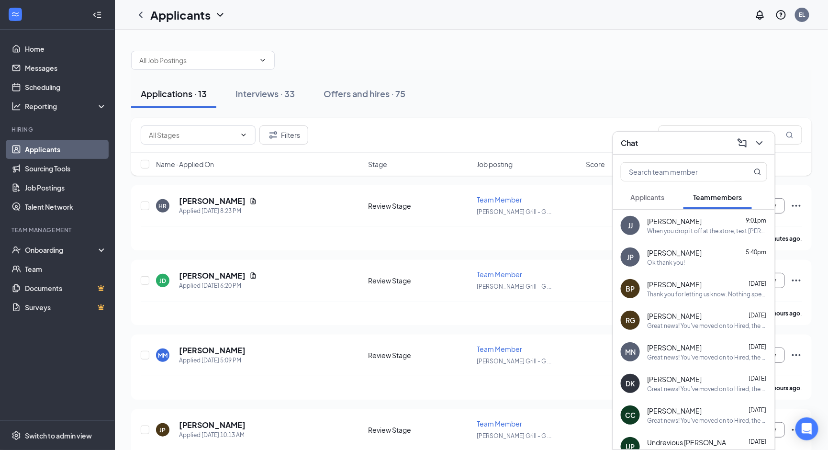
click at [645, 194] on span "Applicants" at bounding box center [647, 197] width 34 height 9
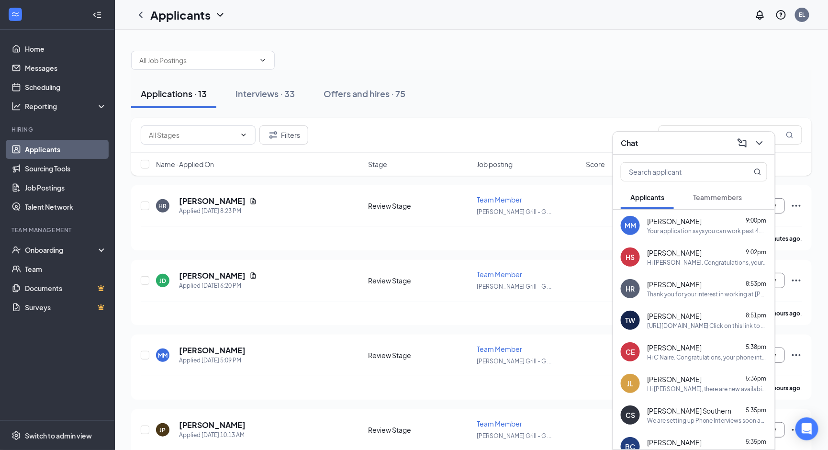
click at [641, 155] on div at bounding box center [694, 170] width 162 height 31
click at [757, 147] on icon "ChevronDown" at bounding box center [759, 142] width 11 height 11
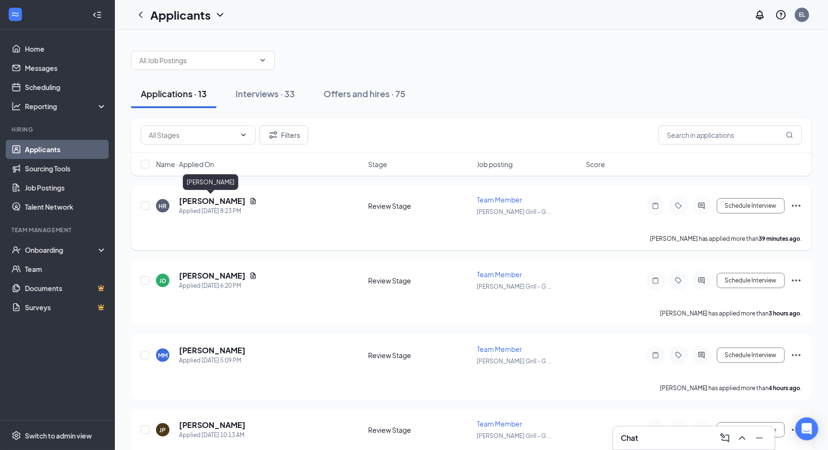
click at [205, 197] on h5 "[PERSON_NAME]" at bounding box center [212, 201] width 67 height 11
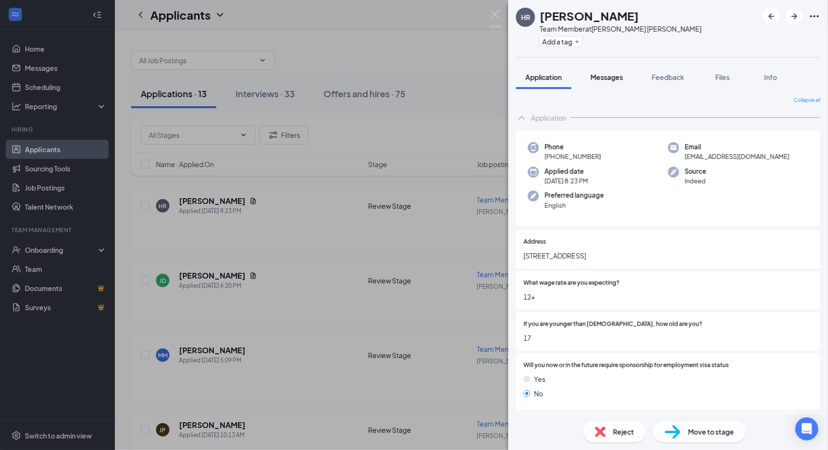
click at [603, 77] on span "Messages" at bounding box center [606, 77] width 33 height 9
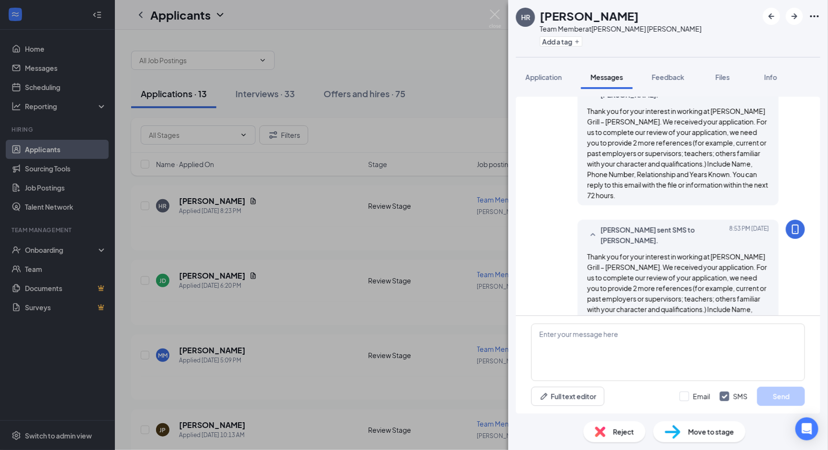
scroll to position [206, 0]
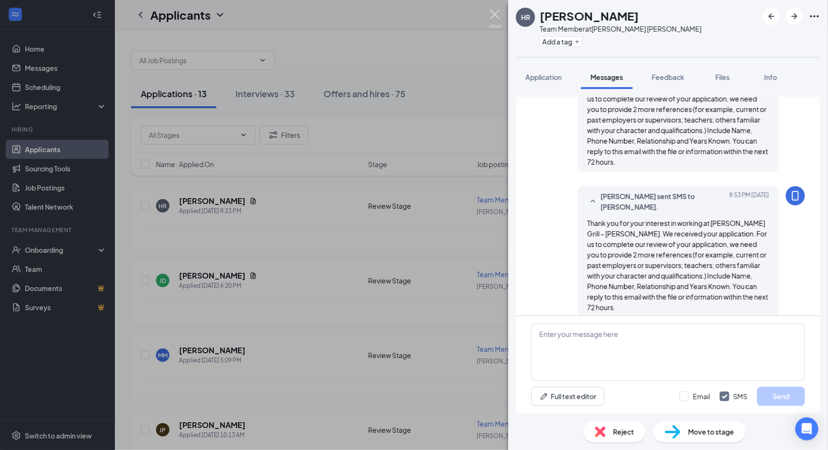
click at [492, 15] on img at bounding box center [495, 19] width 12 height 19
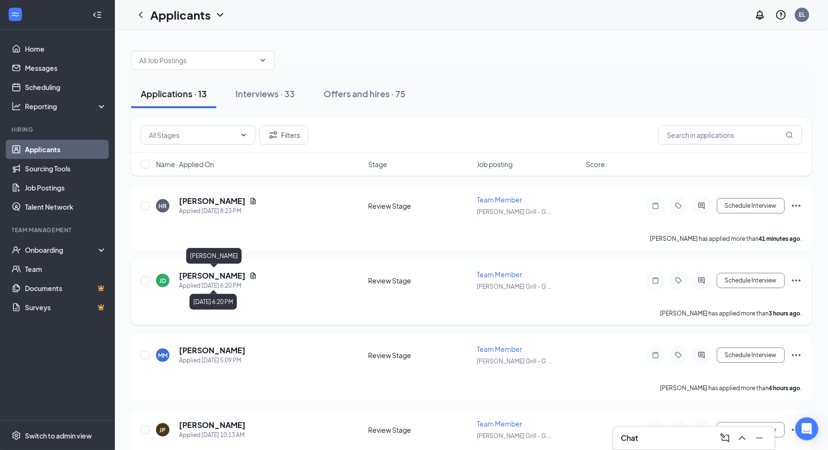
click at [233, 272] on h5 "[PERSON_NAME]" at bounding box center [212, 275] width 67 height 11
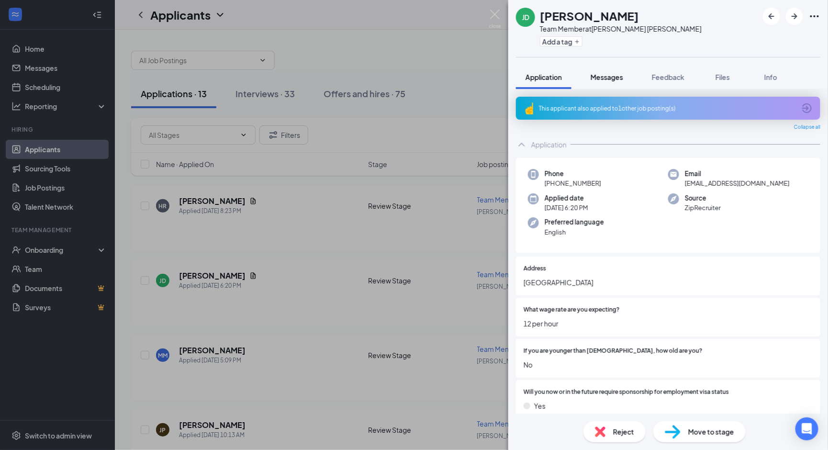
click at [621, 80] on span "Messages" at bounding box center [606, 77] width 33 height 9
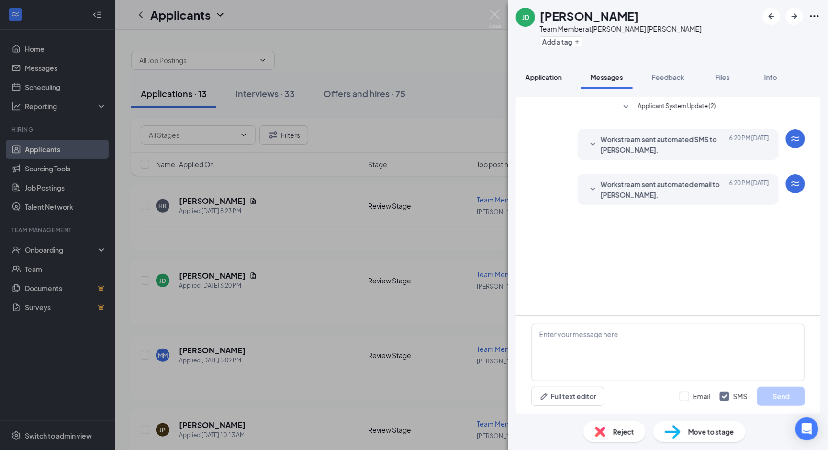
click at [527, 78] on span "Application" at bounding box center [543, 77] width 36 height 9
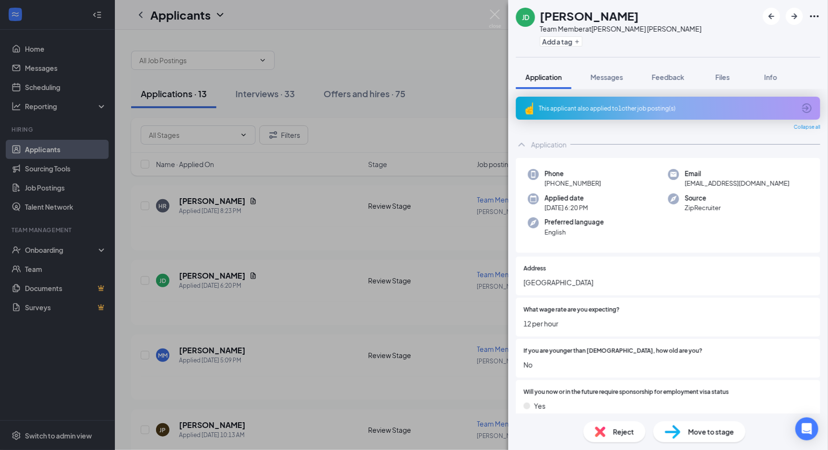
click at [579, 282] on span "[GEOGRAPHIC_DATA]" at bounding box center [667, 282] width 289 height 11
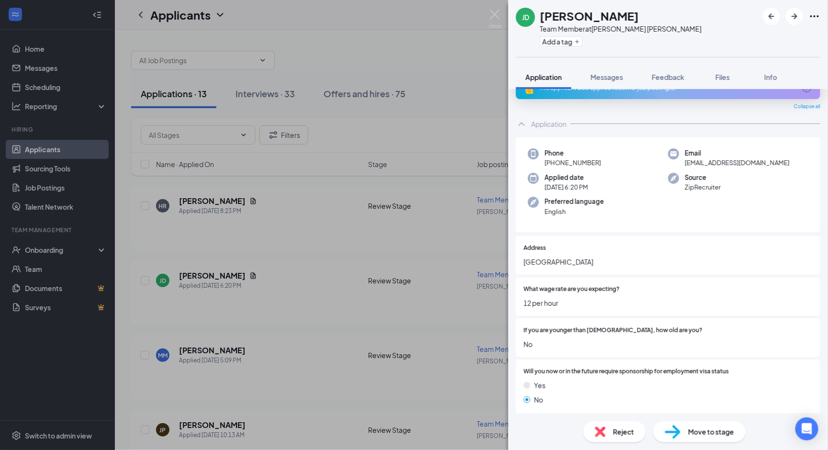
click at [584, 95] on div "This applicant also applied to 1 other job posting(s)" at bounding box center [668, 87] width 304 height 23
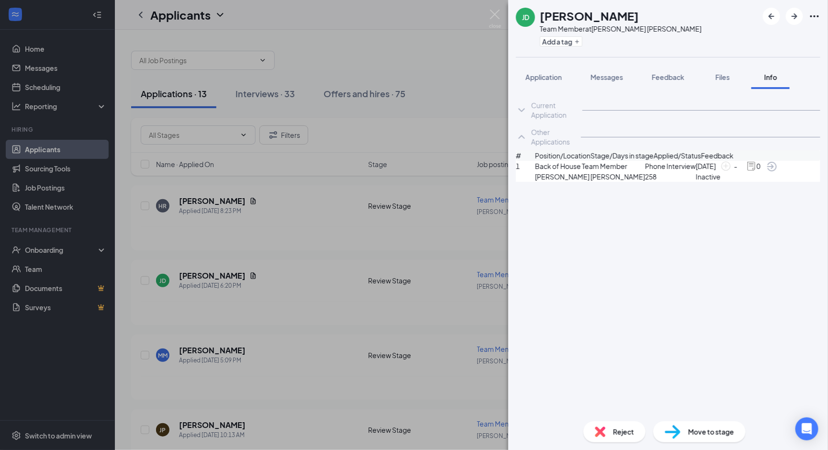
click at [605, 247] on div "Current Application Phone [PHONE_NUMBER] Email [EMAIL_ADDRESS][DOMAIN_NAME] App…" at bounding box center [668, 251] width 320 height 324
click at [565, 71] on button "Application" at bounding box center [543, 77] width 55 height 24
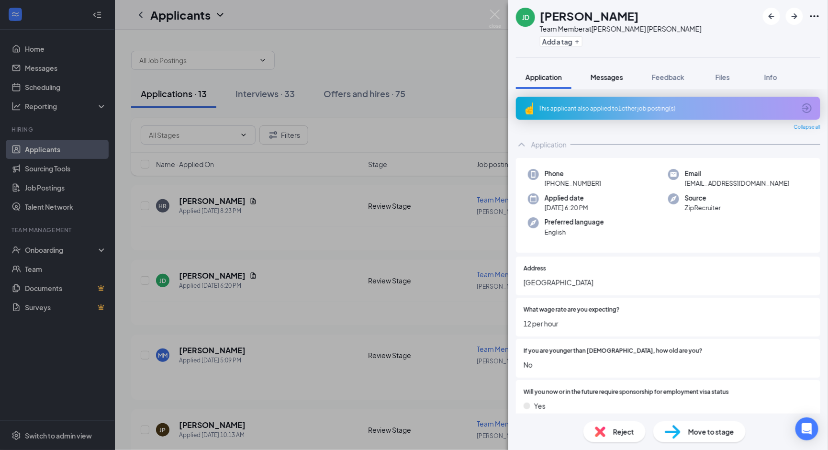
click at [604, 81] on button "Messages" at bounding box center [607, 77] width 52 height 24
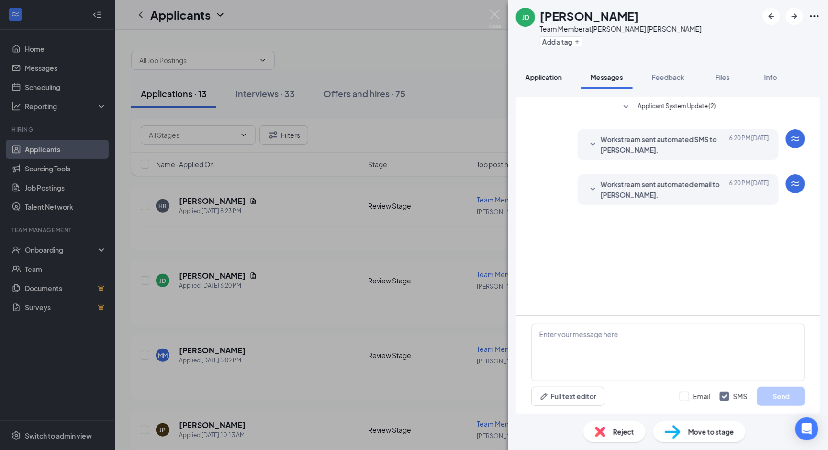
click at [535, 88] on button "Application" at bounding box center [543, 77] width 55 height 24
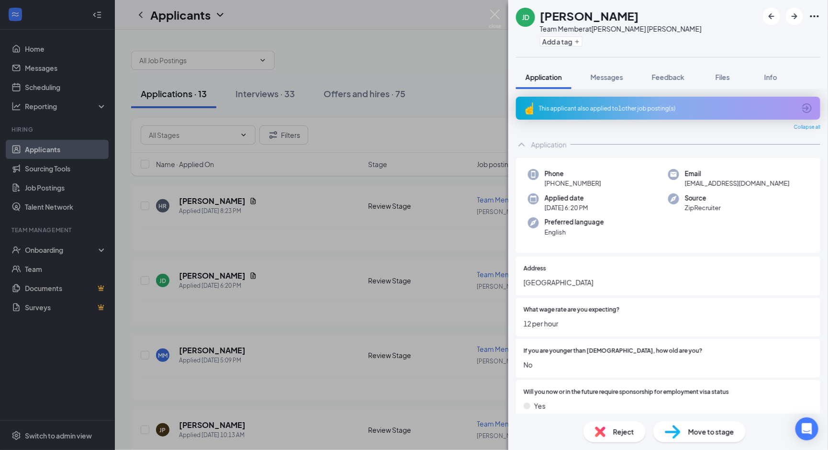
click at [568, 112] on div "This applicant also applied to 1 other job posting(s)" at bounding box center [668, 108] width 304 height 23
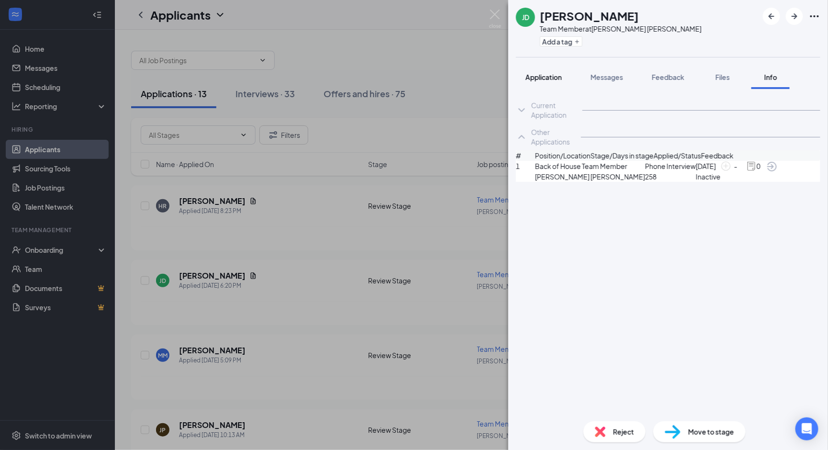
click at [535, 80] on span "Application" at bounding box center [543, 77] width 36 height 9
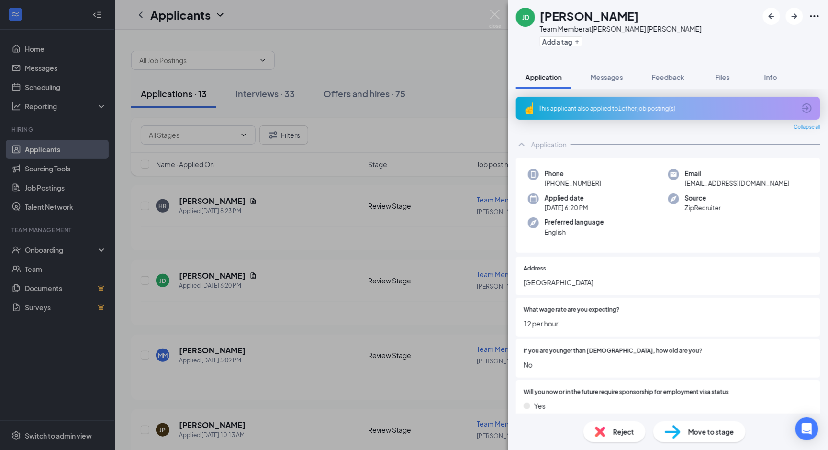
click at [601, 258] on div "Address [GEOGRAPHIC_DATA]" at bounding box center [668, 275] width 304 height 39
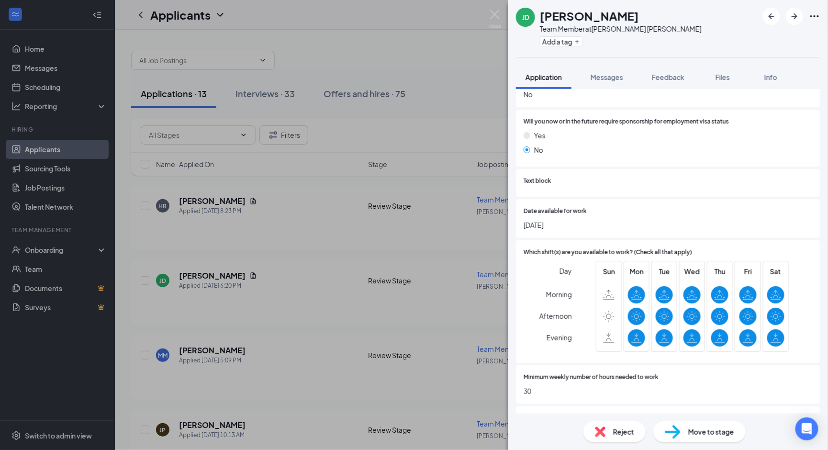
click at [601, 261] on div "Sun" at bounding box center [609, 306] width 26 height 91
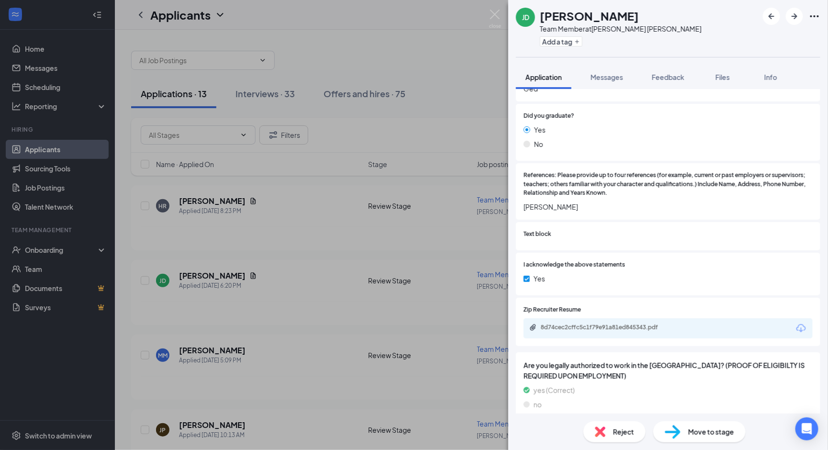
scroll to position [920, 0]
click at [591, 320] on div "8d74cec2cffc5c1f79e91a81ed845343.pdf" at bounding box center [667, 330] width 289 height 20
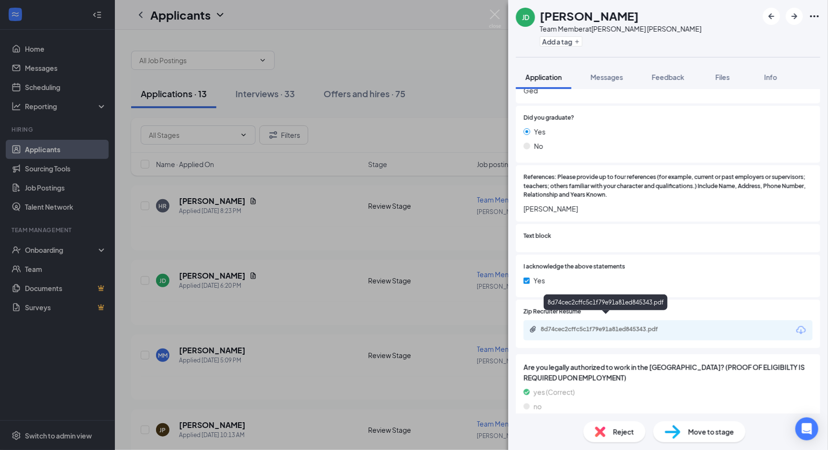
click at [594, 325] on div "8d74cec2cffc5c1f79e91a81ed845343.pdf" at bounding box center [608, 329] width 134 height 8
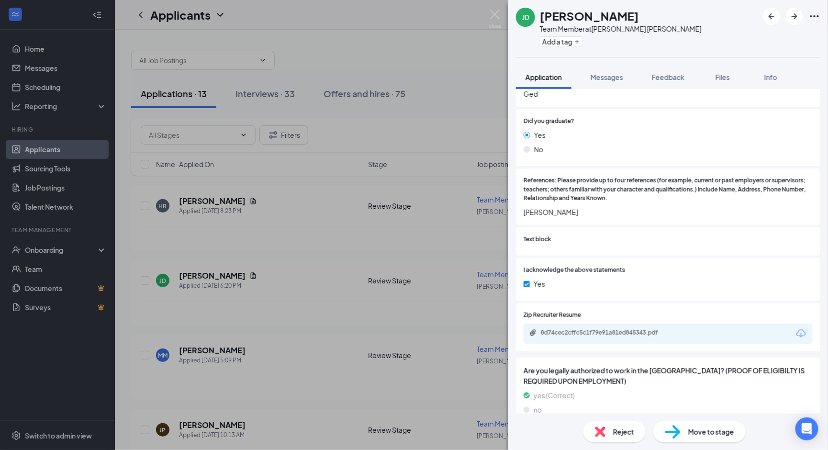
click at [648, 183] on span "References: Please provide up to four references (for example, current or past …" at bounding box center [667, 189] width 289 height 27
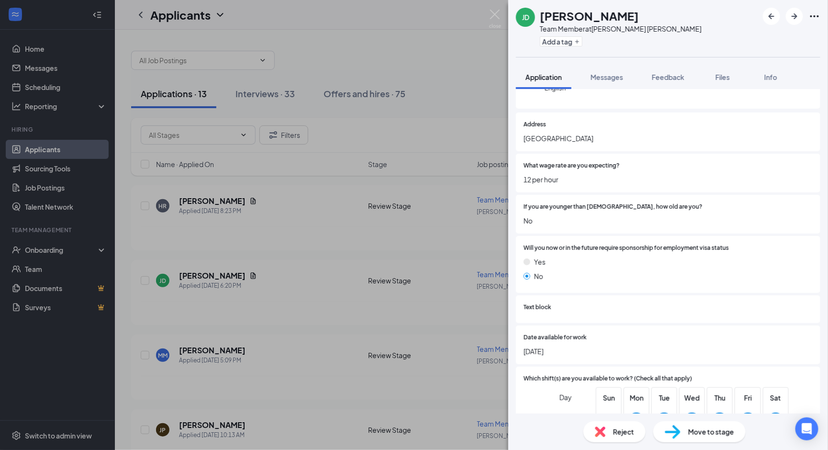
scroll to position [113, 0]
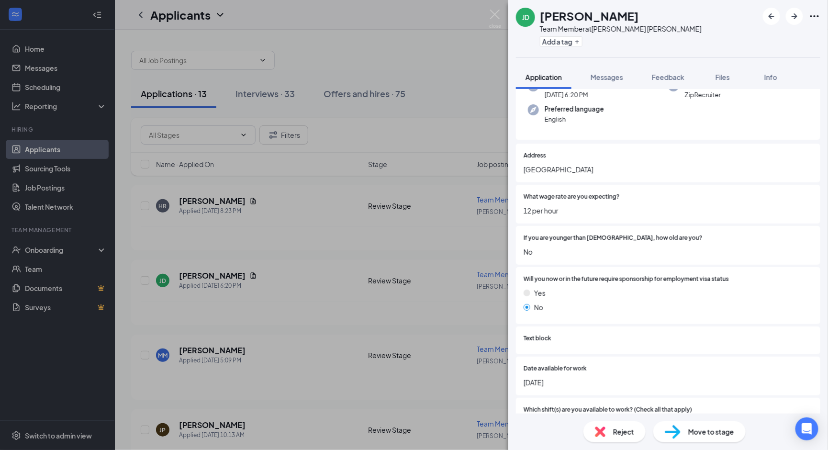
click at [618, 431] on span "Reject" at bounding box center [623, 431] width 21 height 11
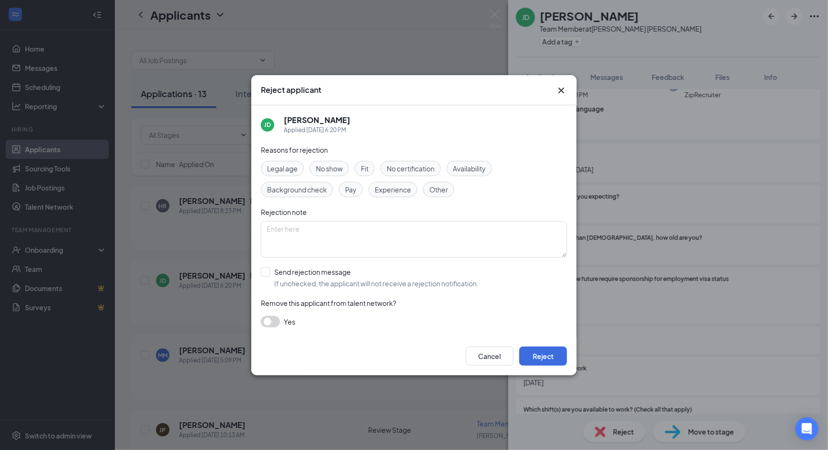
click at [364, 166] on span "Fit" at bounding box center [365, 168] width 8 height 11
click at [361, 247] on textarea at bounding box center [414, 239] width 306 height 36
type textarea "multiple job history with not long at each"
click at [560, 354] on button "Reject" at bounding box center [543, 355] width 48 height 19
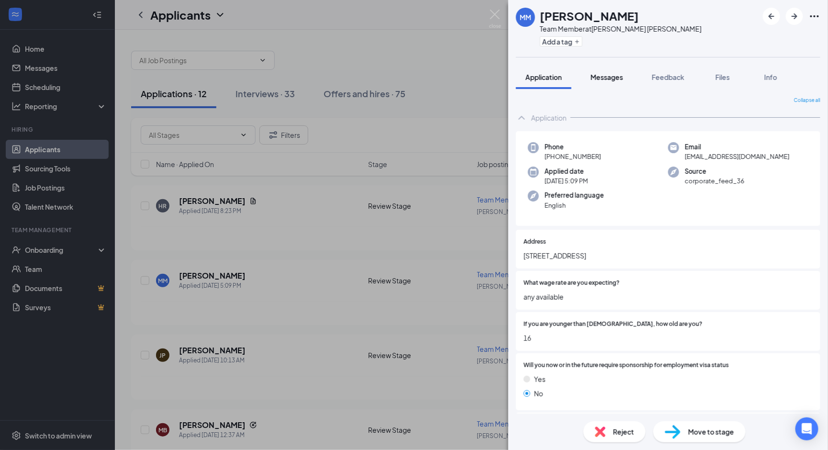
click at [585, 77] on button "Messages" at bounding box center [607, 77] width 52 height 24
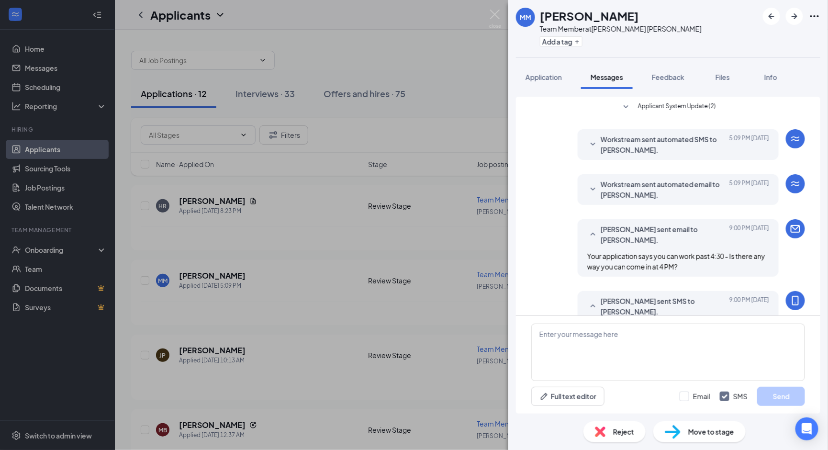
scroll to position [37, 0]
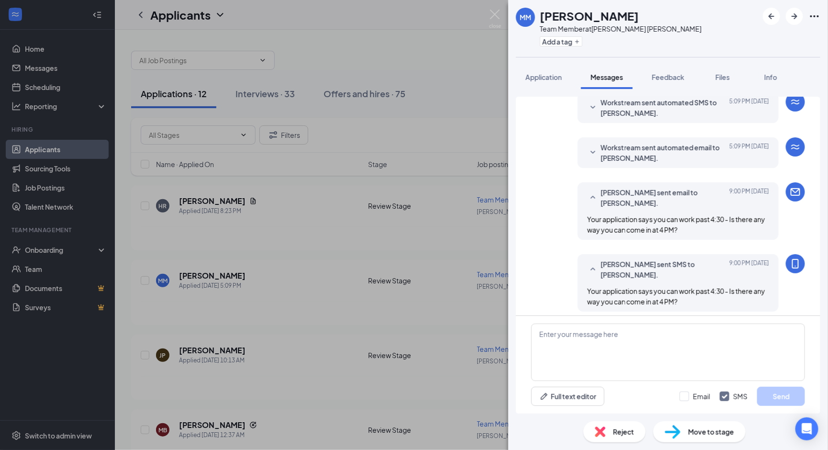
click at [492, 14] on img at bounding box center [495, 19] width 12 height 19
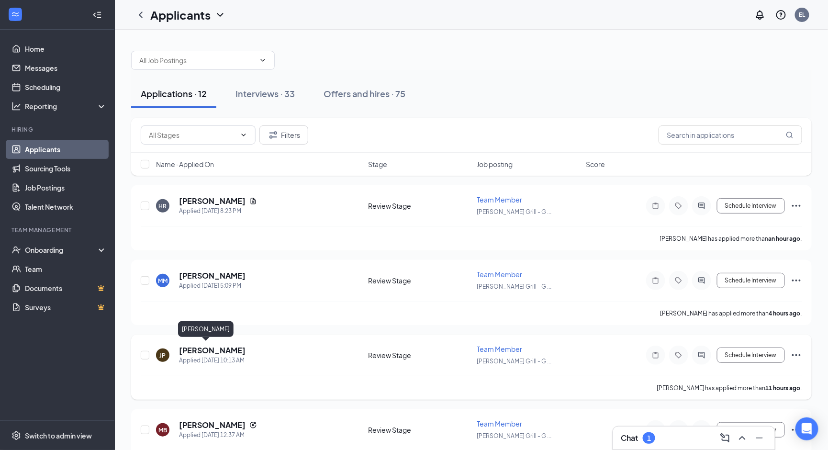
click at [190, 346] on h5 "[PERSON_NAME]" at bounding box center [212, 350] width 67 height 11
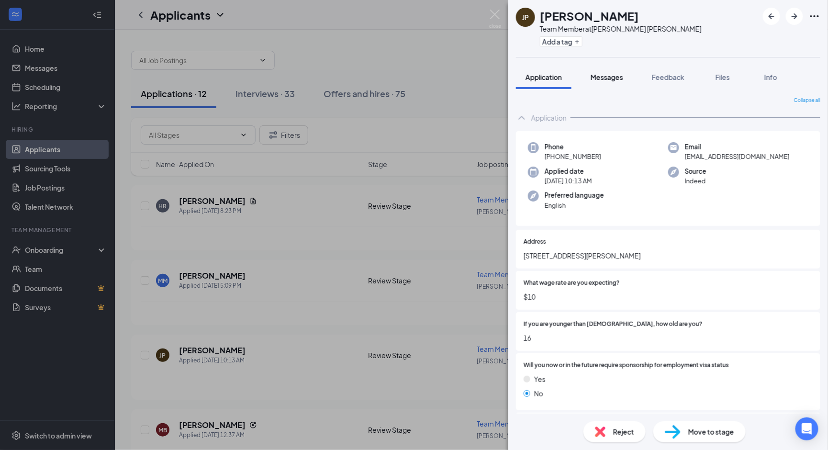
click at [610, 79] on span "Messages" at bounding box center [606, 77] width 33 height 9
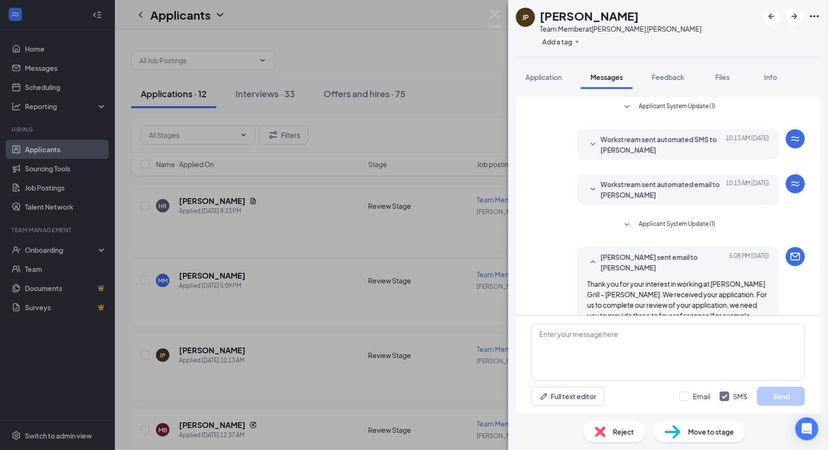
scroll to position [189, 0]
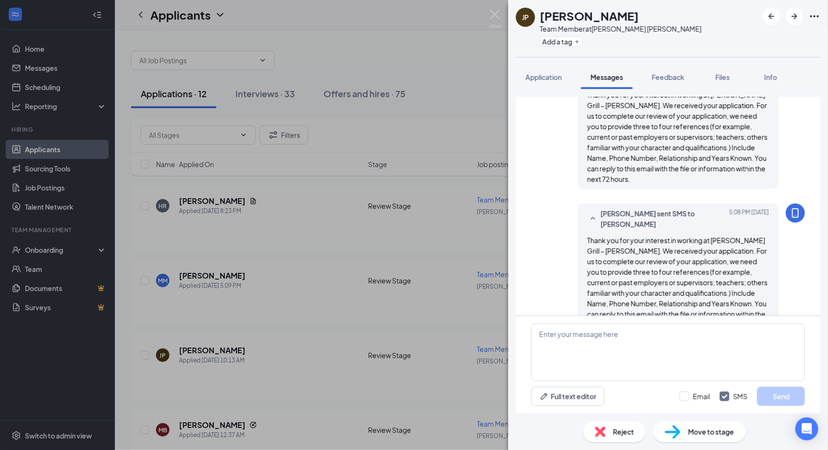
click at [488, 18] on div "JP [PERSON_NAME] P Team Member at [PERSON_NAME] Grill - [PERSON_NAME] Add a tag…" at bounding box center [414, 225] width 828 height 450
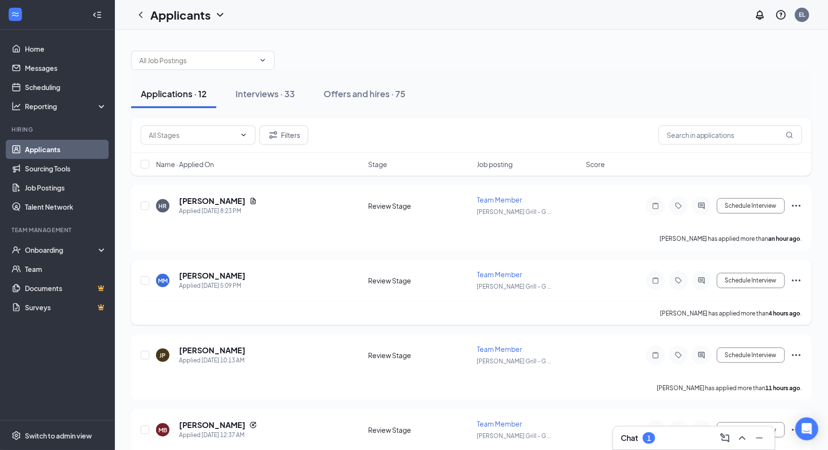
scroll to position [144, 0]
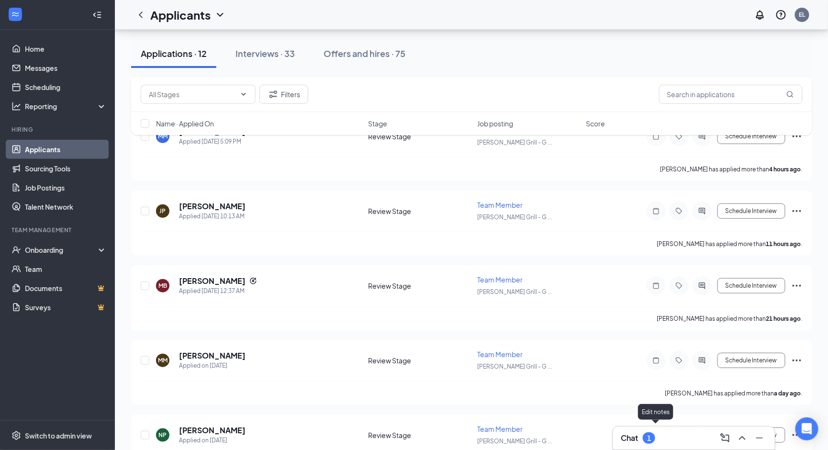
click at [659, 432] on div "Chat 1" at bounding box center [694, 437] width 146 height 15
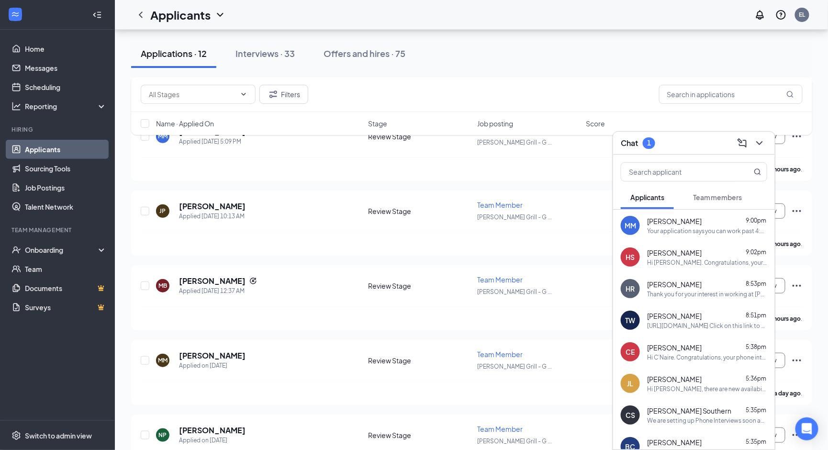
click at [701, 206] on button "Team members" at bounding box center [717, 197] width 68 height 24
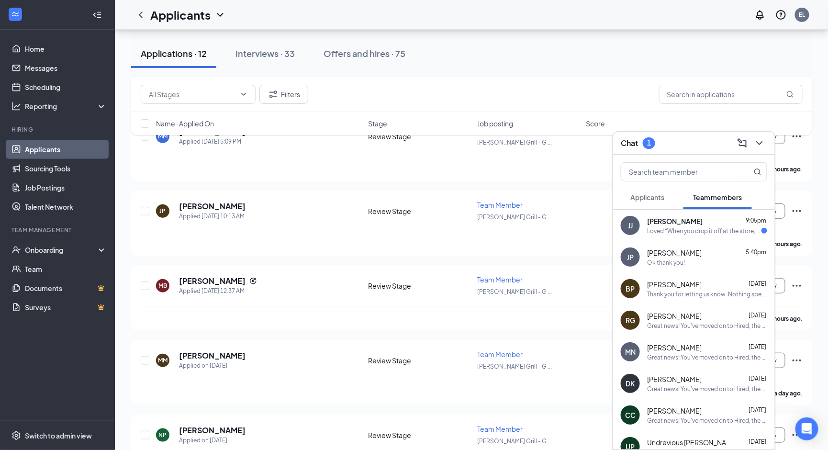
click at [708, 225] on div "[PERSON_NAME] 9:05pm" at bounding box center [707, 221] width 120 height 10
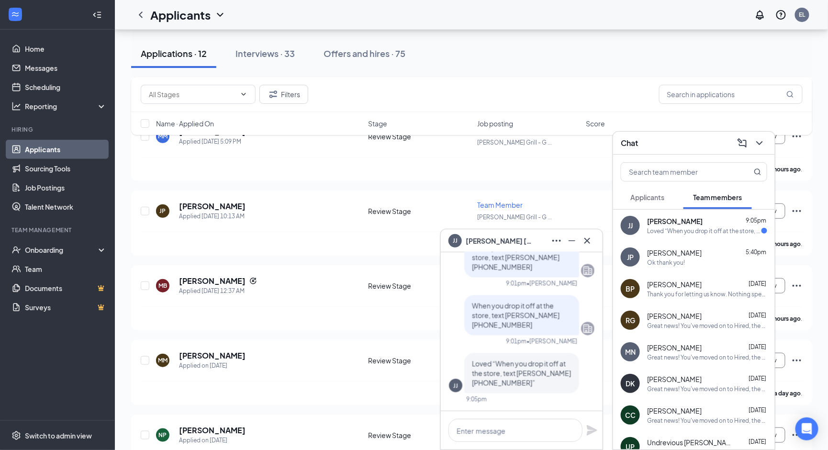
click at [757, 143] on icon "ChevronDown" at bounding box center [759, 142] width 11 height 11
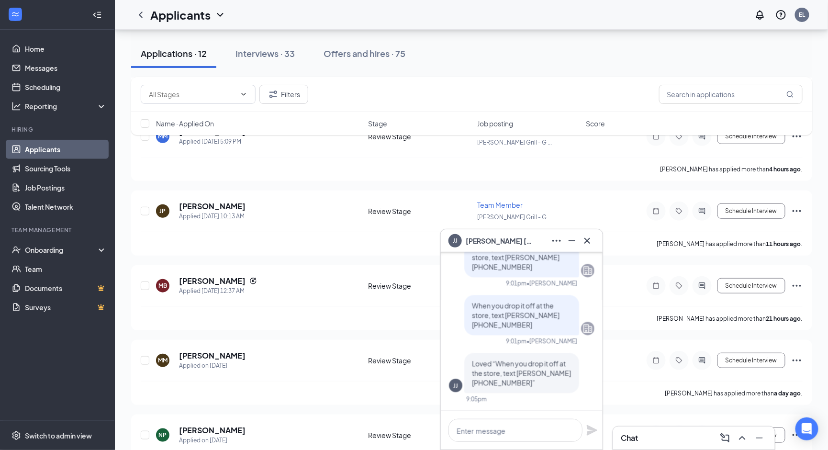
click at [594, 235] on div at bounding box center [586, 240] width 15 height 15
click at [574, 69] on div "Applications · 12 Interviews · 33 Offers and hires · 75" at bounding box center [471, 54] width 681 height 48
